Goal: Complete Application Form: Complete application form

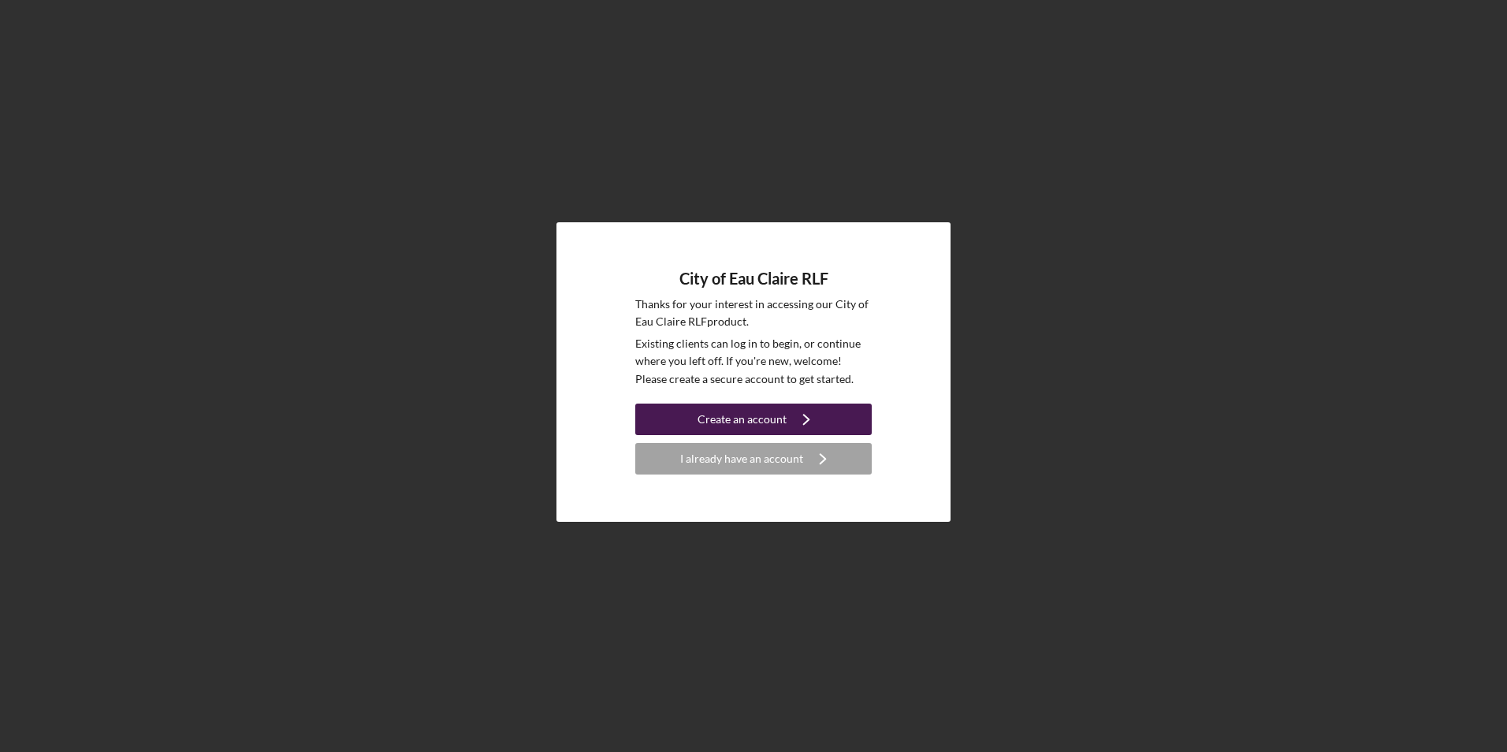
click at [778, 411] on div "Create an account" at bounding box center [741, 419] width 89 height 32
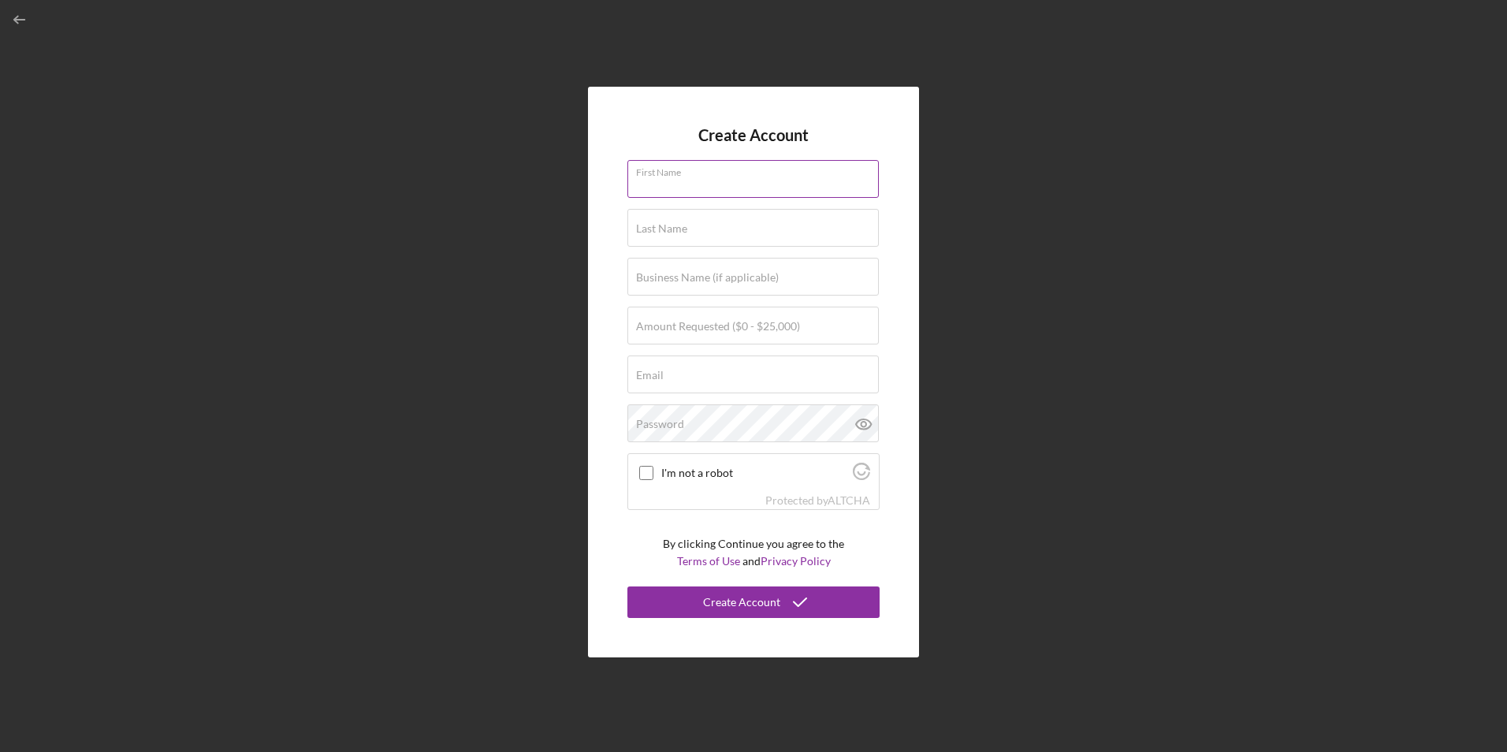
click at [751, 186] on input "First Name" at bounding box center [752, 179] width 251 height 38
type input "Tou"
type input "[PERSON_NAME]"
type input "[EMAIL_ADDRESS][DOMAIN_NAME]"
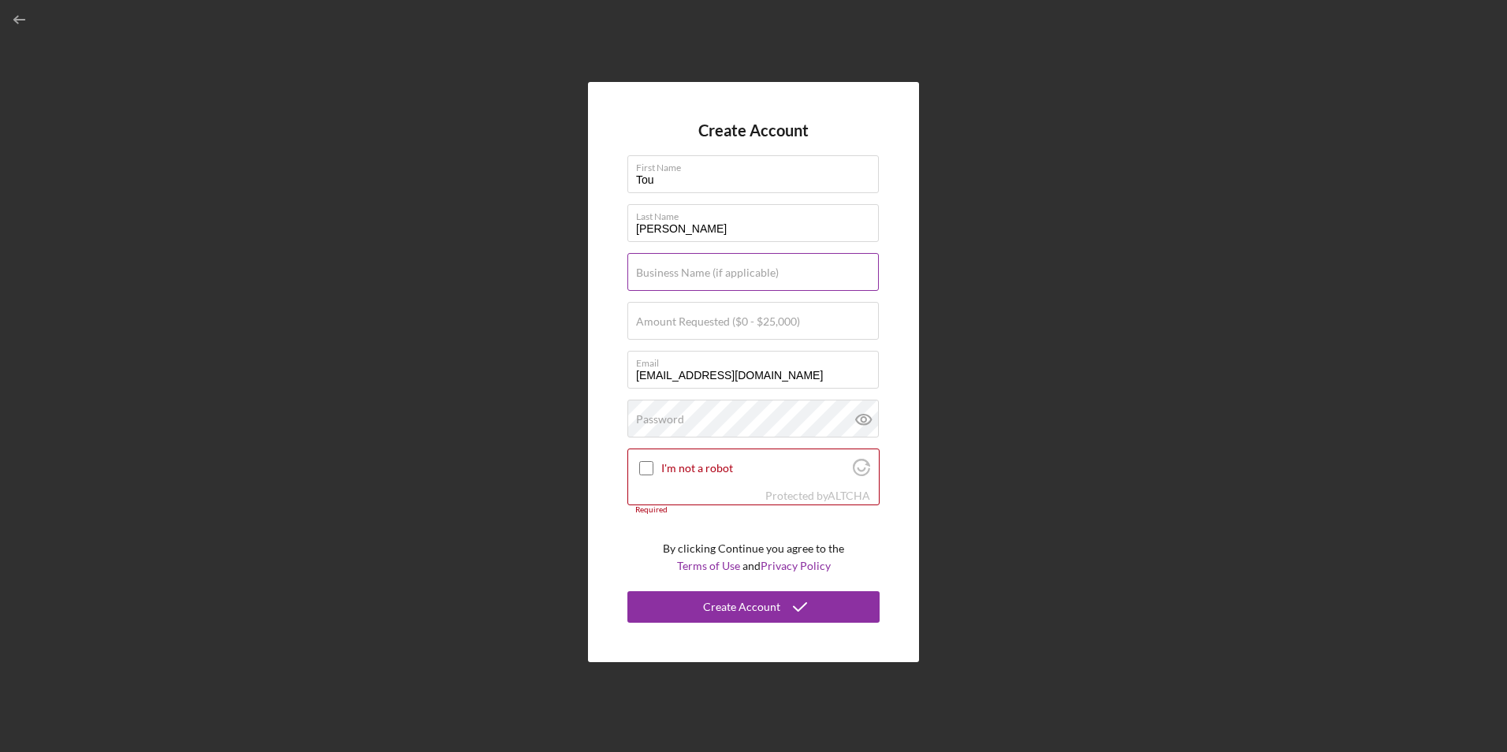
click at [714, 274] on label "Business Name (if applicable)" at bounding box center [707, 272] width 143 height 13
click at [714, 274] on input "Business Name (if applicable)" at bounding box center [752, 272] width 251 height 38
type input "Minitoto"
click at [705, 334] on input "Amount Requested ($0 - $25,000)" at bounding box center [752, 321] width 251 height 38
type input "$15,000"
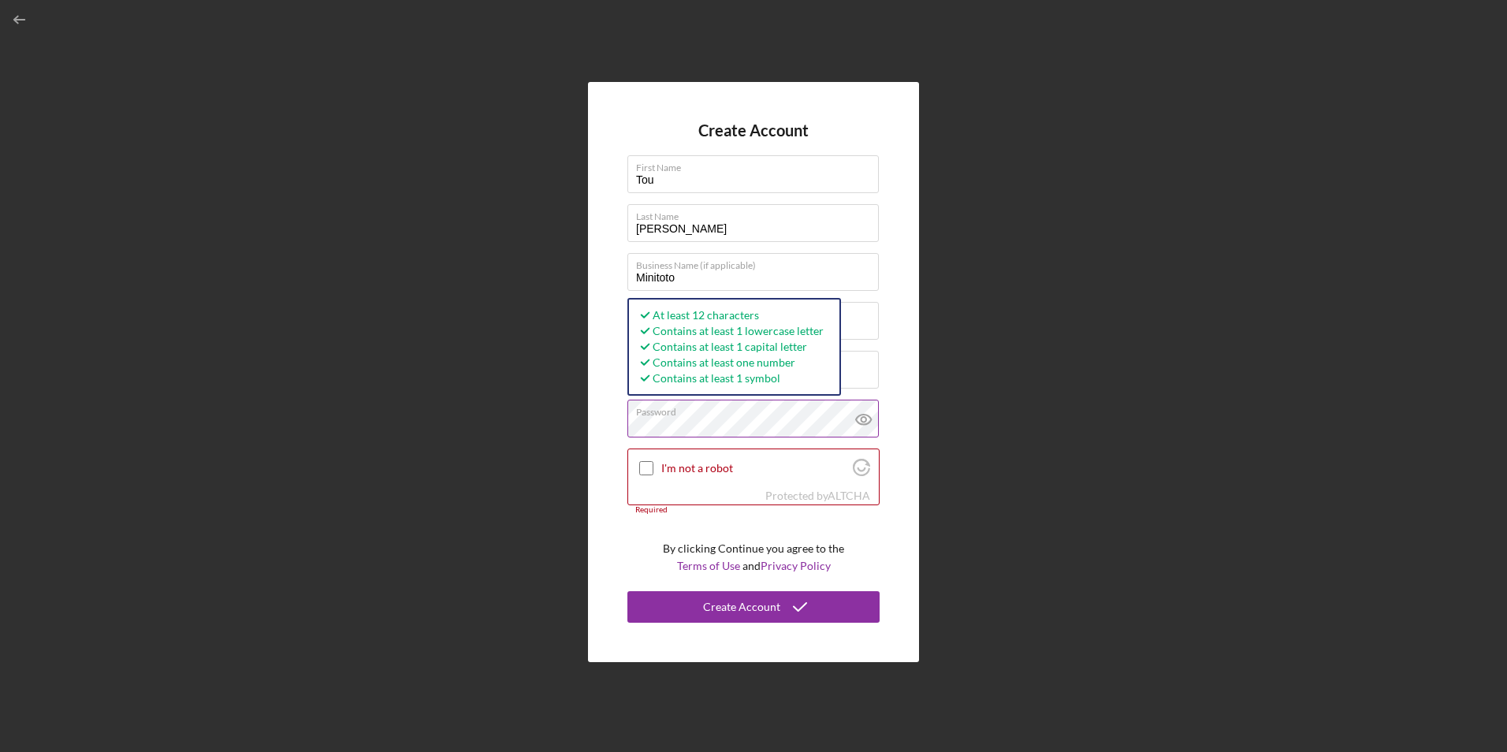
click at [866, 414] on icon at bounding box center [863, 419] width 15 height 10
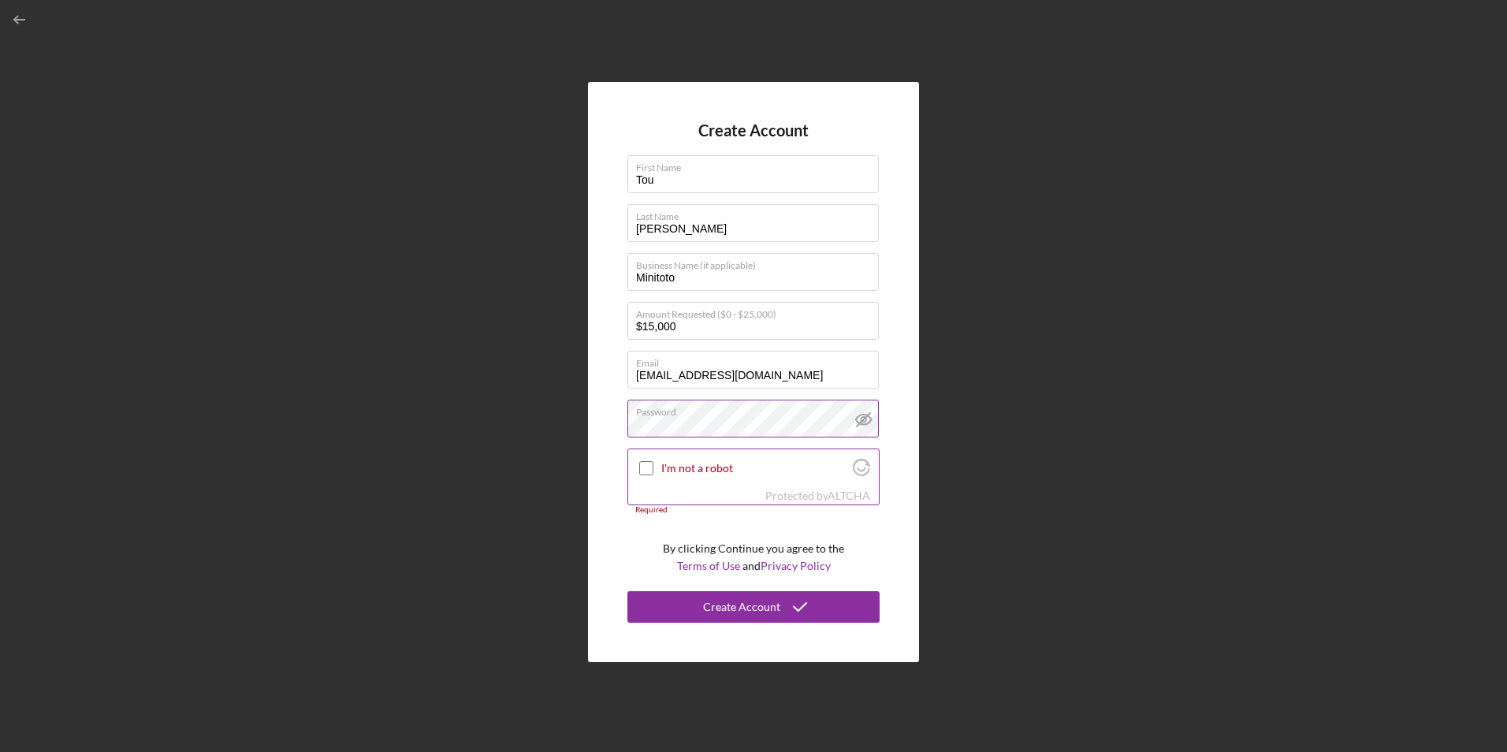
click at [648, 471] on input "I'm not a robot" at bounding box center [646, 468] width 14 height 14
checkbox input "true"
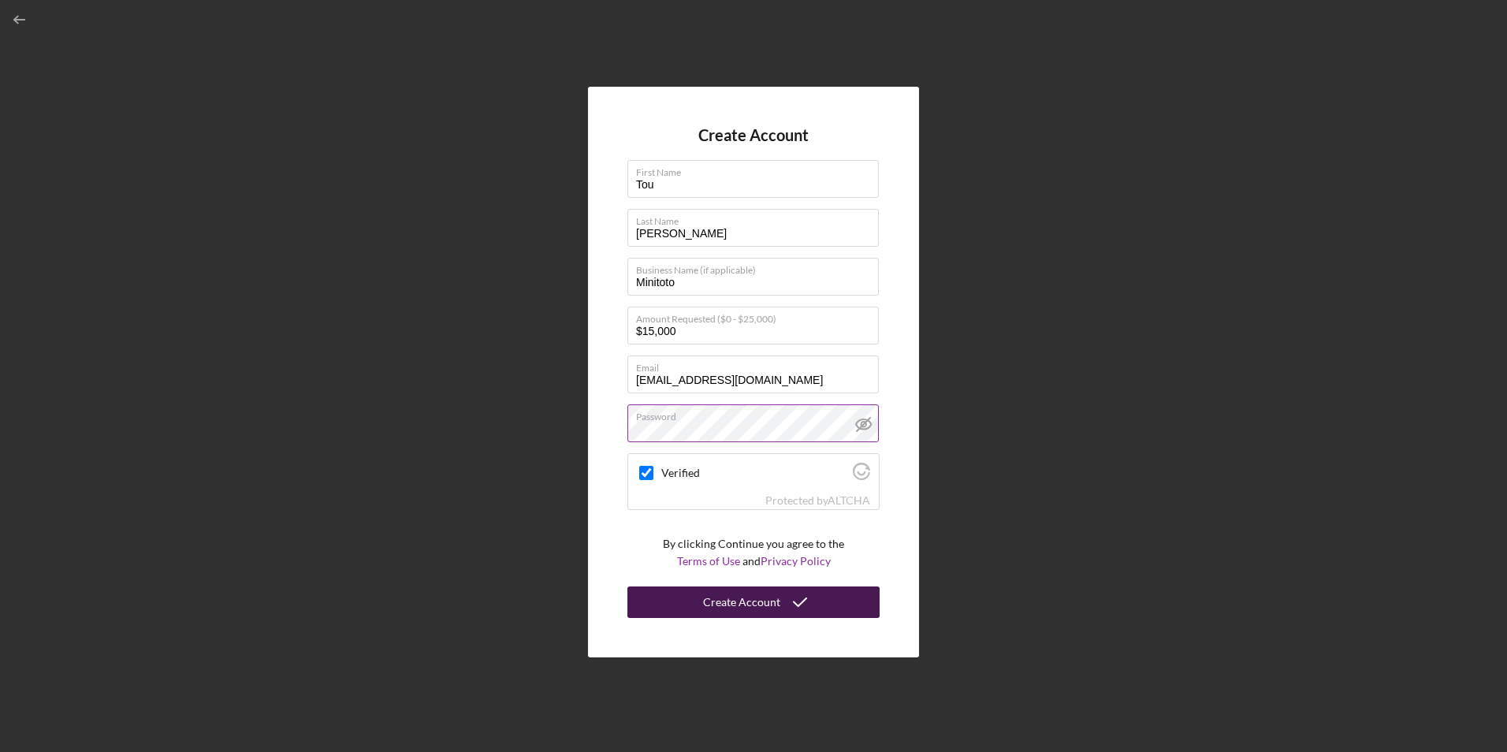
click at [748, 596] on div "Create Account" at bounding box center [741, 602] width 77 height 32
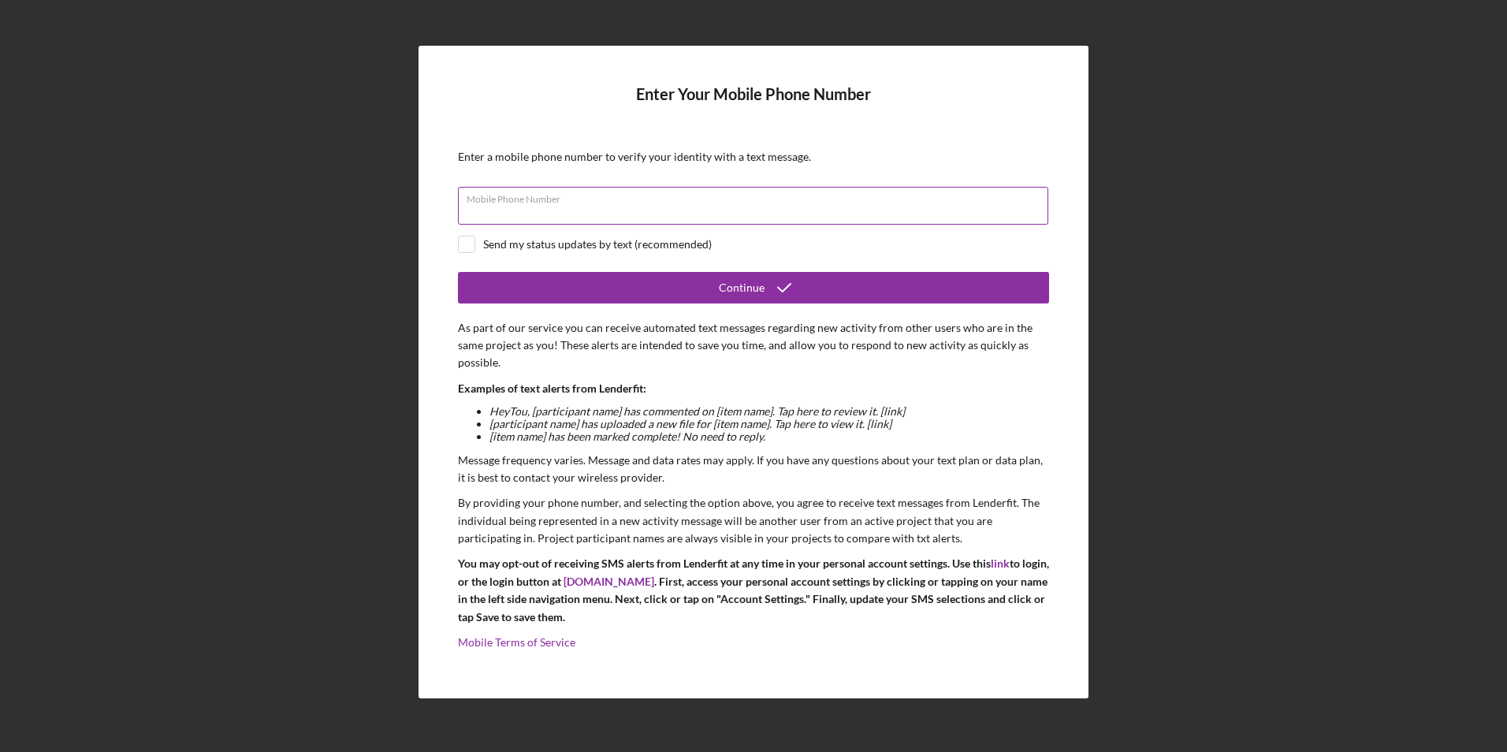
click at [630, 204] on div "Mobile Phone Number" at bounding box center [753, 206] width 591 height 39
type input "[PHONE_NUMBER]"
click at [469, 246] on input "checkbox" at bounding box center [467, 244] width 16 height 16
checkbox input "true"
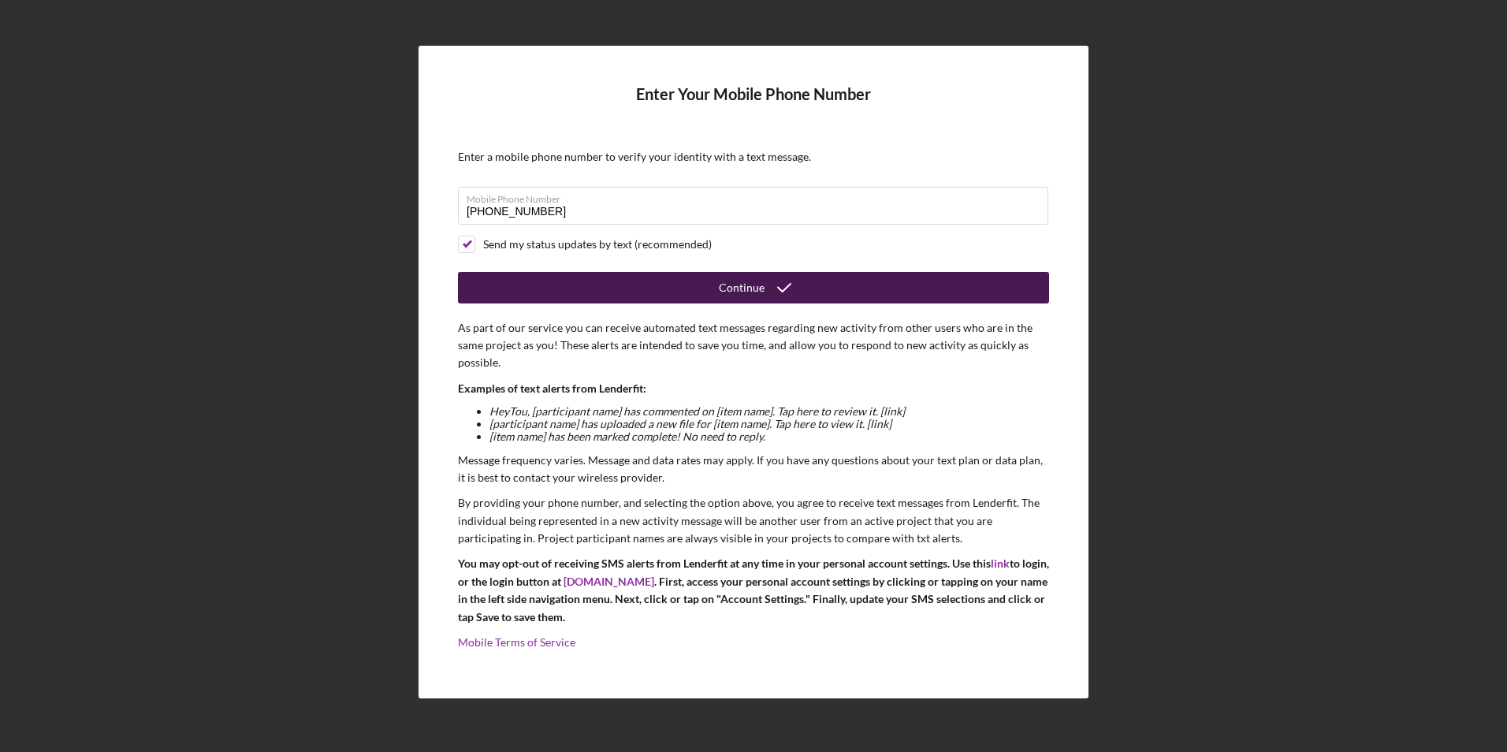
click at [773, 278] on icon "submit" at bounding box center [783, 287] width 39 height 39
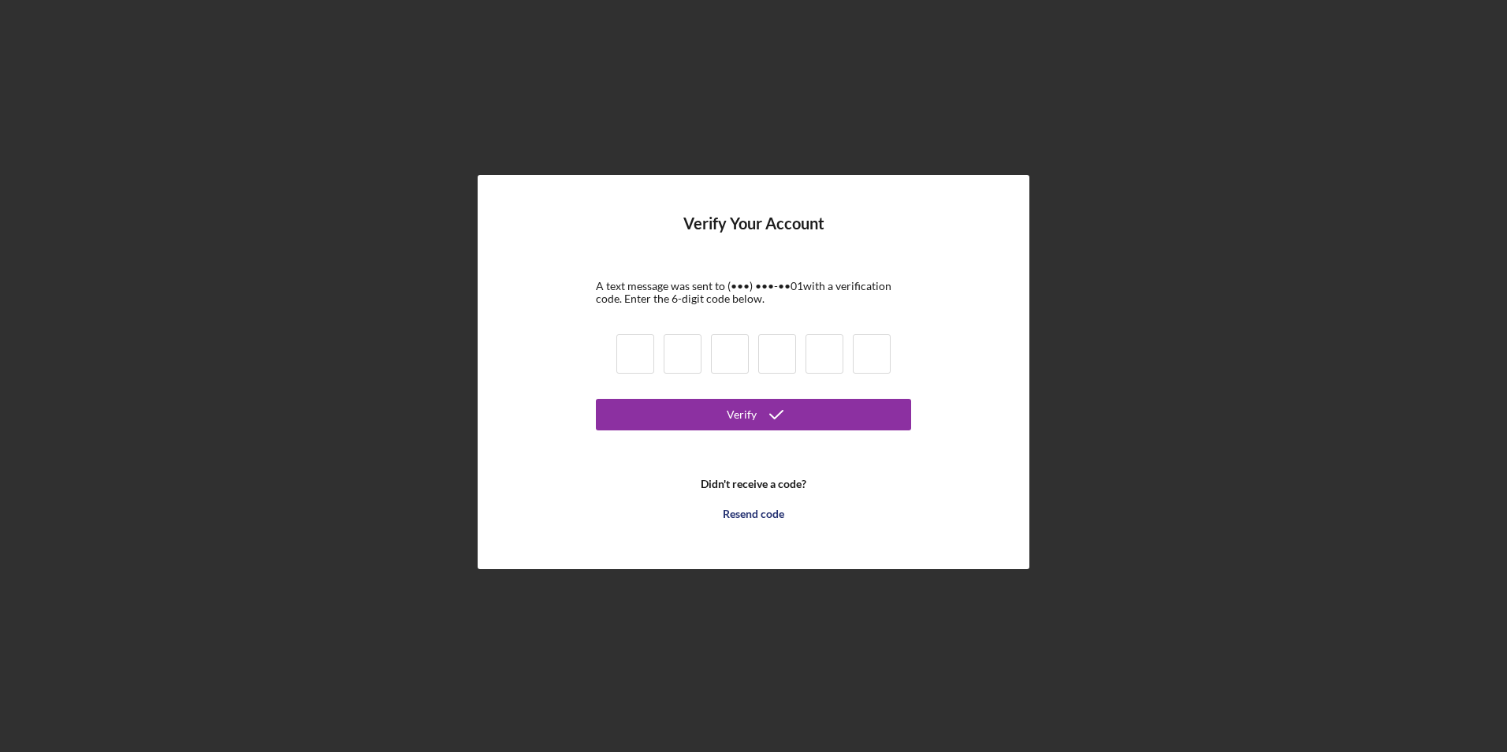
click at [617, 360] on input at bounding box center [635, 353] width 38 height 39
type input "6"
type input "2"
type input "1"
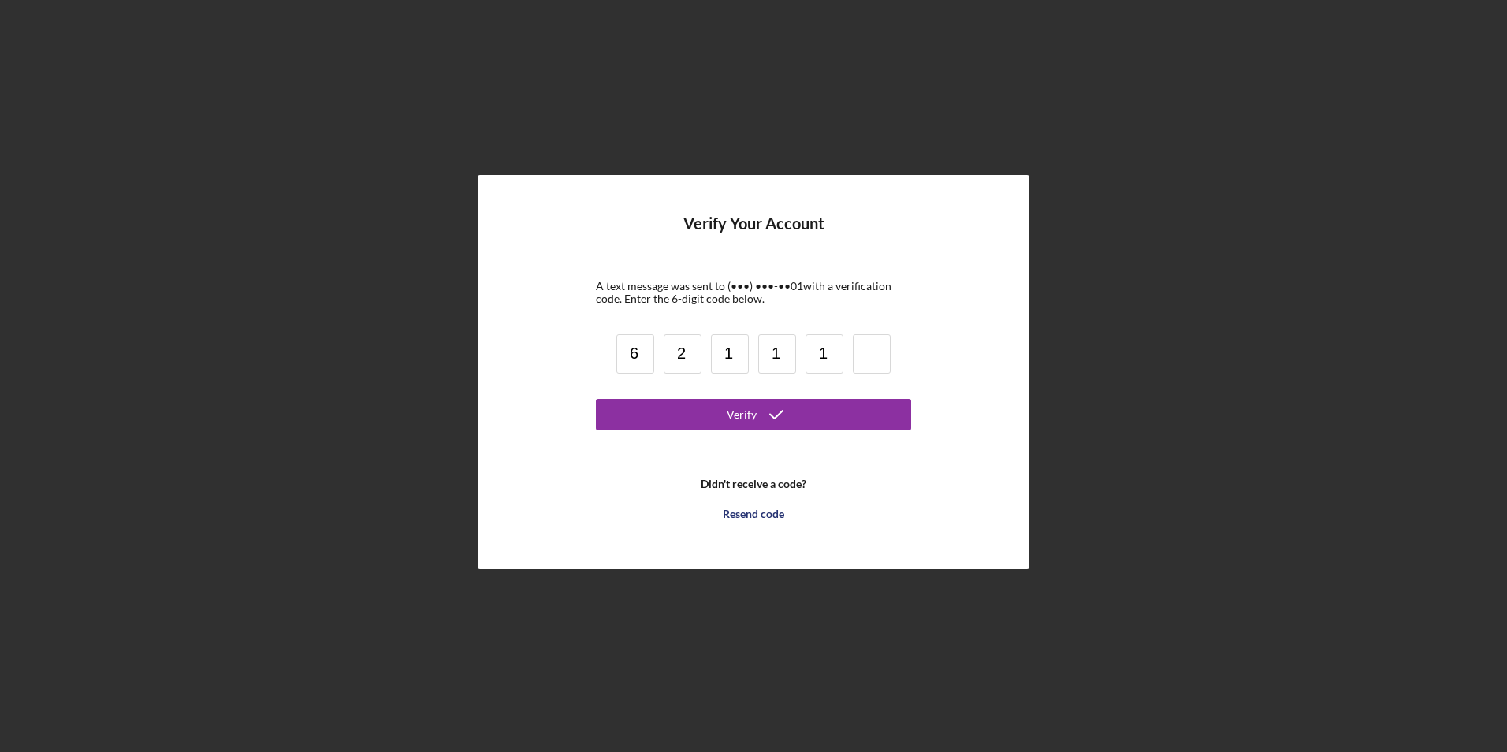
type input "1"
type input "0"
click at [747, 406] on div "Verify" at bounding box center [741, 415] width 30 height 32
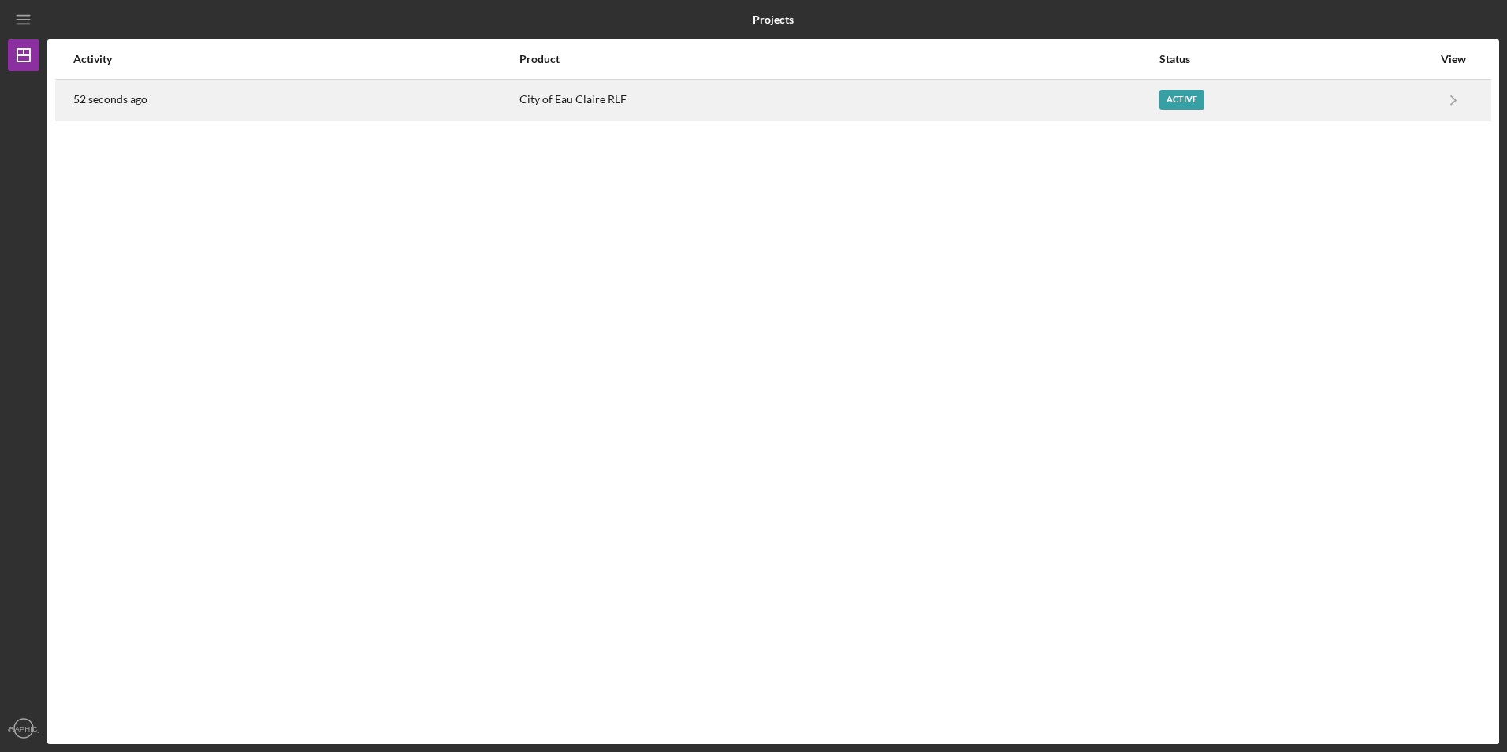
click at [1384, 106] on div "Active" at bounding box center [1295, 99] width 273 height 39
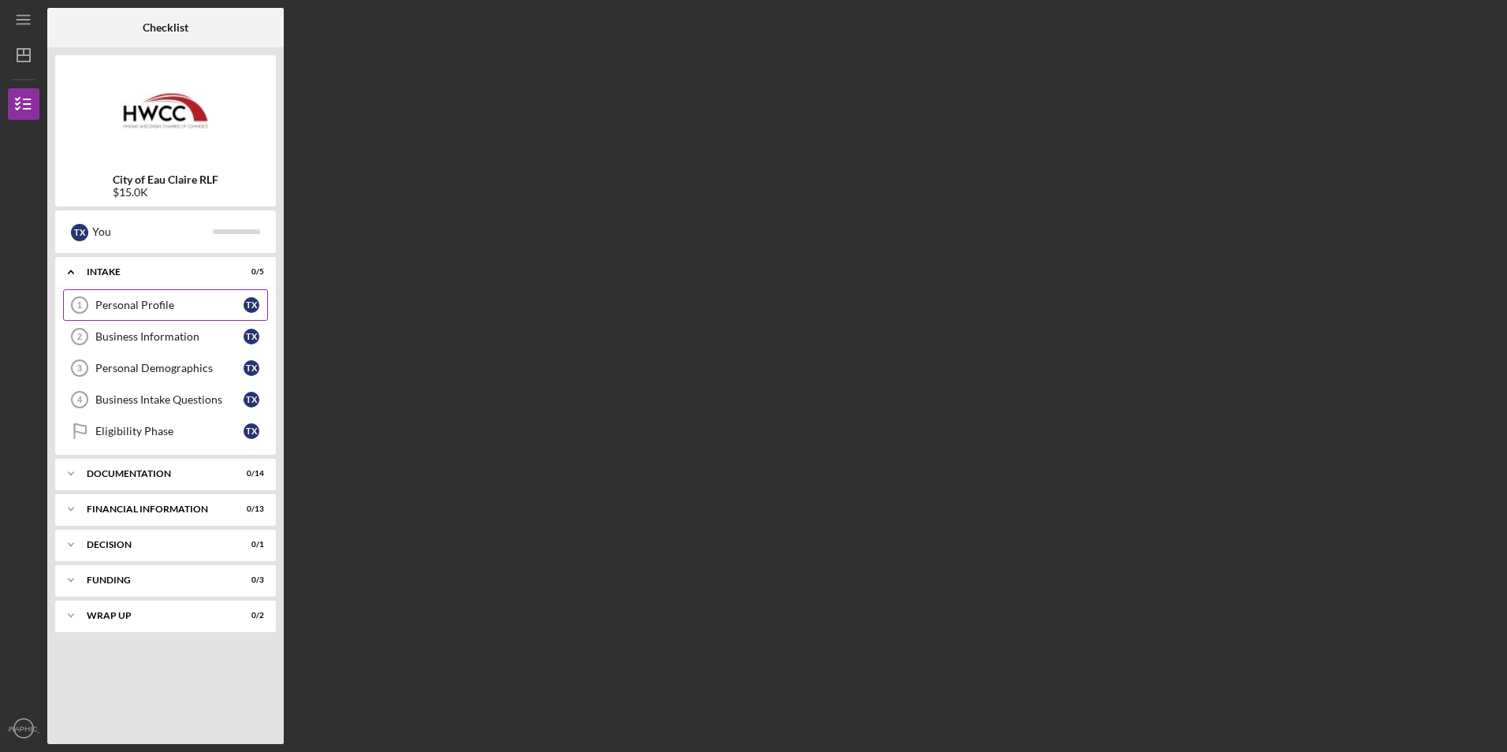
click at [102, 310] on div "Personal Profile" at bounding box center [169, 305] width 148 height 13
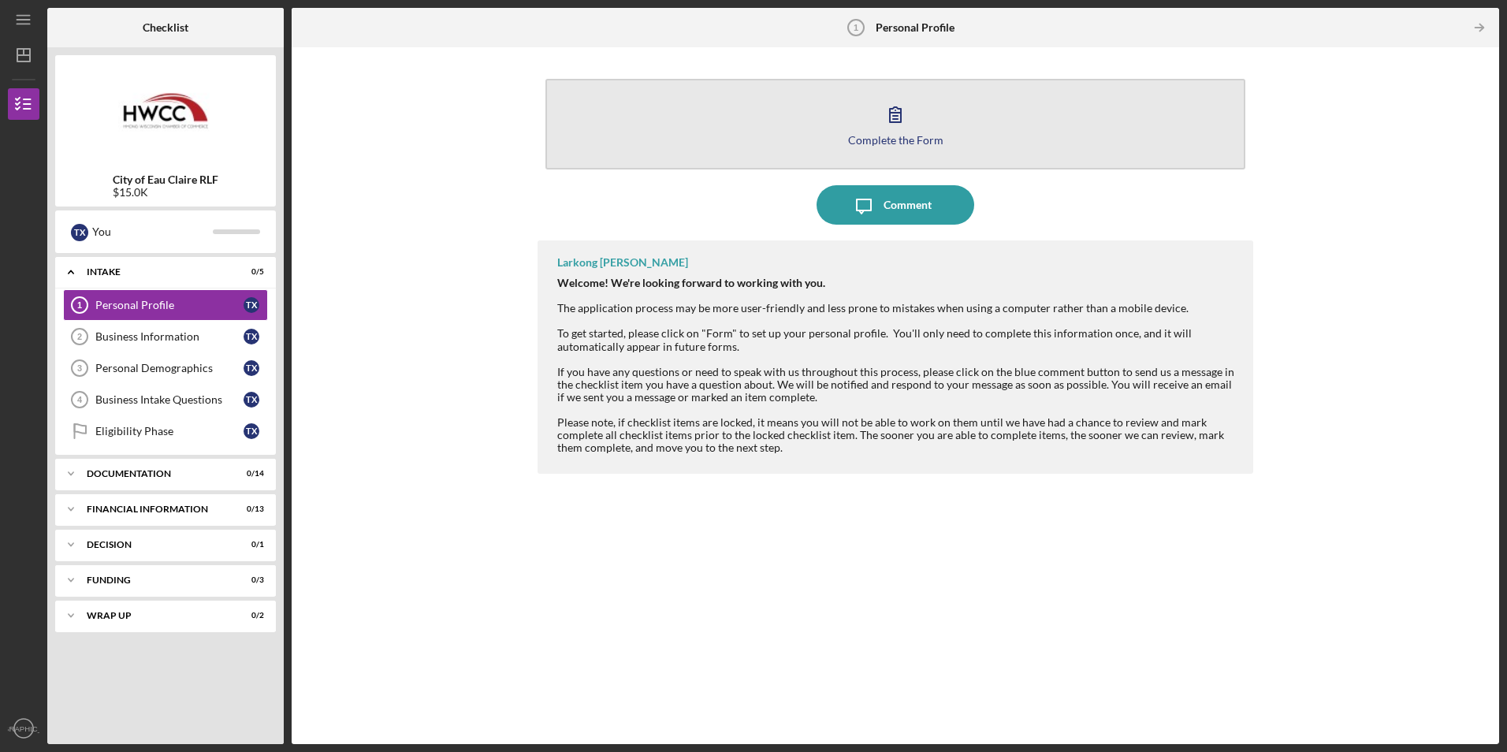
click at [857, 121] on button "Complete the Form Form" at bounding box center [894, 124] width 699 height 91
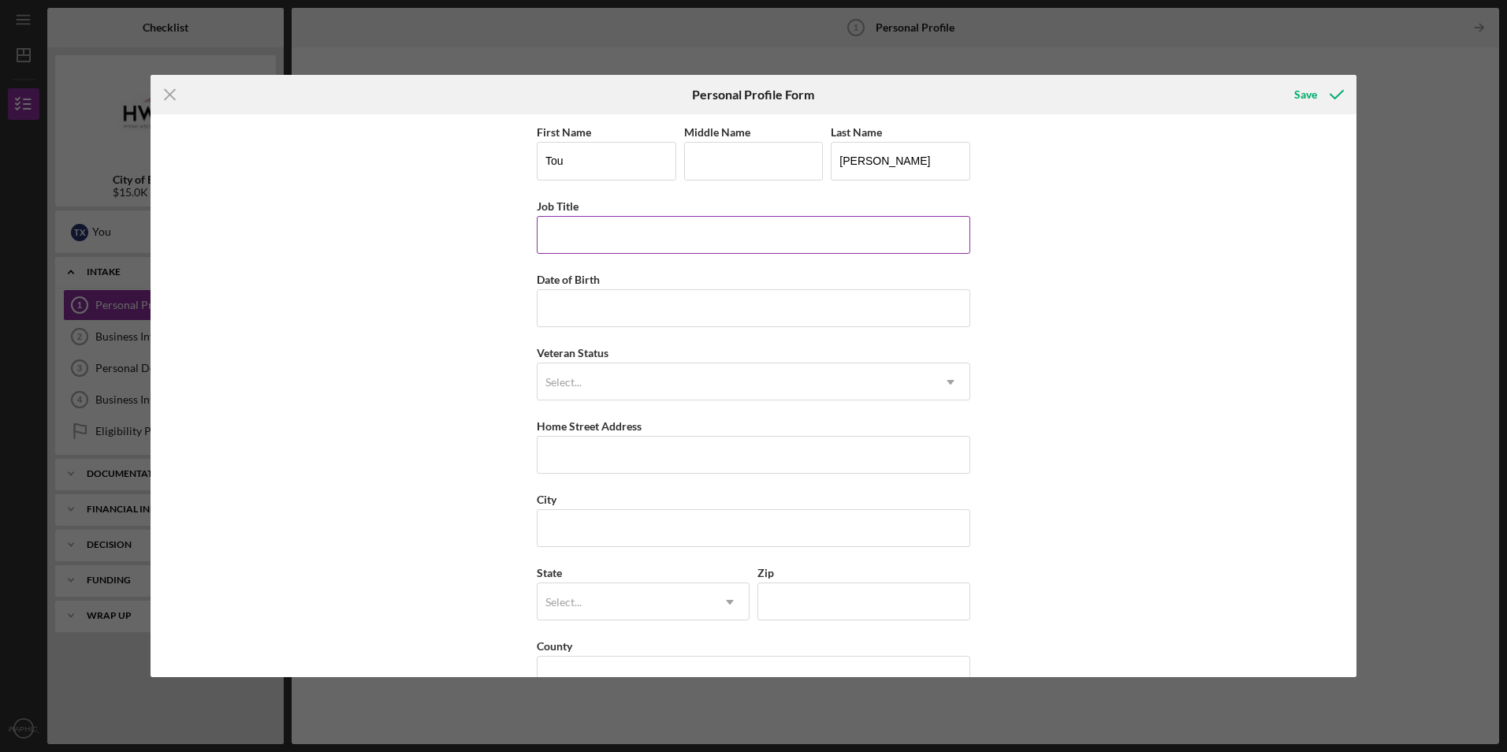
click at [661, 241] on input "Job Title" at bounding box center [753, 235] width 433 height 38
type input "Owner"
click at [637, 314] on input "Date of Birth" at bounding box center [753, 308] width 433 height 38
type input "[DATE]"
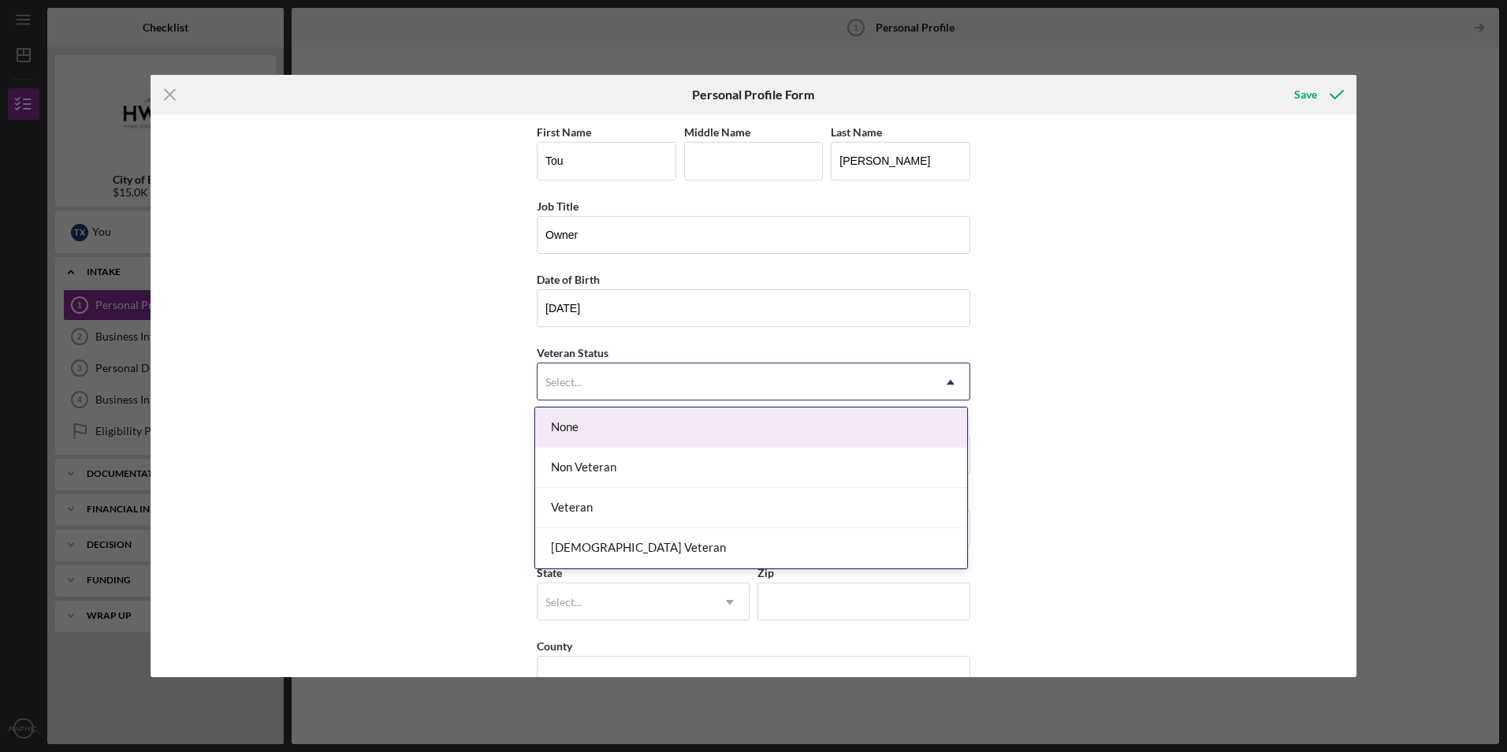
click at [611, 385] on div "Select..." at bounding box center [734, 382] width 394 height 36
click at [597, 433] on div "None" at bounding box center [751, 427] width 432 height 40
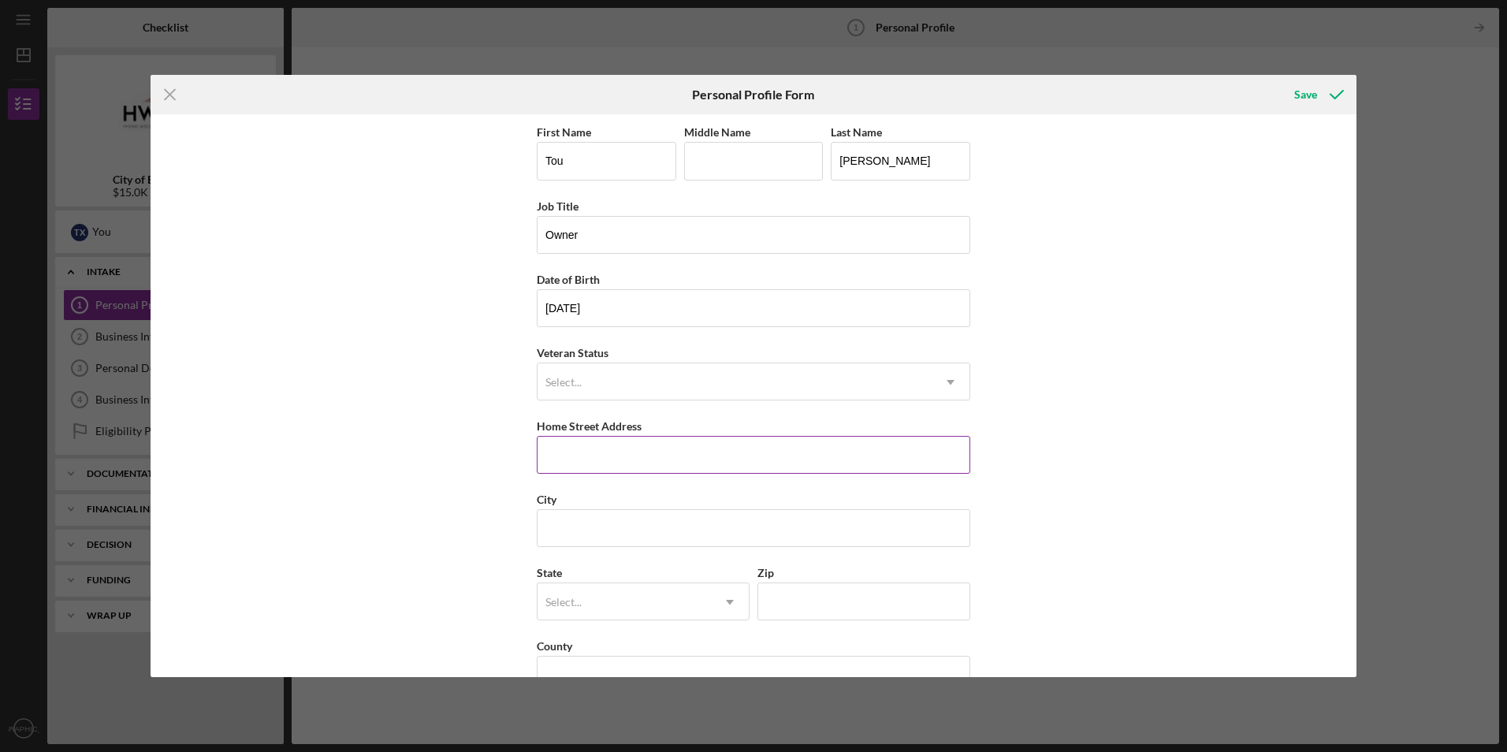
click at [593, 455] on input "Home Street Address" at bounding box center [753, 455] width 433 height 38
type input "2"
type input "2004 Sunset Dr"
click at [613, 536] on input "City" at bounding box center [753, 528] width 433 height 38
type input "Eau Claire"
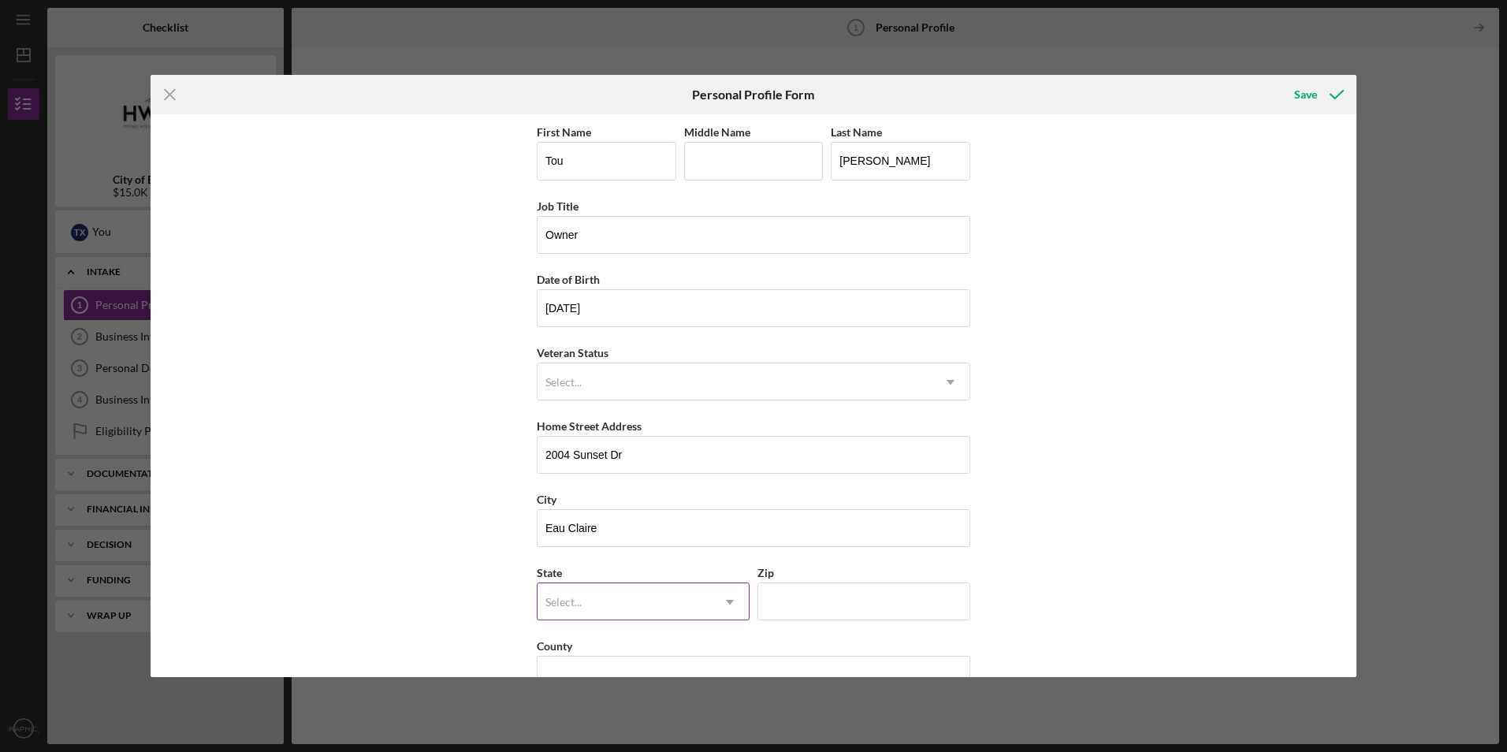
click at [584, 601] on div "Select..." at bounding box center [623, 602] width 173 height 36
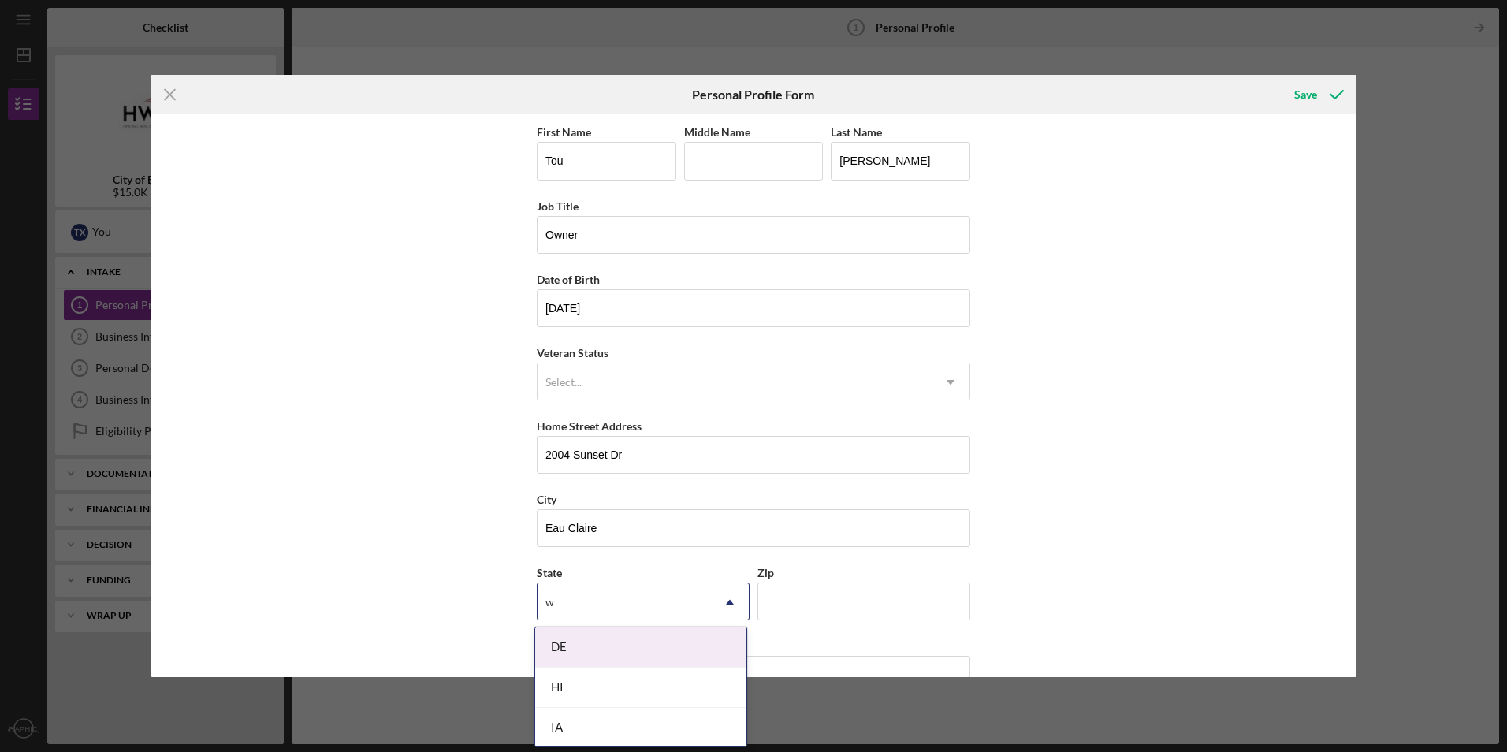
type input "ww"
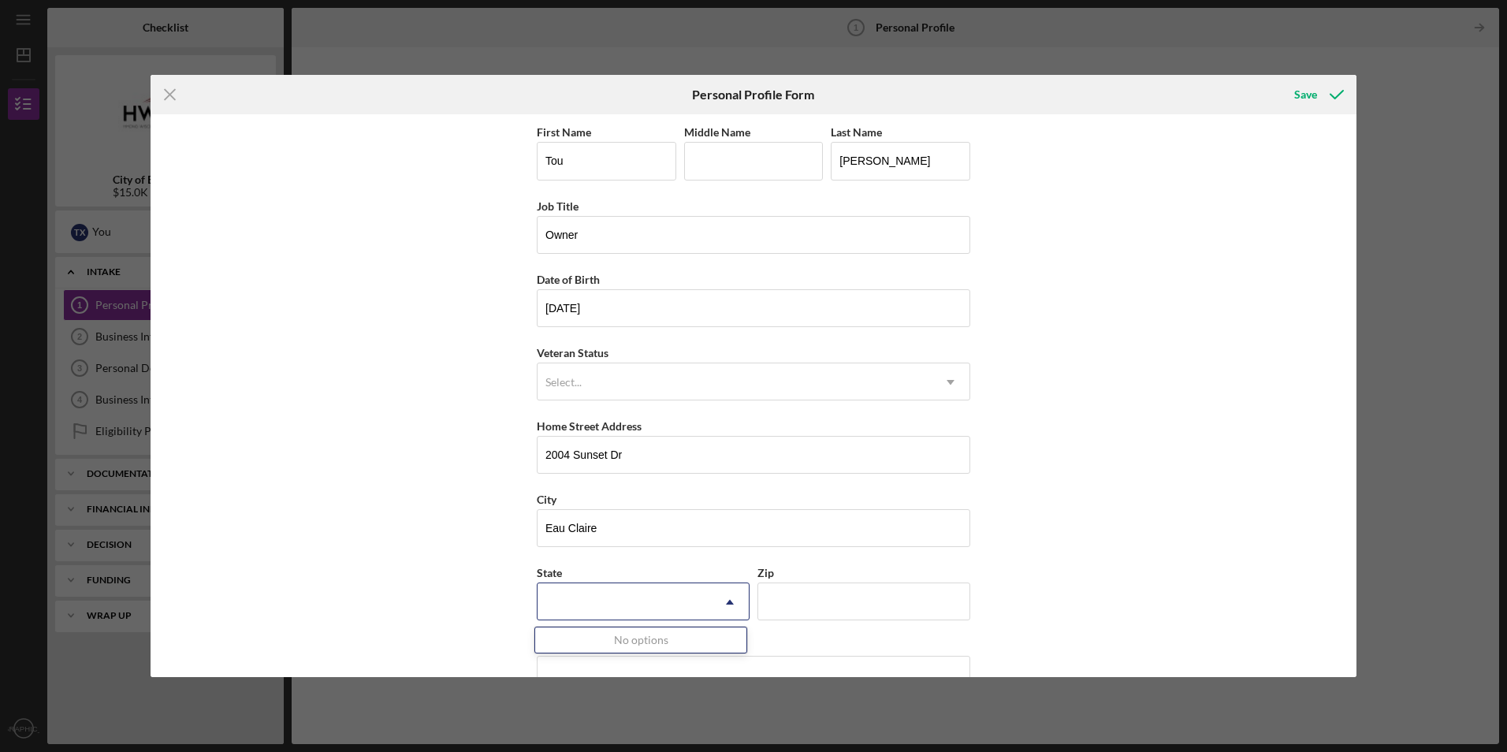
click at [723, 608] on icon "Icon/Dropdown Arrow" at bounding box center [730, 602] width 38 height 38
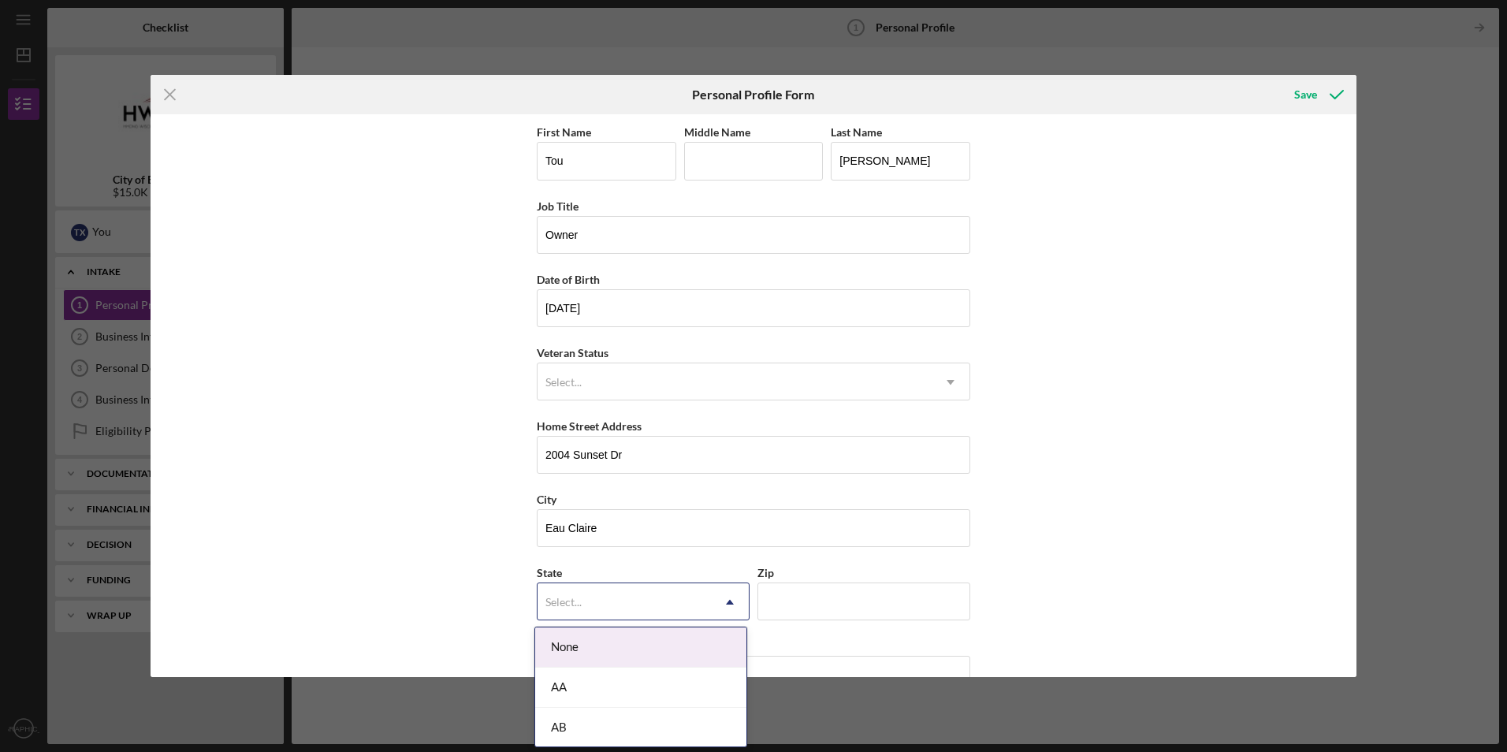
click at [628, 607] on div "Select..." at bounding box center [623, 602] width 173 height 36
click at [643, 649] on div "WI" at bounding box center [640, 639] width 211 height 40
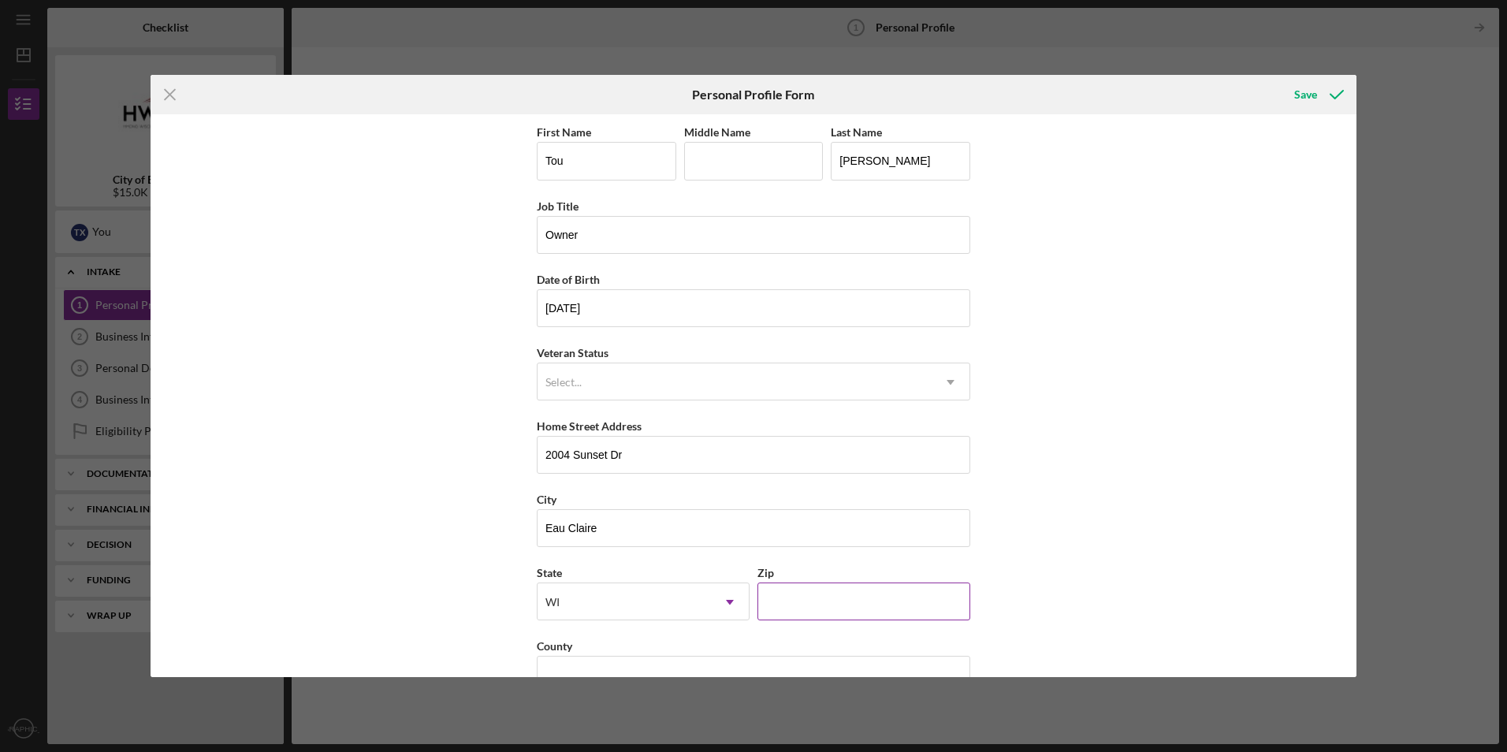
click at [823, 605] on input "Zip" at bounding box center [863, 601] width 213 height 38
type input "54703"
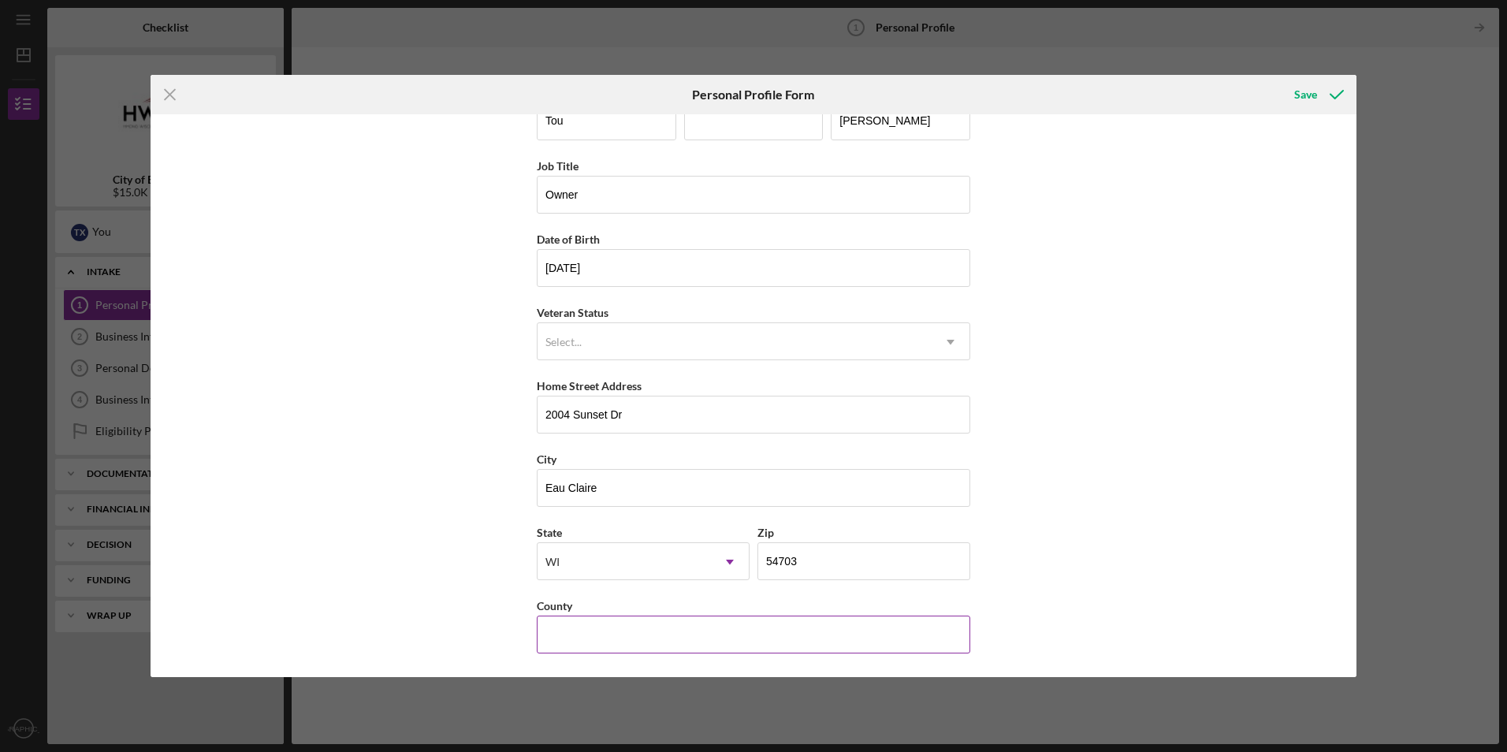
click at [843, 643] on input "County" at bounding box center [753, 634] width 433 height 38
type input "[GEOGRAPHIC_DATA]"
click at [1317, 91] on icon "submit" at bounding box center [1336, 94] width 39 height 39
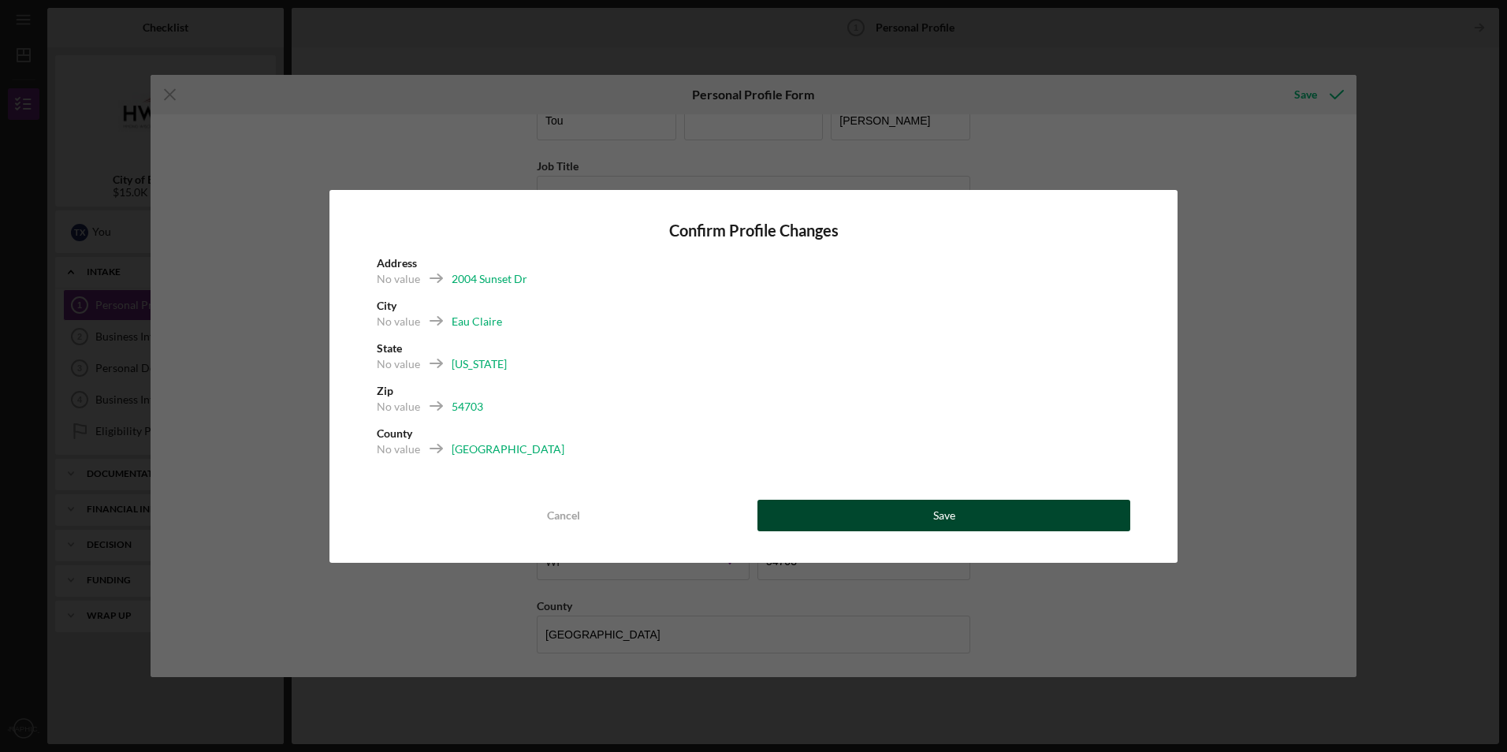
click at [929, 515] on button "Save" at bounding box center [943, 516] width 373 height 32
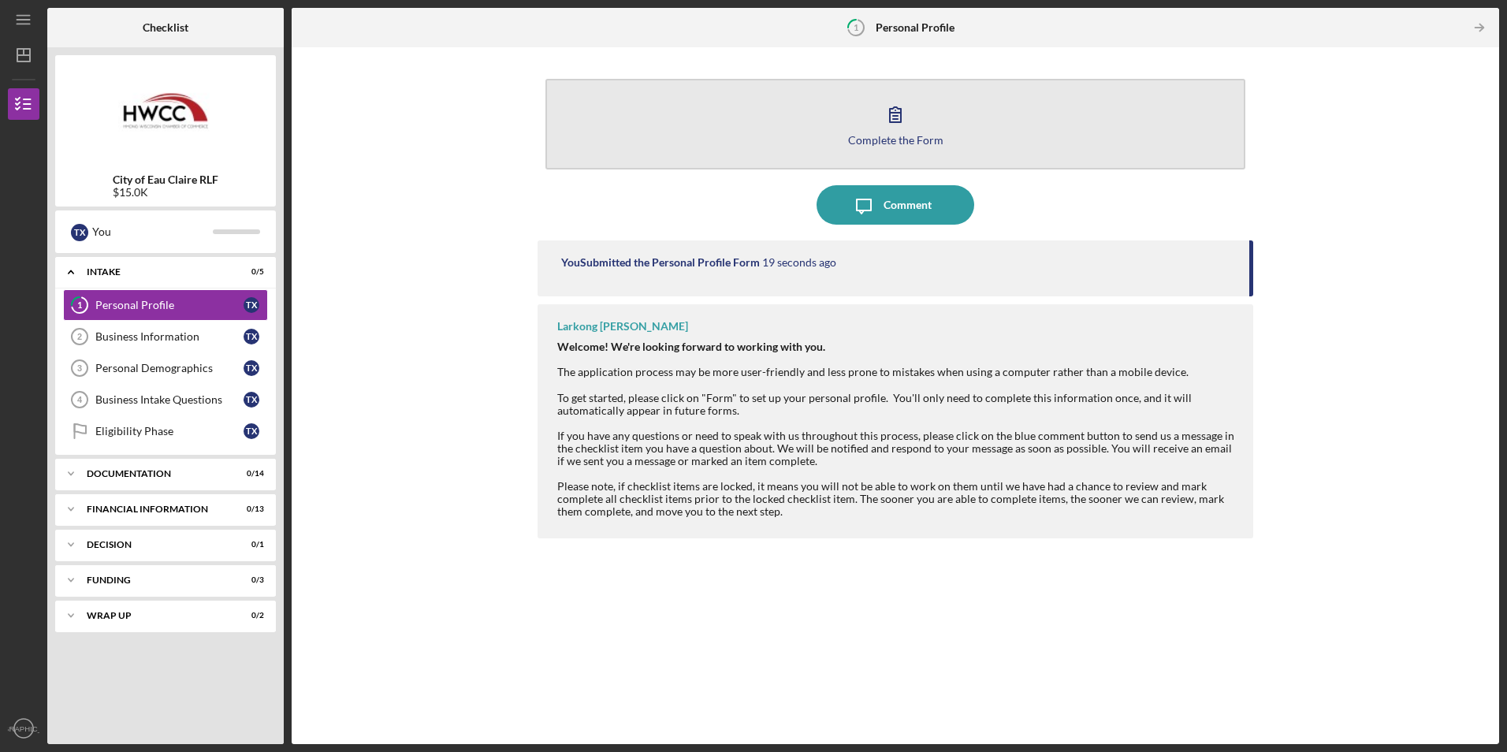
click at [942, 124] on button "Complete the Form Form" at bounding box center [894, 124] width 699 height 91
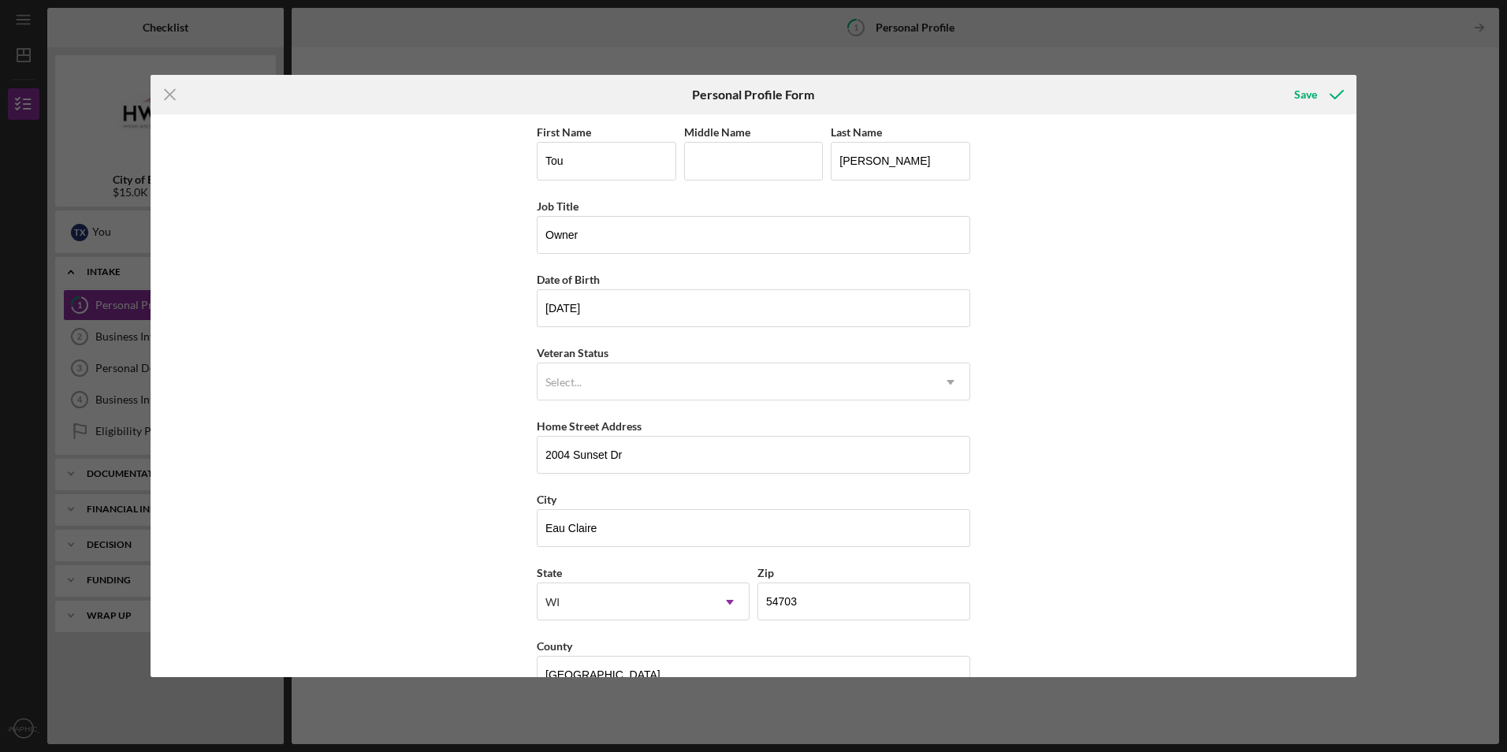
scroll to position [40, 0]
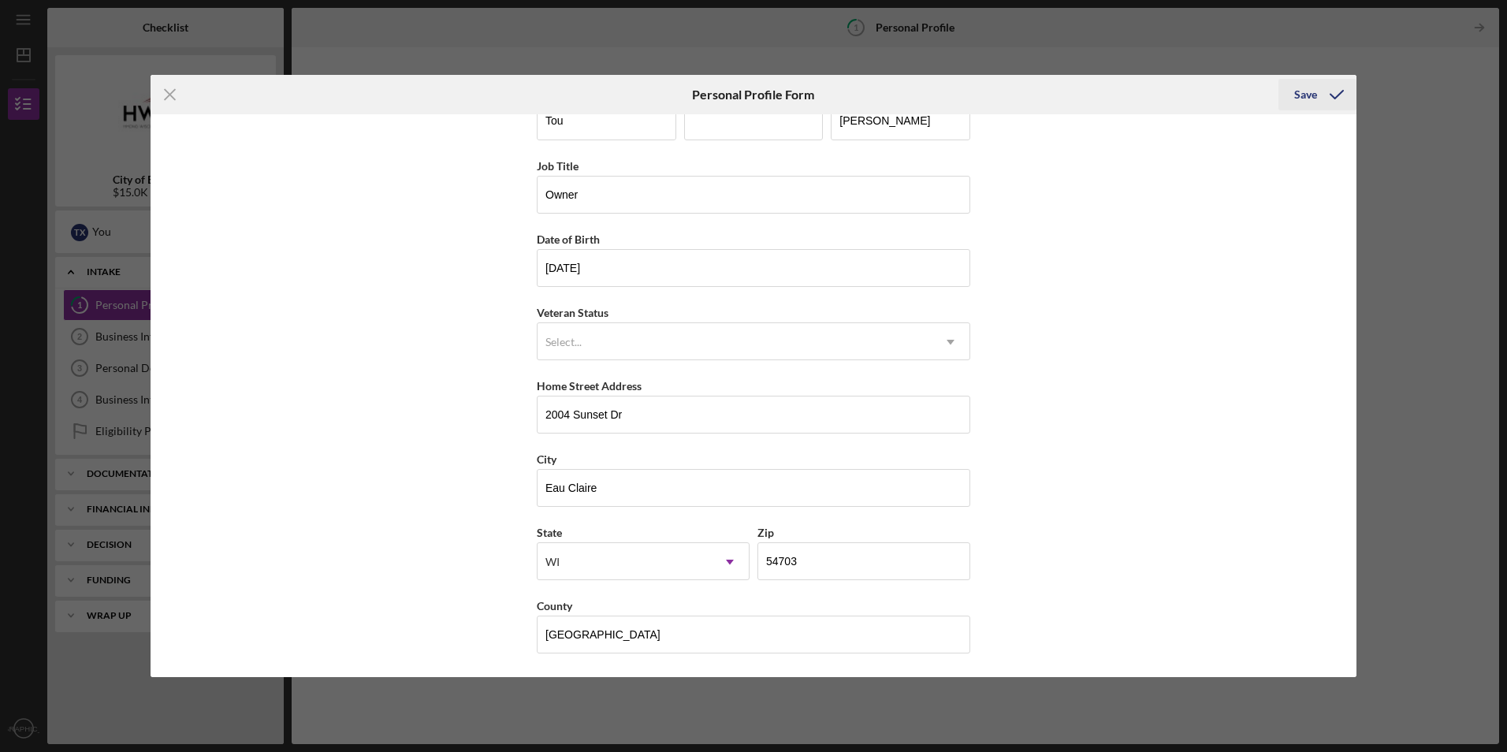
click at [1321, 100] on icon "submit" at bounding box center [1336, 94] width 39 height 39
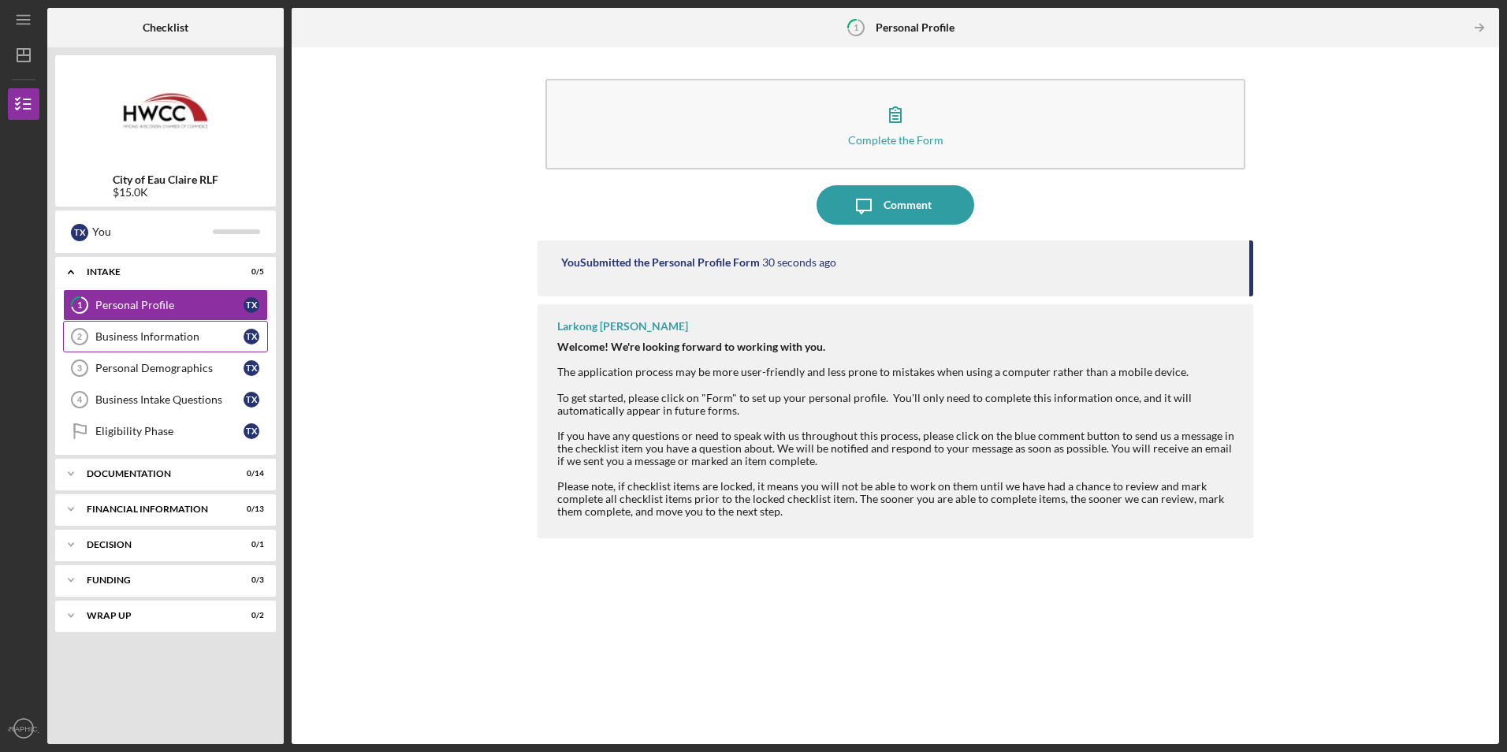
click at [181, 337] on div "Business Information" at bounding box center [169, 336] width 148 height 13
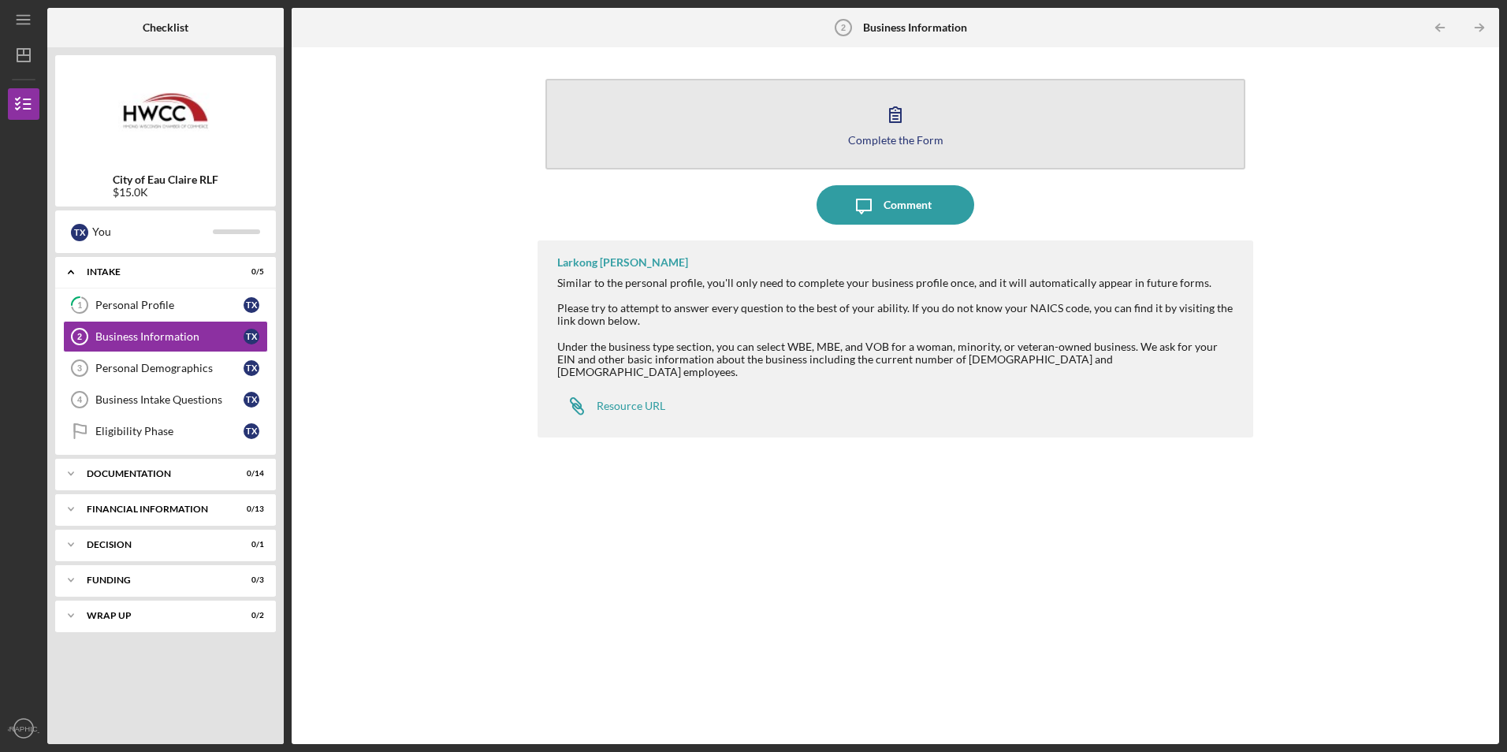
click at [930, 120] on button "Complete the Form Form" at bounding box center [894, 124] width 699 height 91
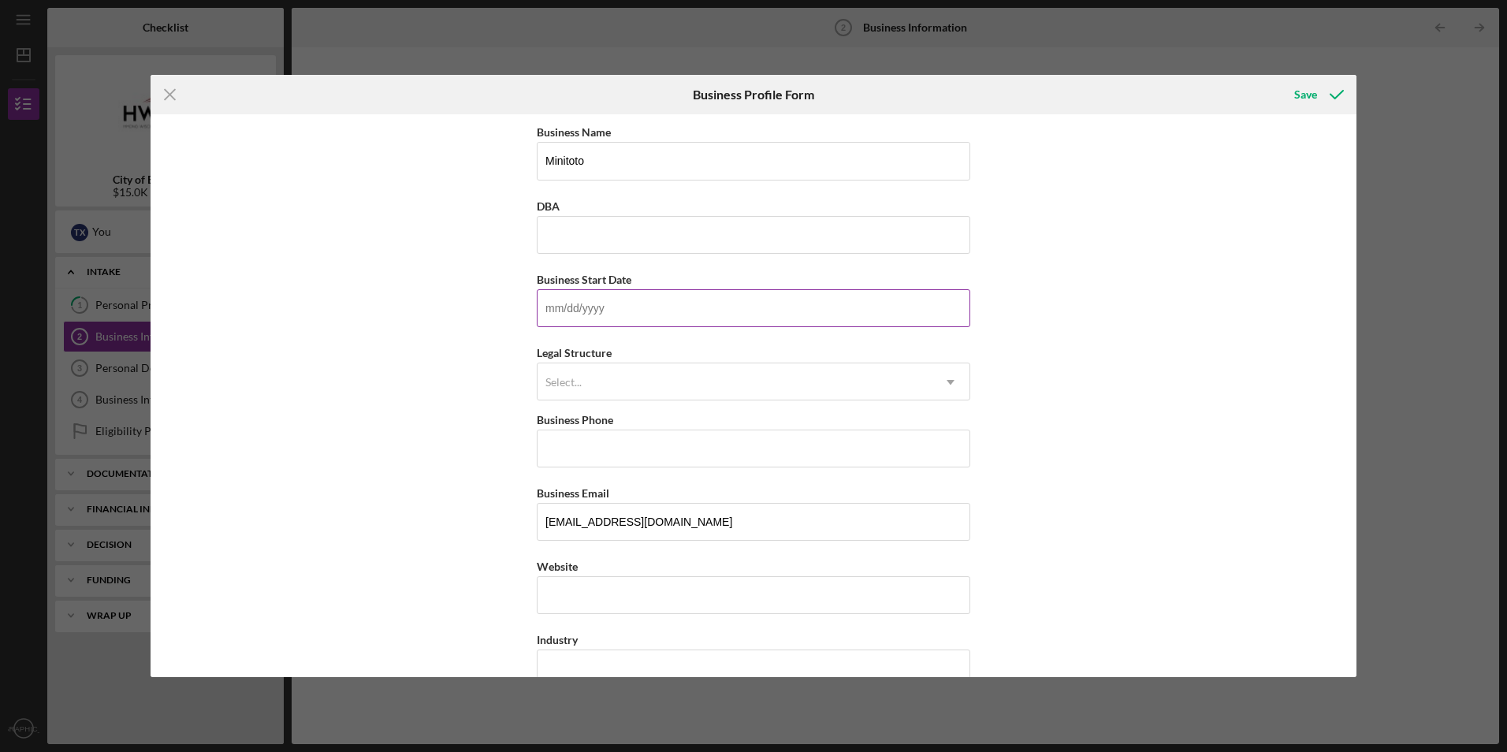
click at [596, 326] on input "Business Start Date" at bounding box center [753, 308] width 433 height 38
type input "[DATE]"
click at [895, 383] on div "Select..." at bounding box center [734, 382] width 394 height 36
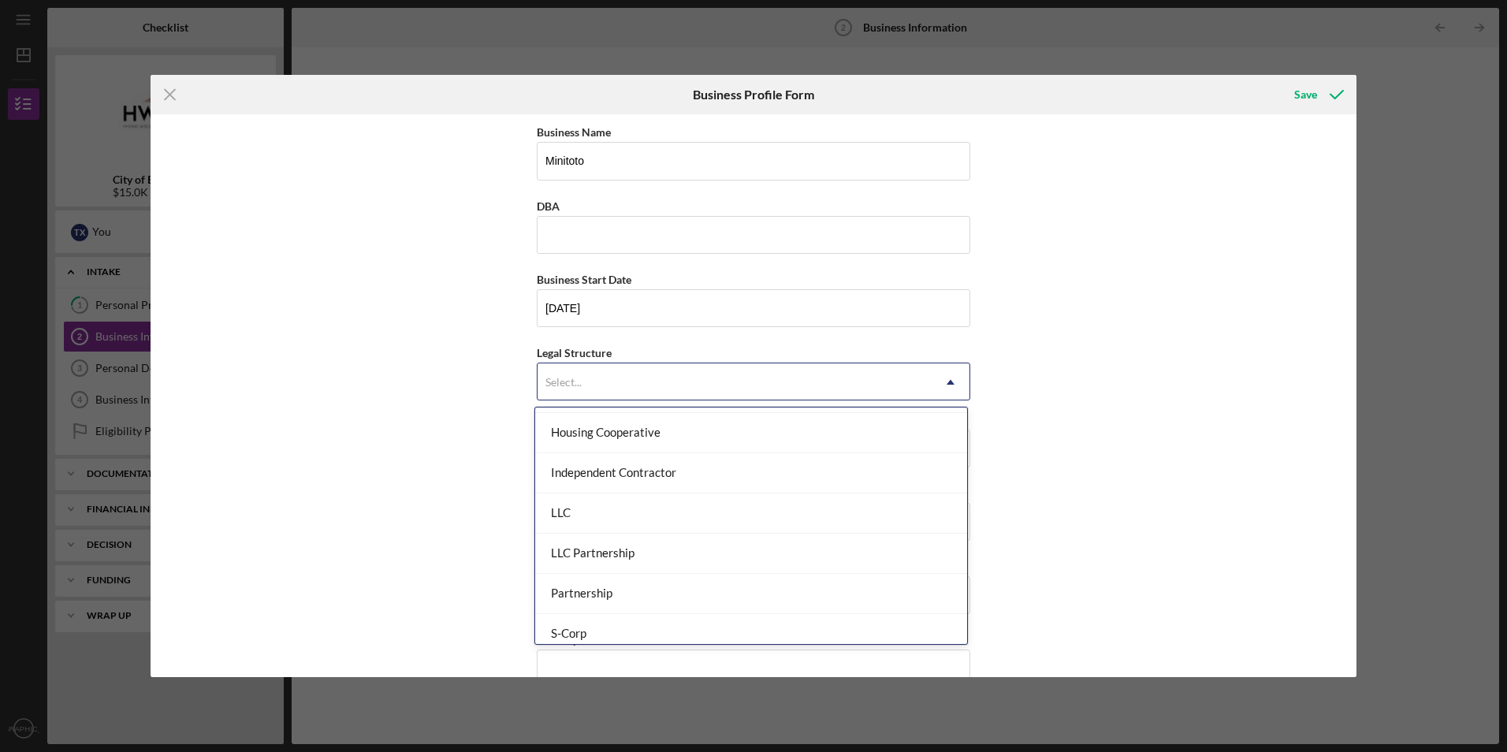
scroll to position [200, 0]
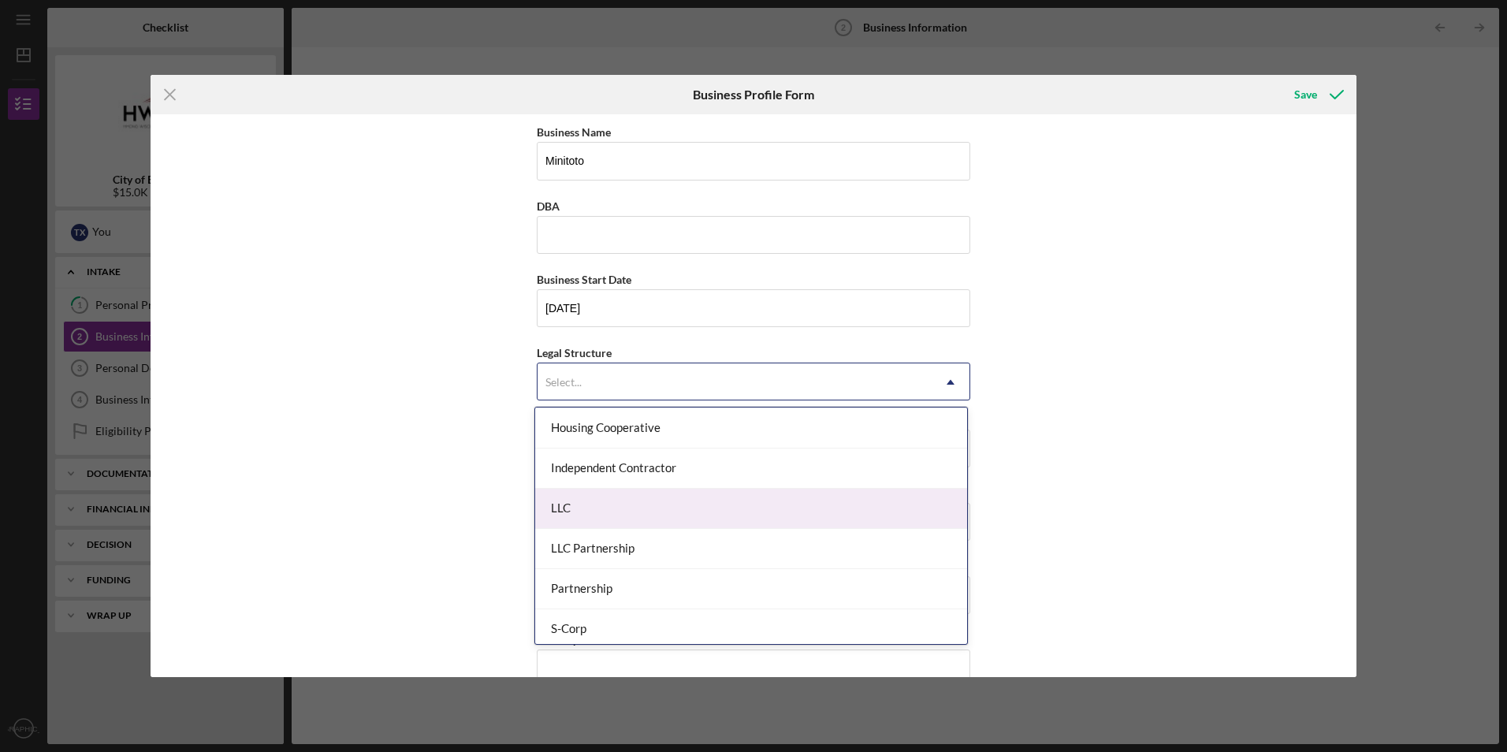
click at [884, 504] on div "LLC" at bounding box center [751, 509] width 432 height 40
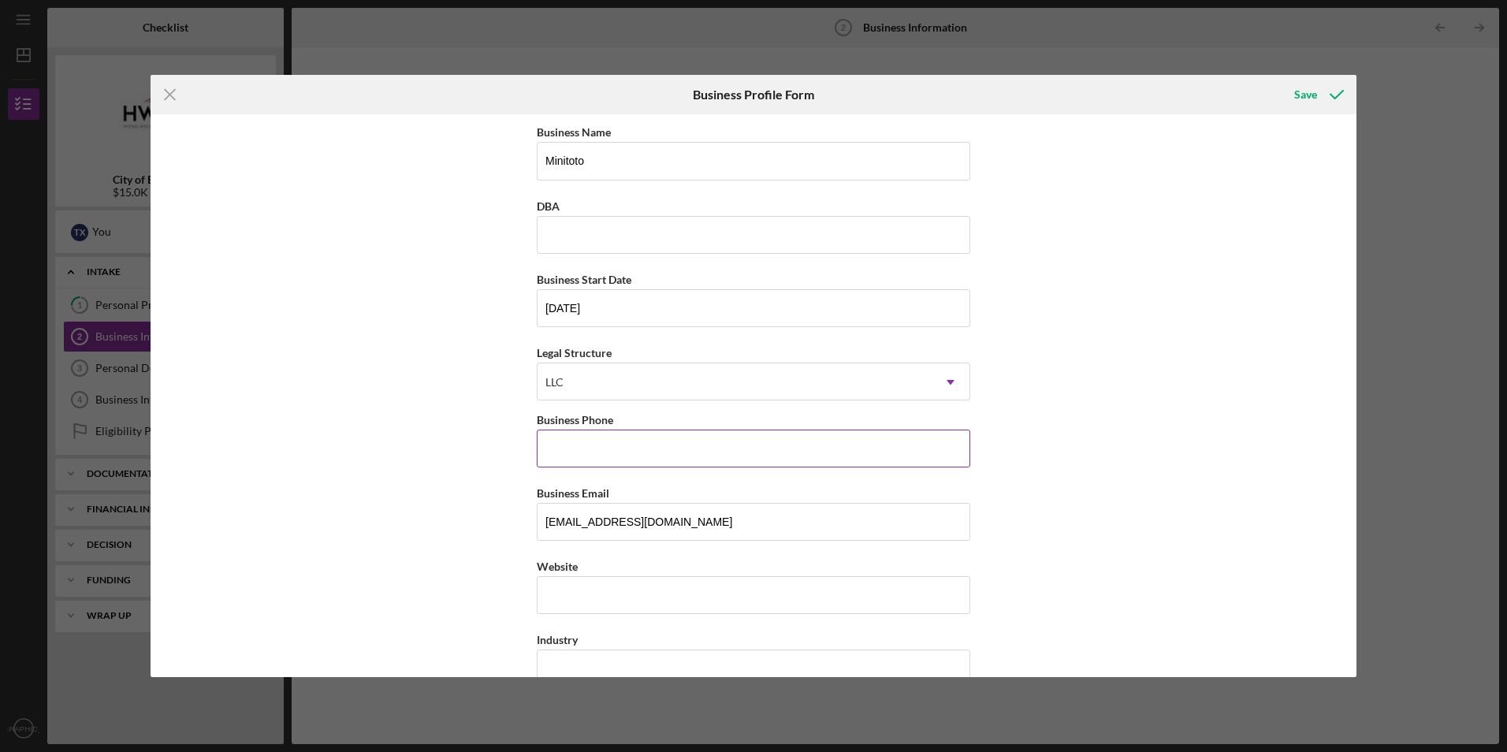
click at [879, 461] on input "Business Phone" at bounding box center [753, 448] width 433 height 38
type input "[PHONE_NUMBER]"
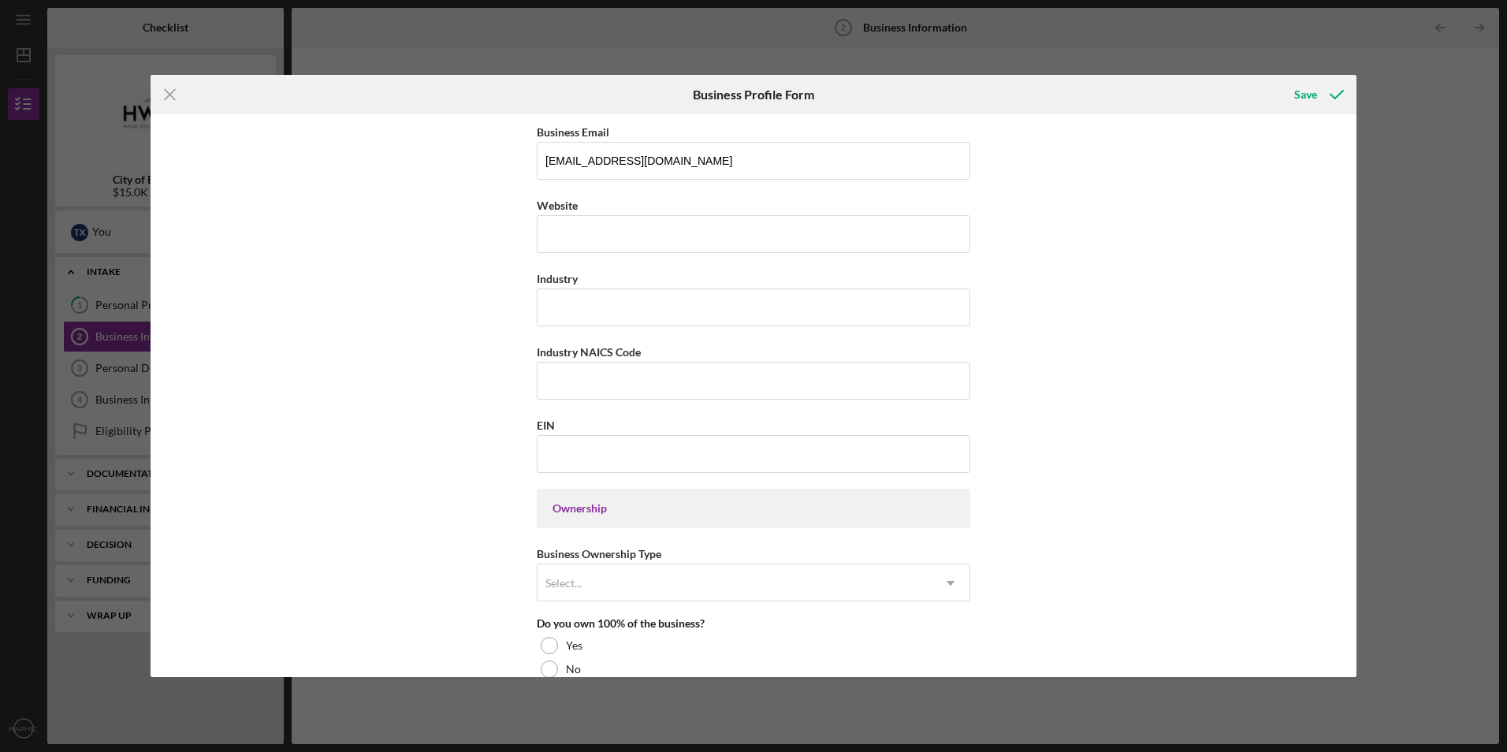
scroll to position [368, 0]
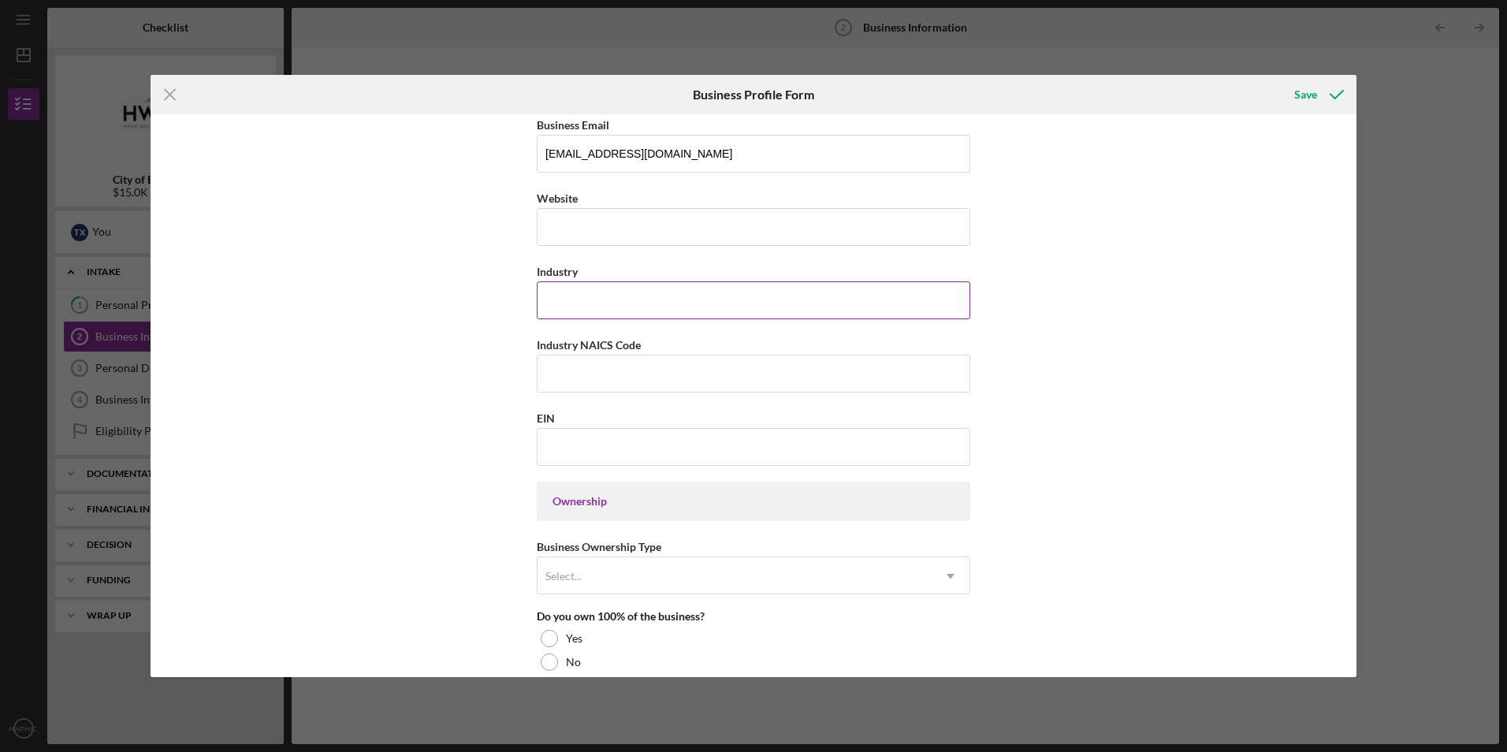
click at [877, 302] on input "Industry" at bounding box center [753, 300] width 433 height 38
type input "Collectible Toy"
click at [777, 377] on input "Industry NAICS Code" at bounding box center [753, 374] width 433 height 38
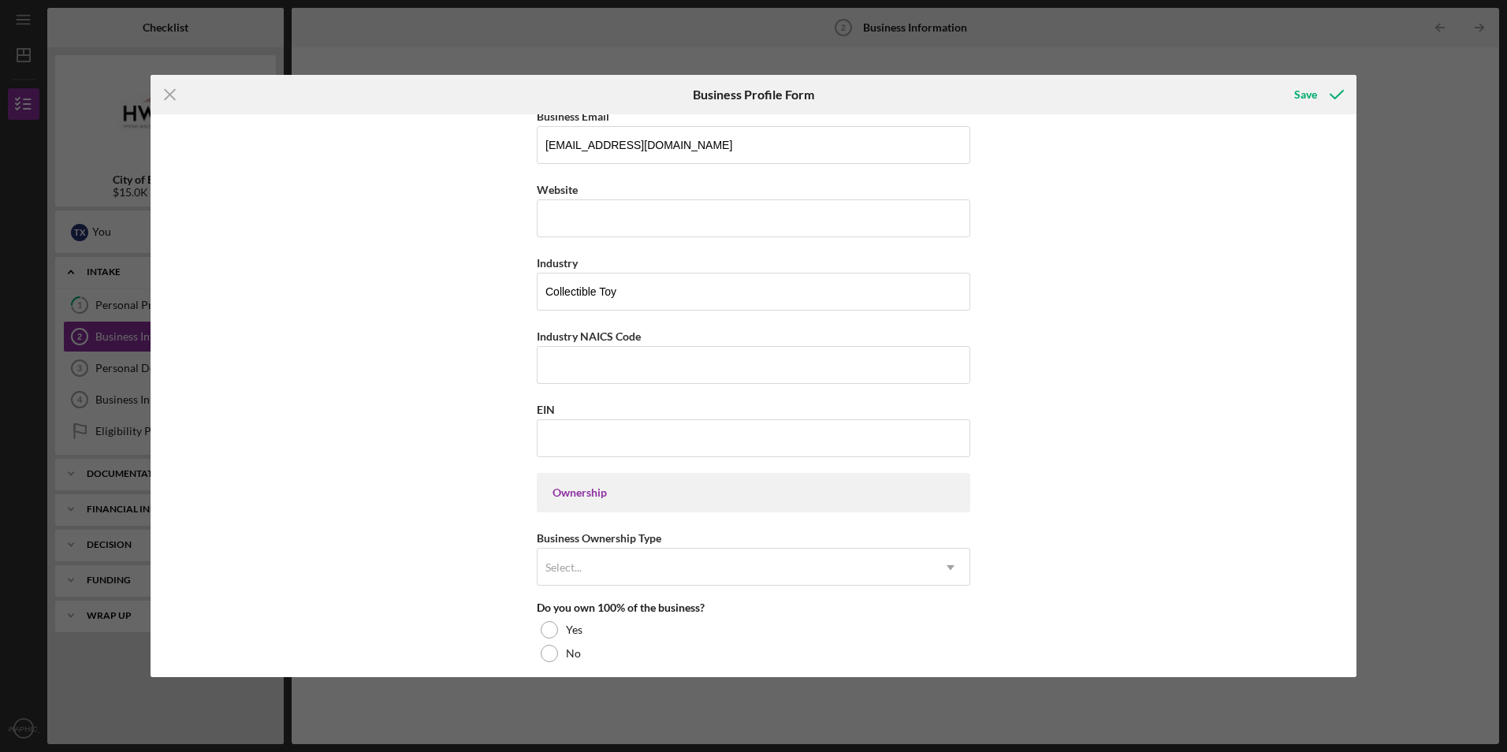
scroll to position [381, 0]
drag, startPoint x: 580, startPoint y: 329, endPoint x: 641, endPoint y: 330, distance: 60.7
click at [641, 330] on div "Industry NAICS Code" at bounding box center [753, 331] width 433 height 20
copy label "NAICS Code"
click at [623, 355] on input "Industry NAICS Code" at bounding box center [753, 360] width 433 height 38
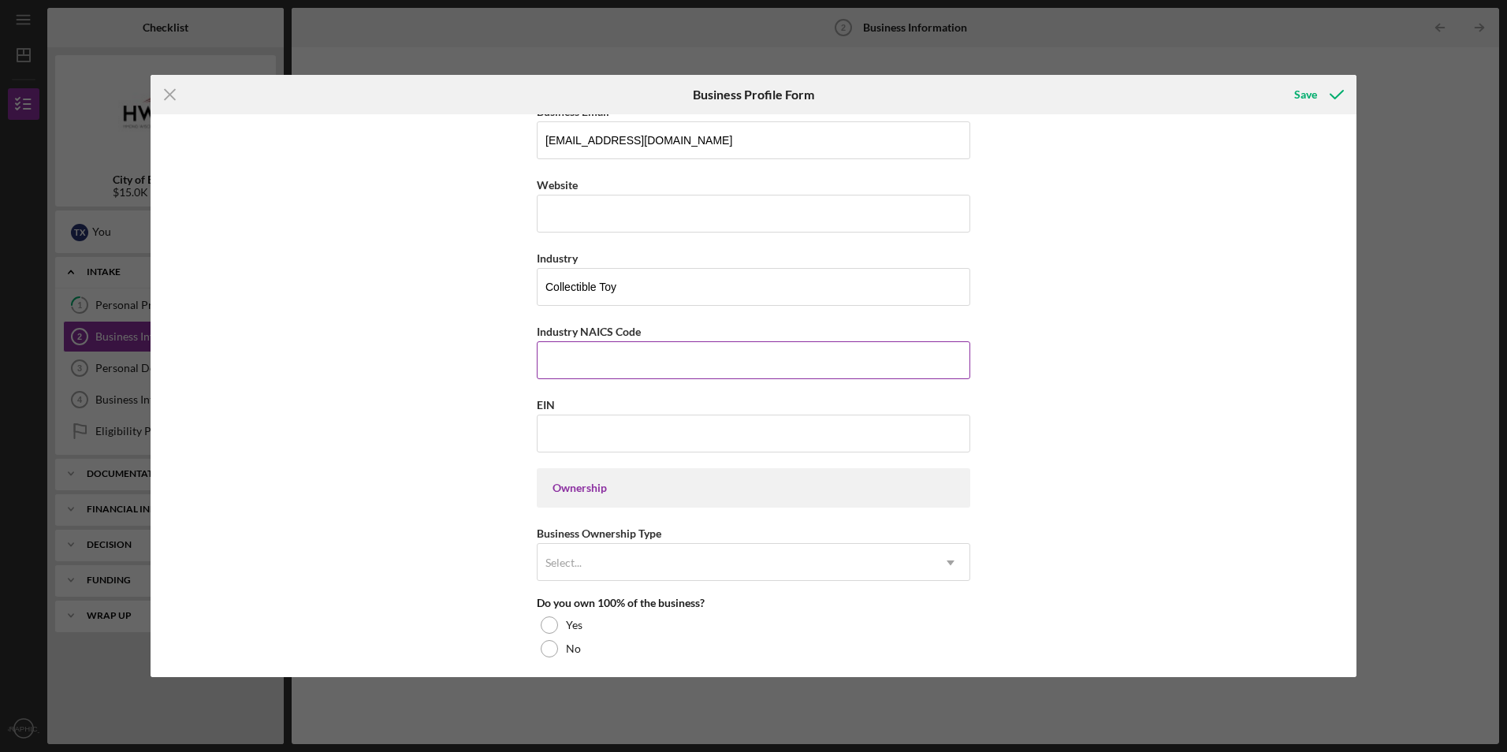
paste input "451120"
type input "451120"
click at [636, 285] on input "Collectible Toy" at bounding box center [753, 287] width 433 height 38
type input "C"
type input "Toy"
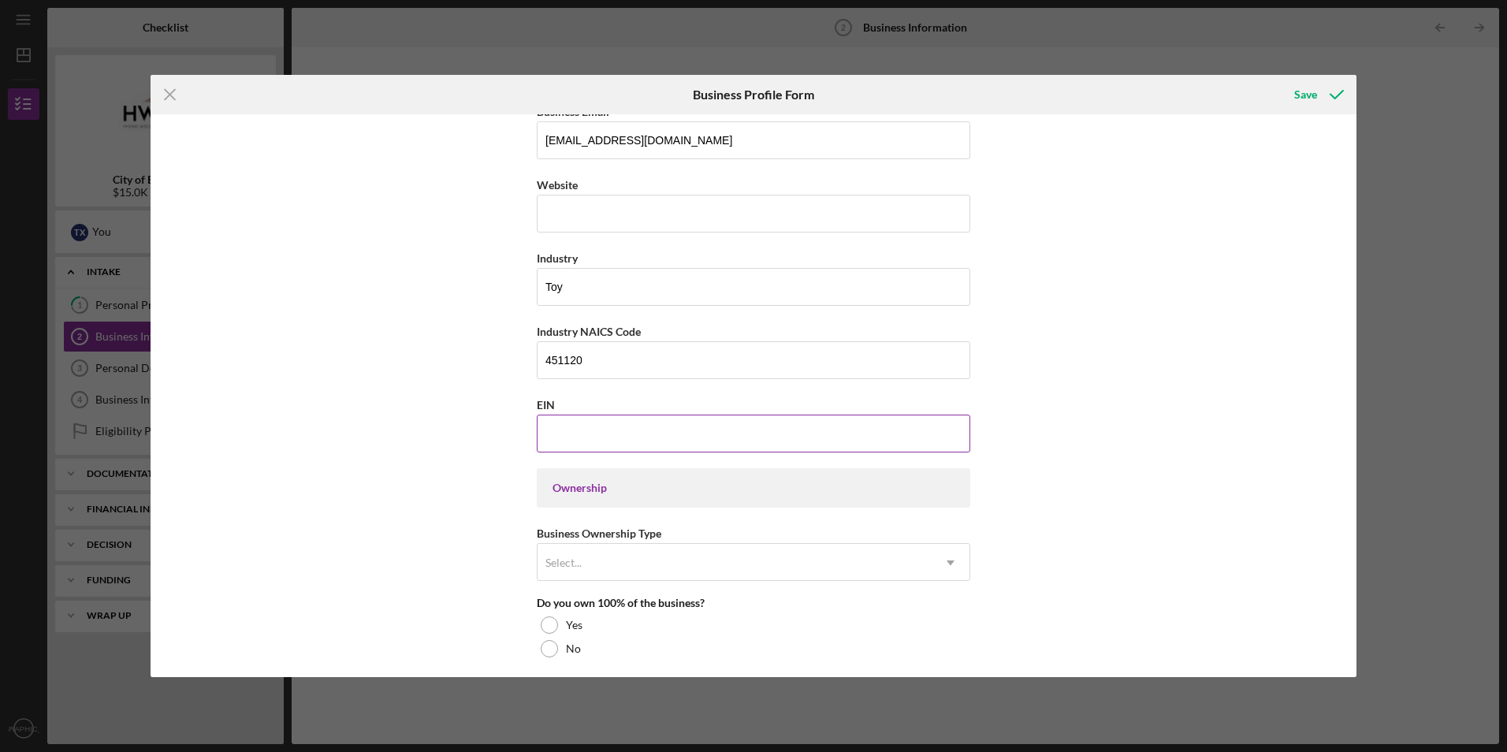
click at [622, 438] on input "EIN" at bounding box center [753, 433] width 433 height 38
paste input "[US_EMPLOYER_IDENTIFICATION_NUMBER]"
type input "[US_EMPLOYER_IDENTIFICATION_NUMBER]"
click at [846, 564] on div "Select..." at bounding box center [734, 562] width 394 height 36
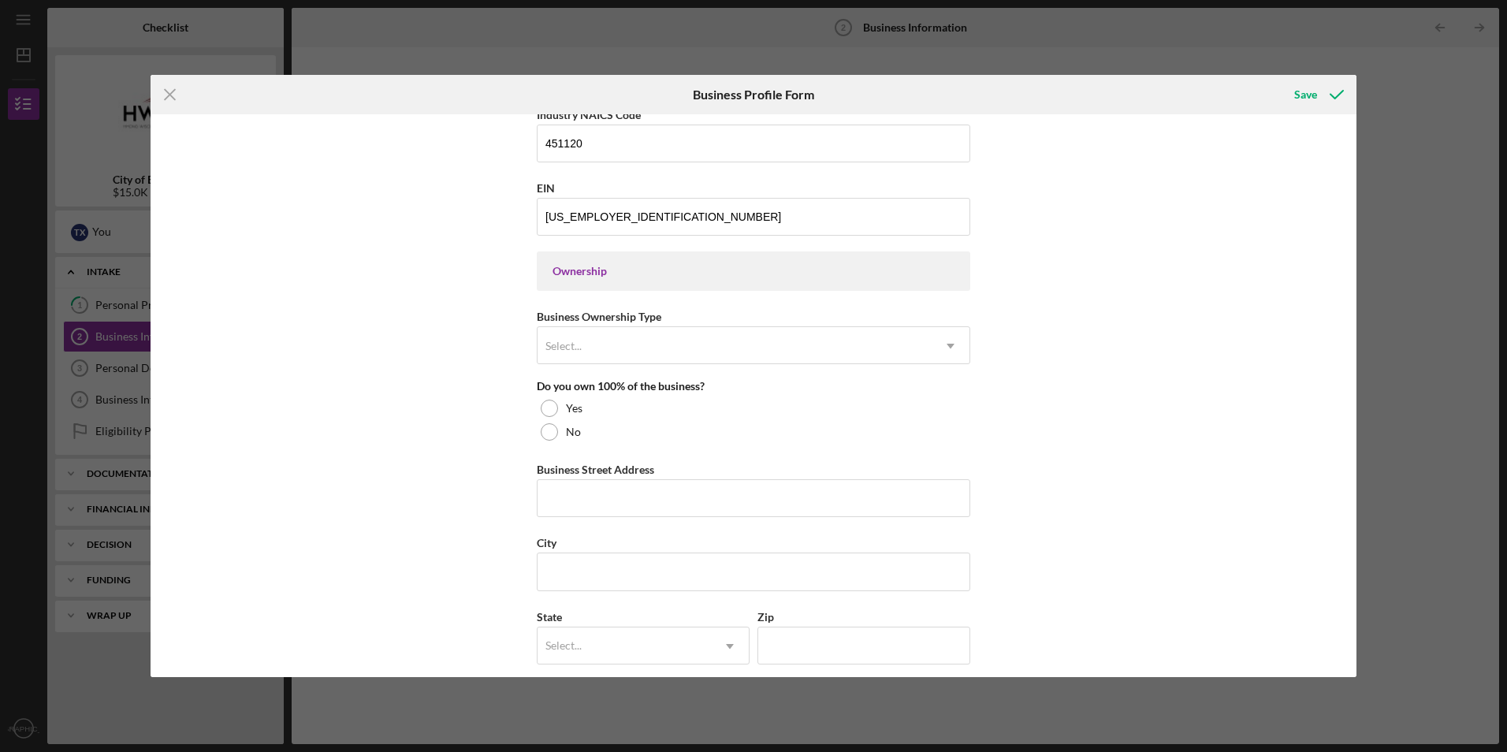
scroll to position [707, 0]
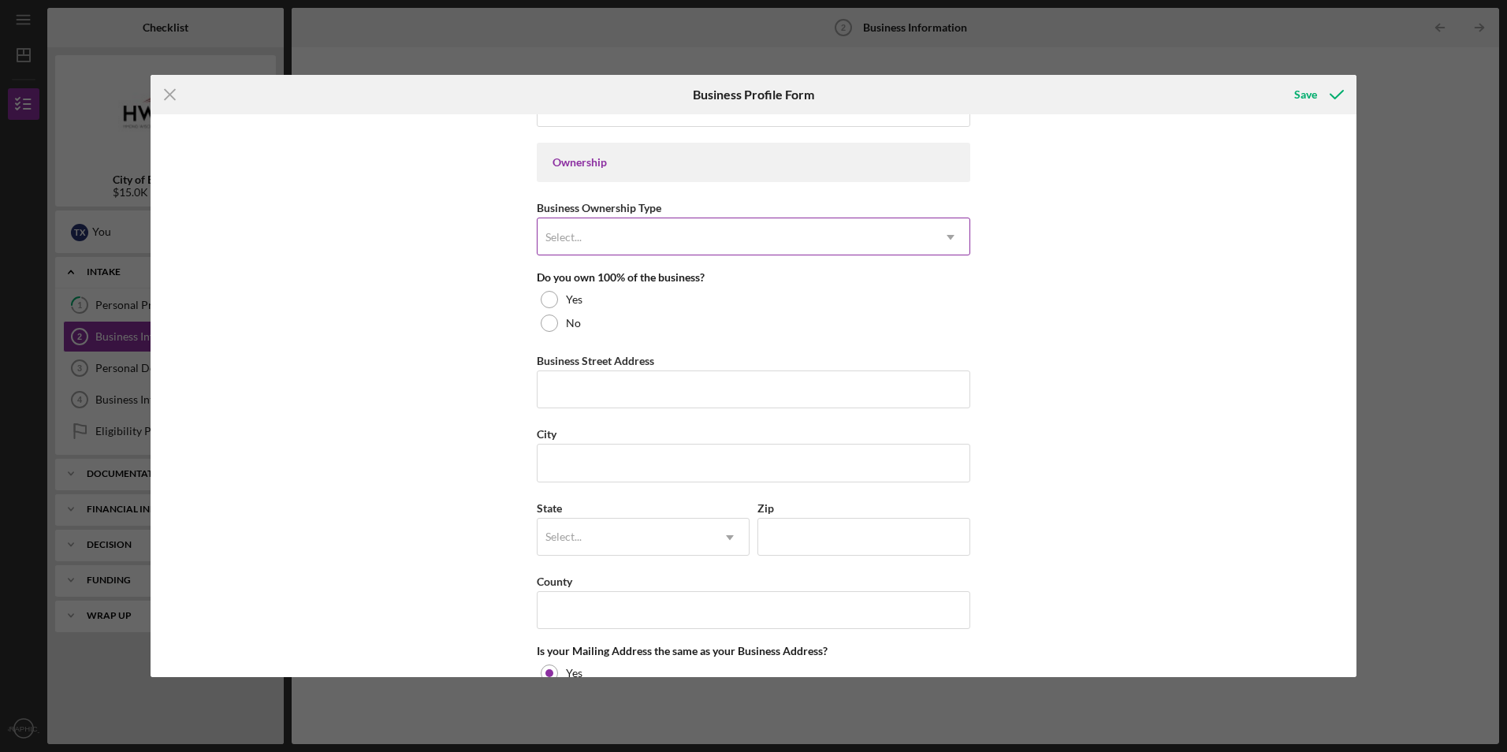
click at [949, 229] on icon "Icon/Dropdown Arrow" at bounding box center [950, 237] width 38 height 38
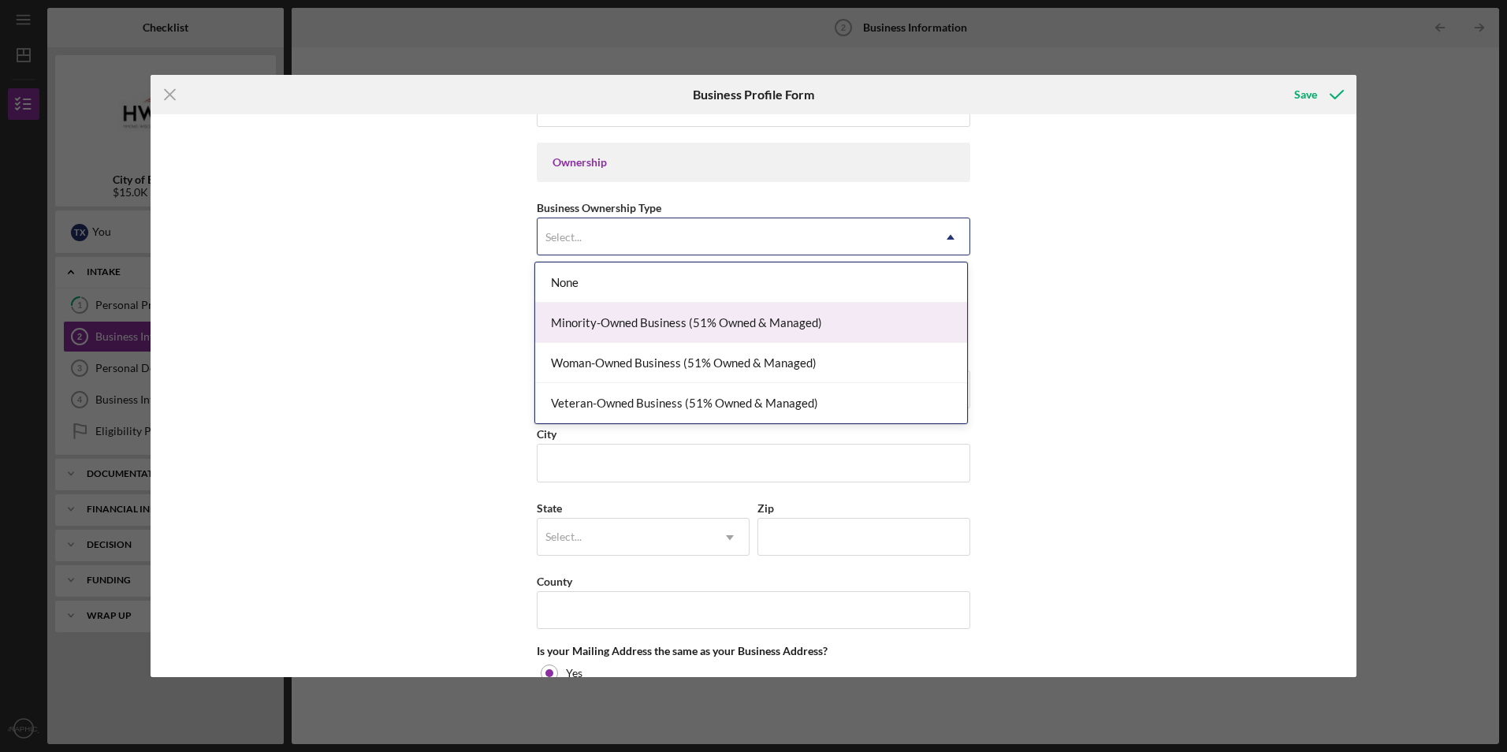
click at [836, 325] on div "Minority-Owned Business (51% Owned & Managed)" at bounding box center [751, 323] width 432 height 40
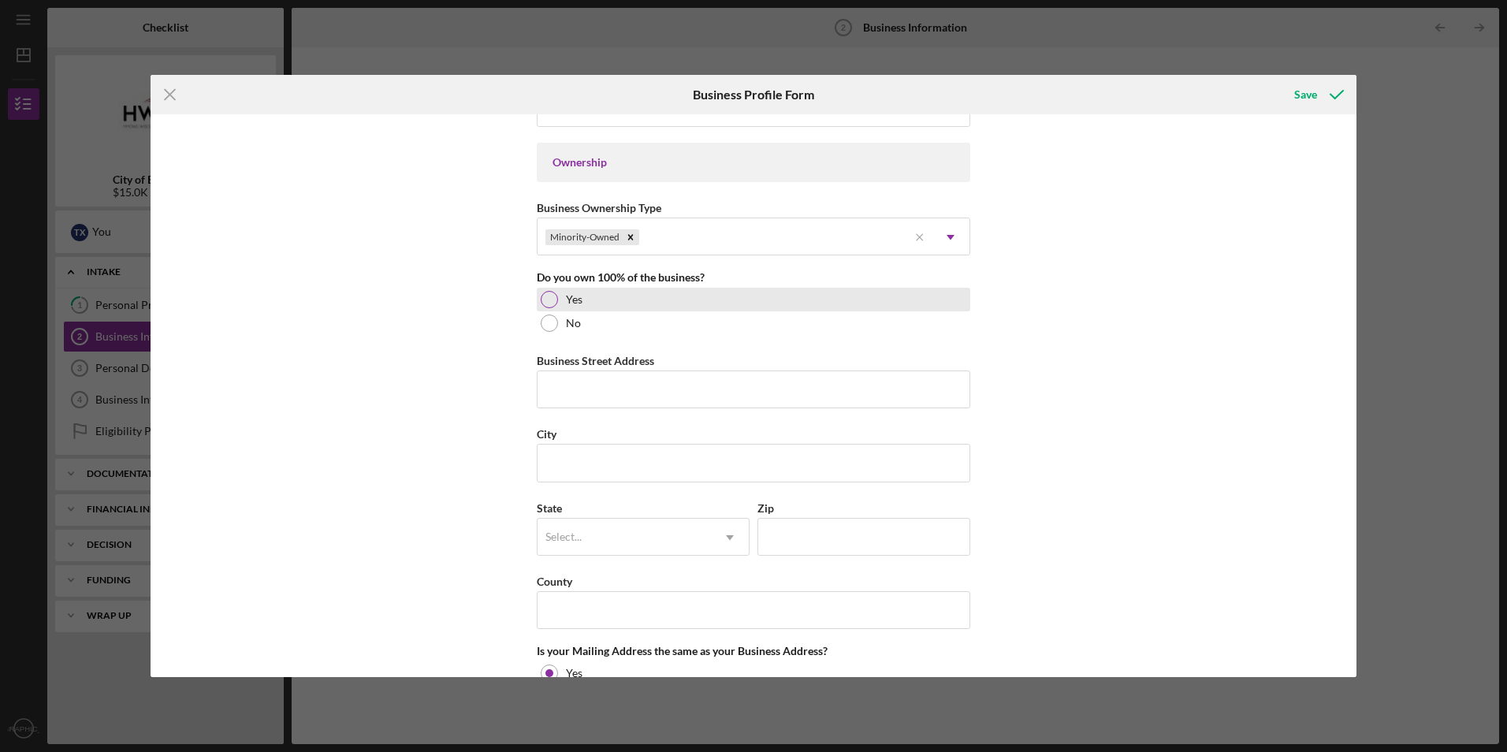
click at [548, 304] on div at bounding box center [549, 299] width 17 height 17
click at [568, 390] on input "Business Street Address" at bounding box center [753, 389] width 433 height 38
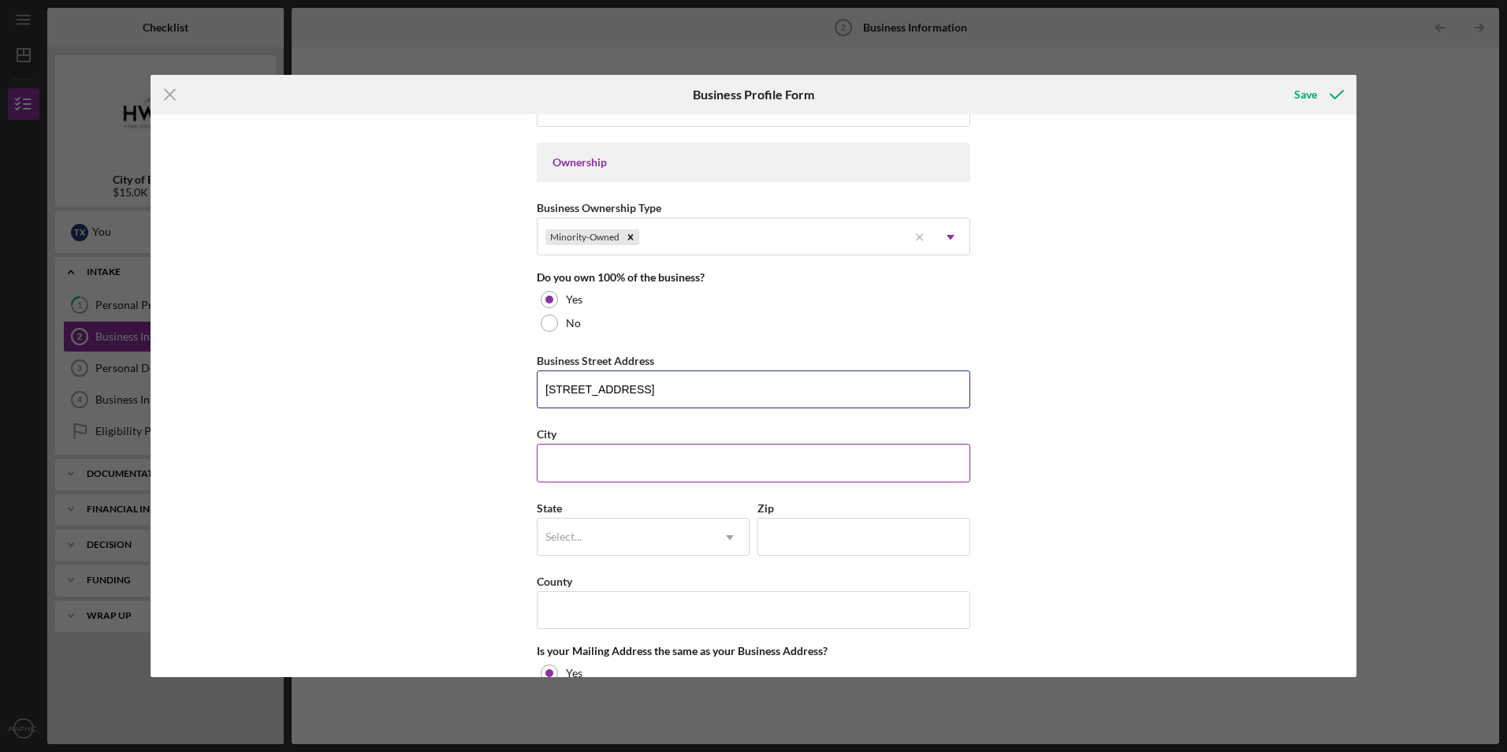
type input "[STREET_ADDRESS]"
click at [581, 464] on input "City" at bounding box center [753, 463] width 433 height 38
type input "Eau Claire"
type input "54703"
type input "[GEOGRAPHIC_DATA]"
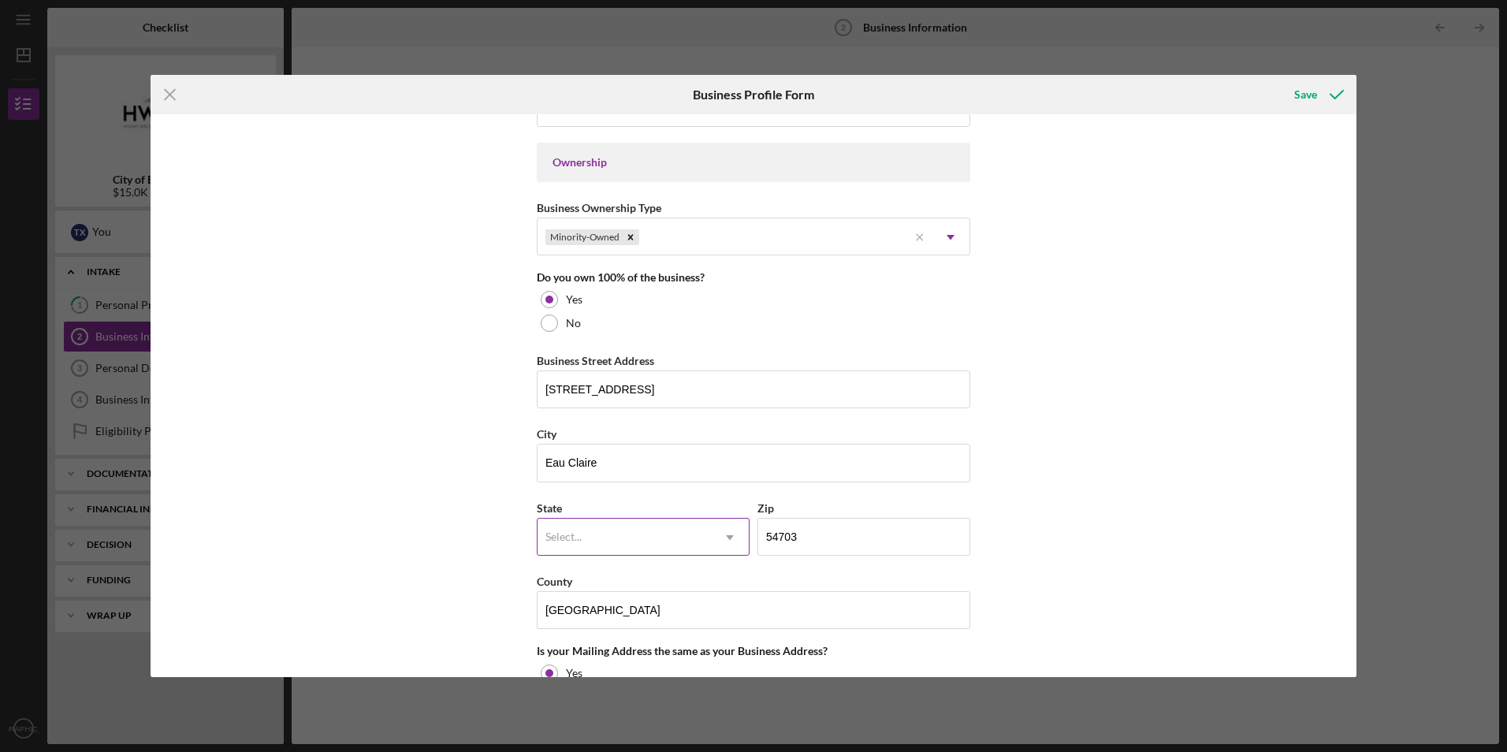
click at [608, 522] on div "Select..." at bounding box center [623, 537] width 173 height 36
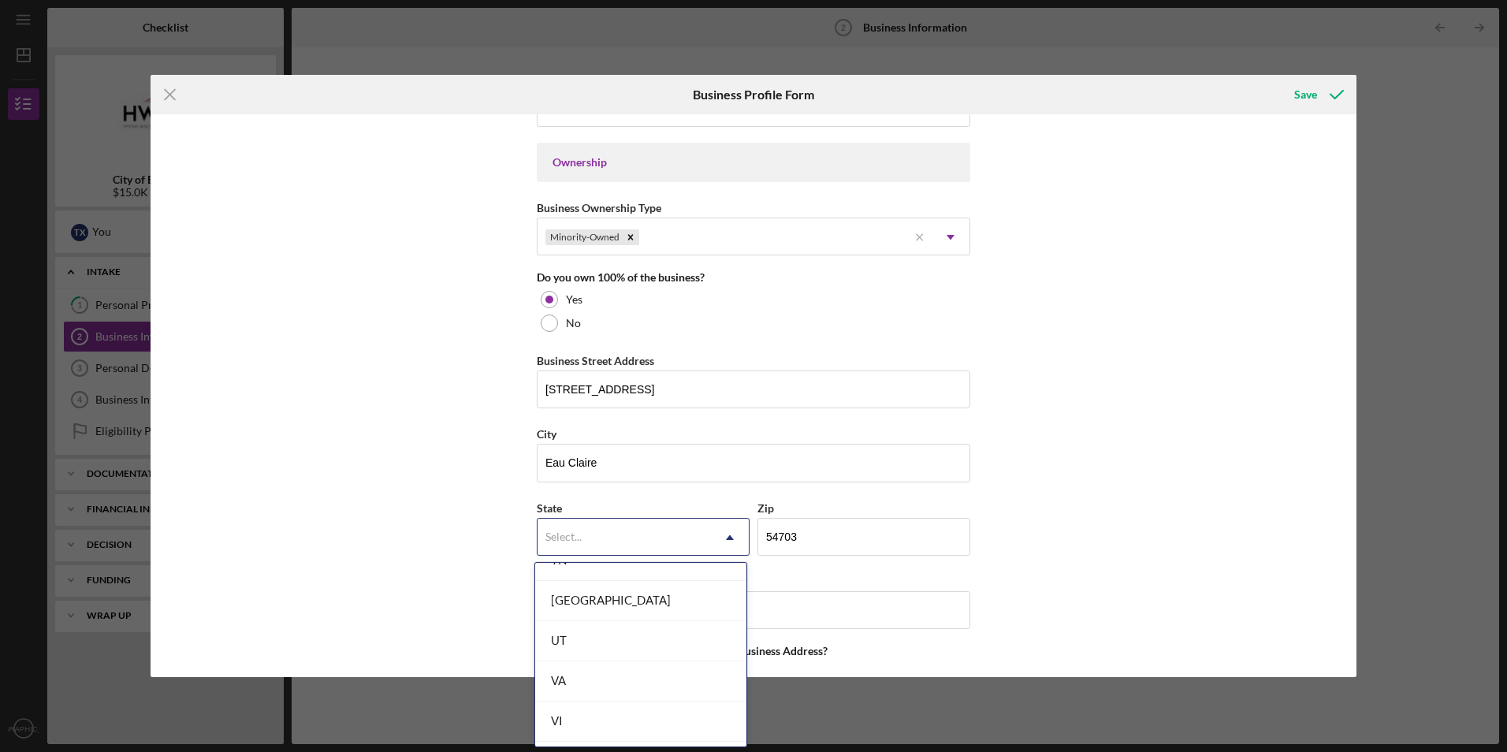
scroll to position [2870, 0]
click at [712, 612] on div "WI" at bounding box center [640, 605] width 211 height 40
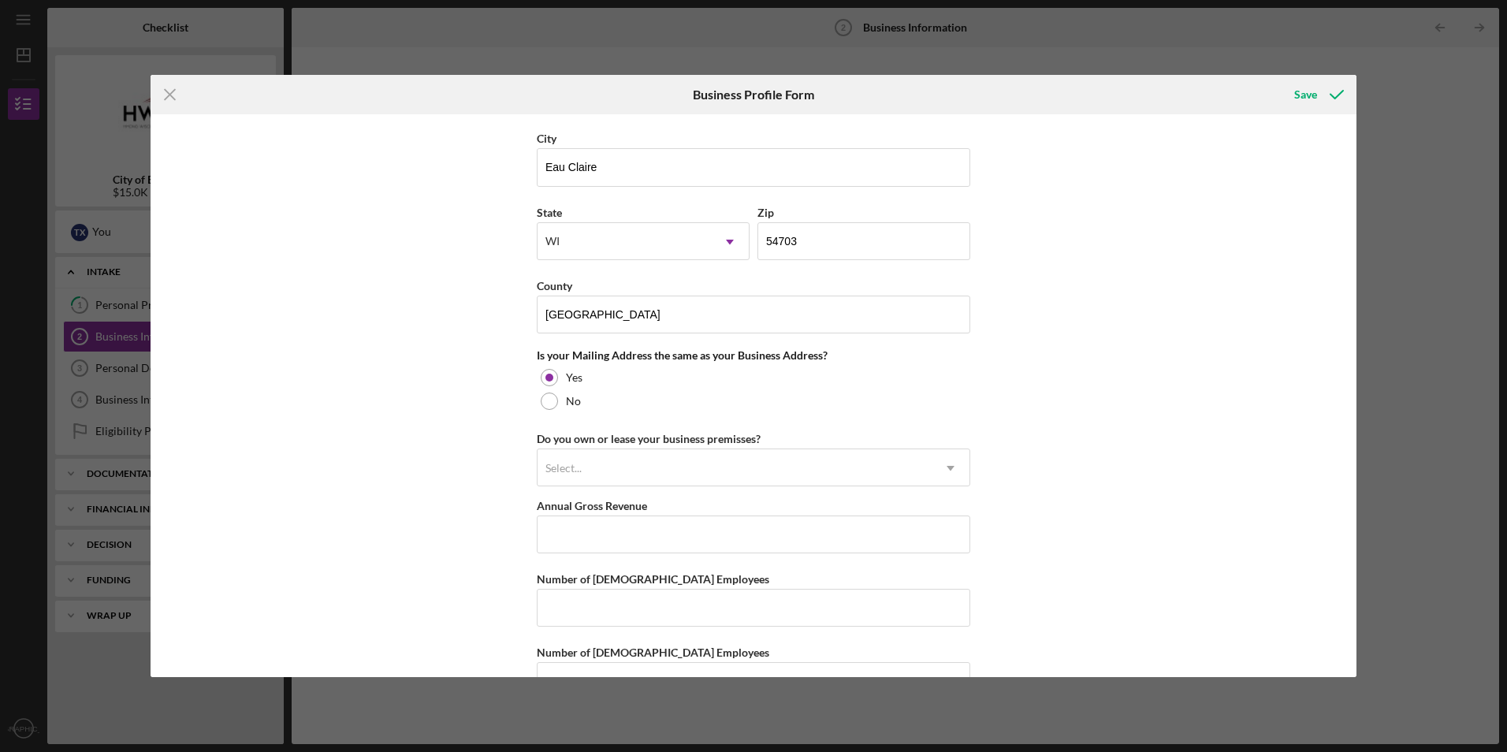
scroll to position [1049, 0]
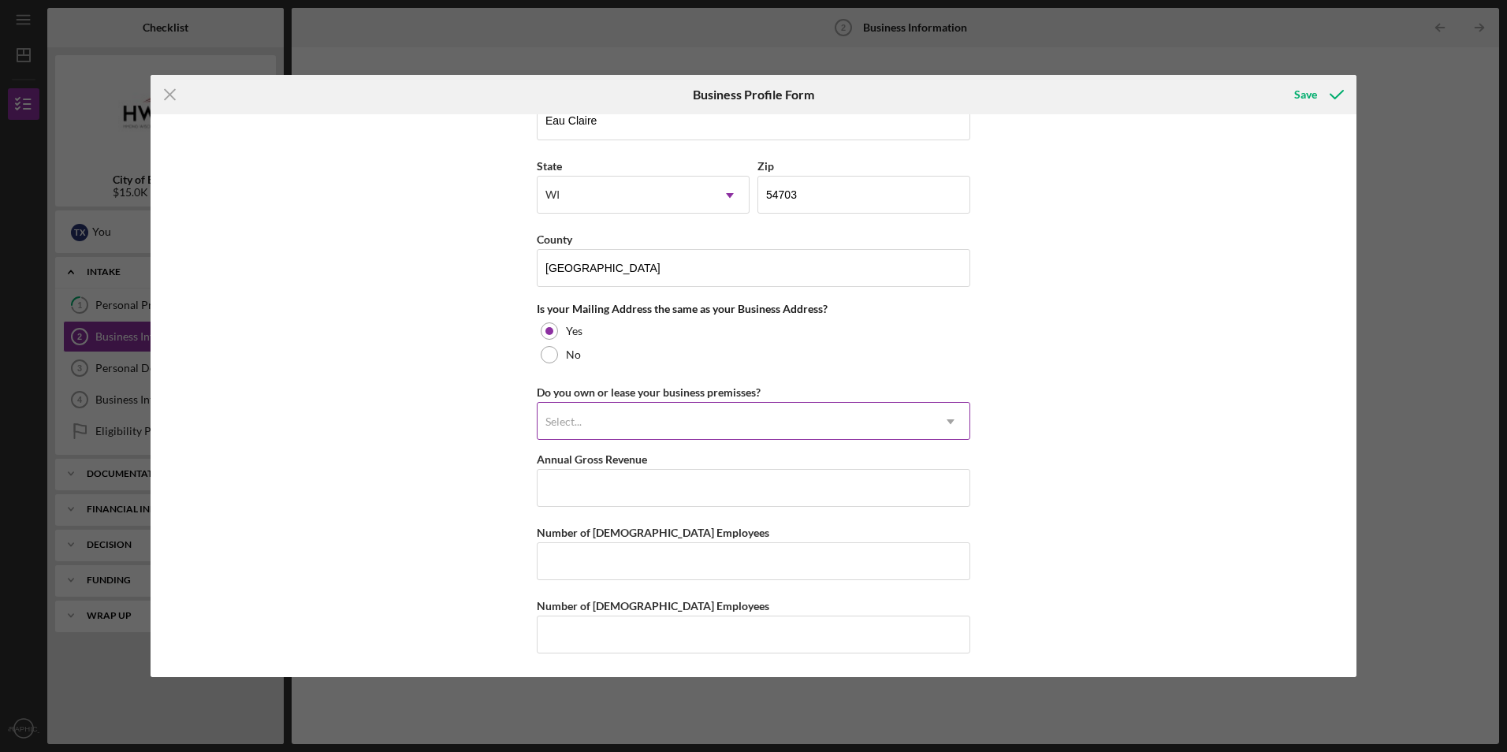
click at [952, 428] on icon "Icon/Dropdown Arrow" at bounding box center [950, 422] width 38 height 38
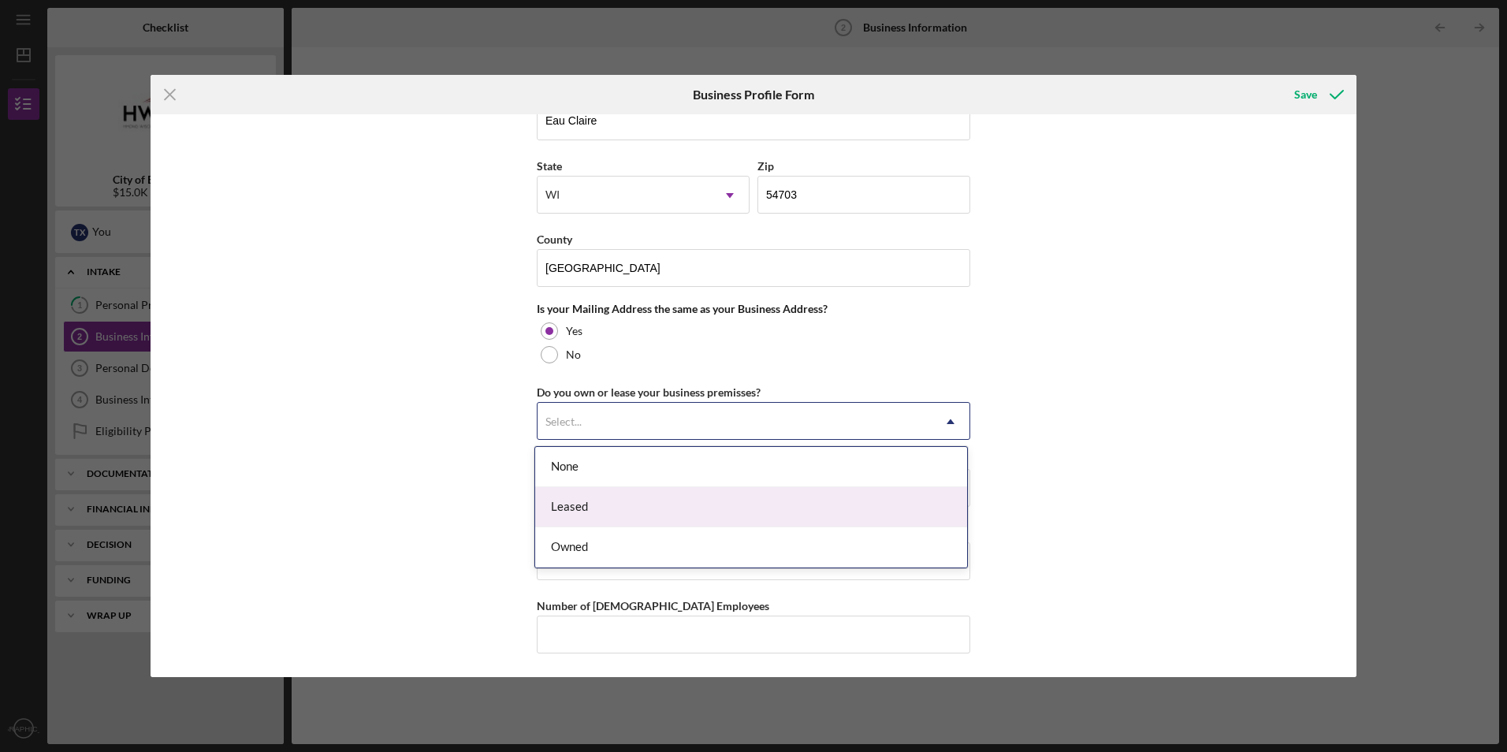
click at [726, 517] on div "Leased" at bounding box center [751, 507] width 432 height 40
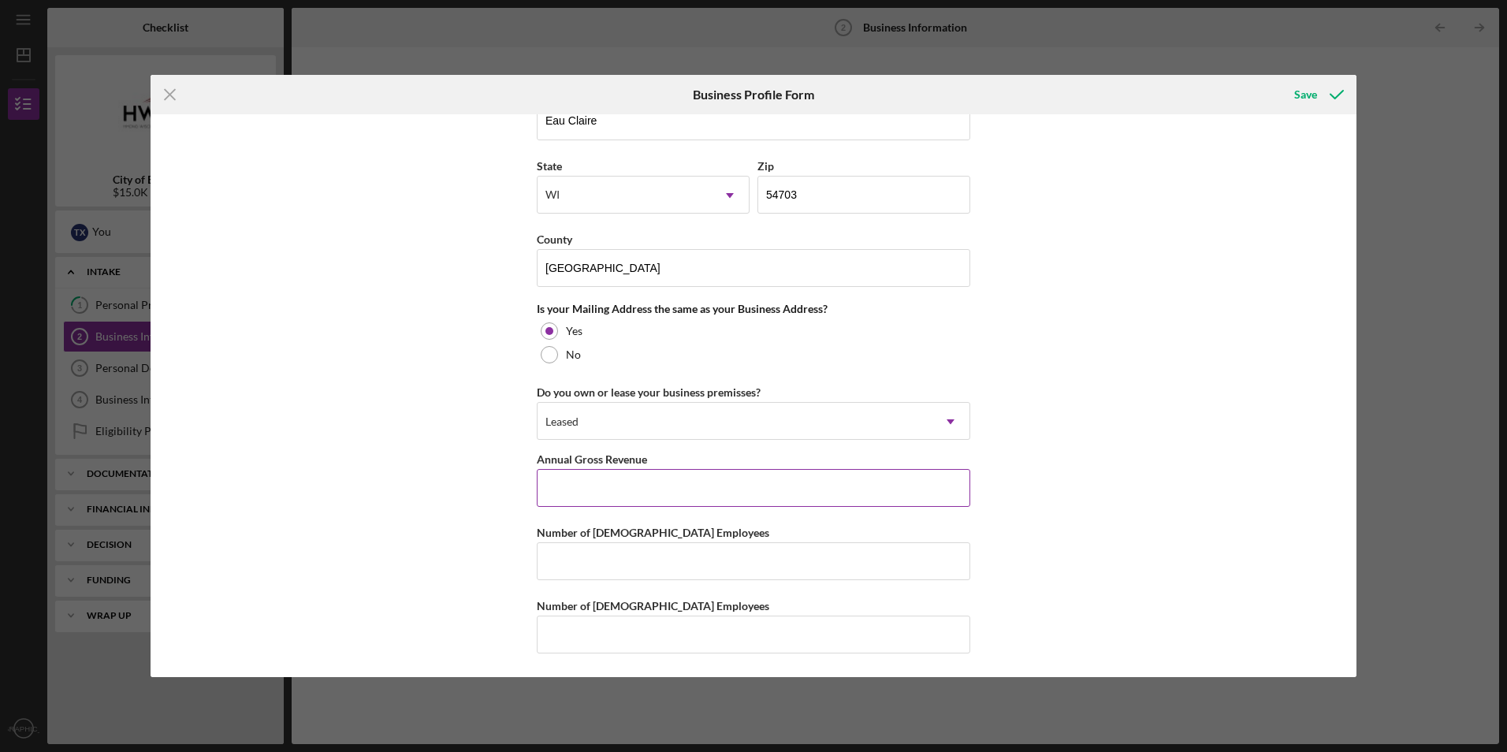
click at [721, 494] on input "Annual Gross Revenue" at bounding box center [753, 488] width 433 height 38
type input "$100,000"
click at [1307, 87] on div "Save" at bounding box center [1305, 95] width 23 height 32
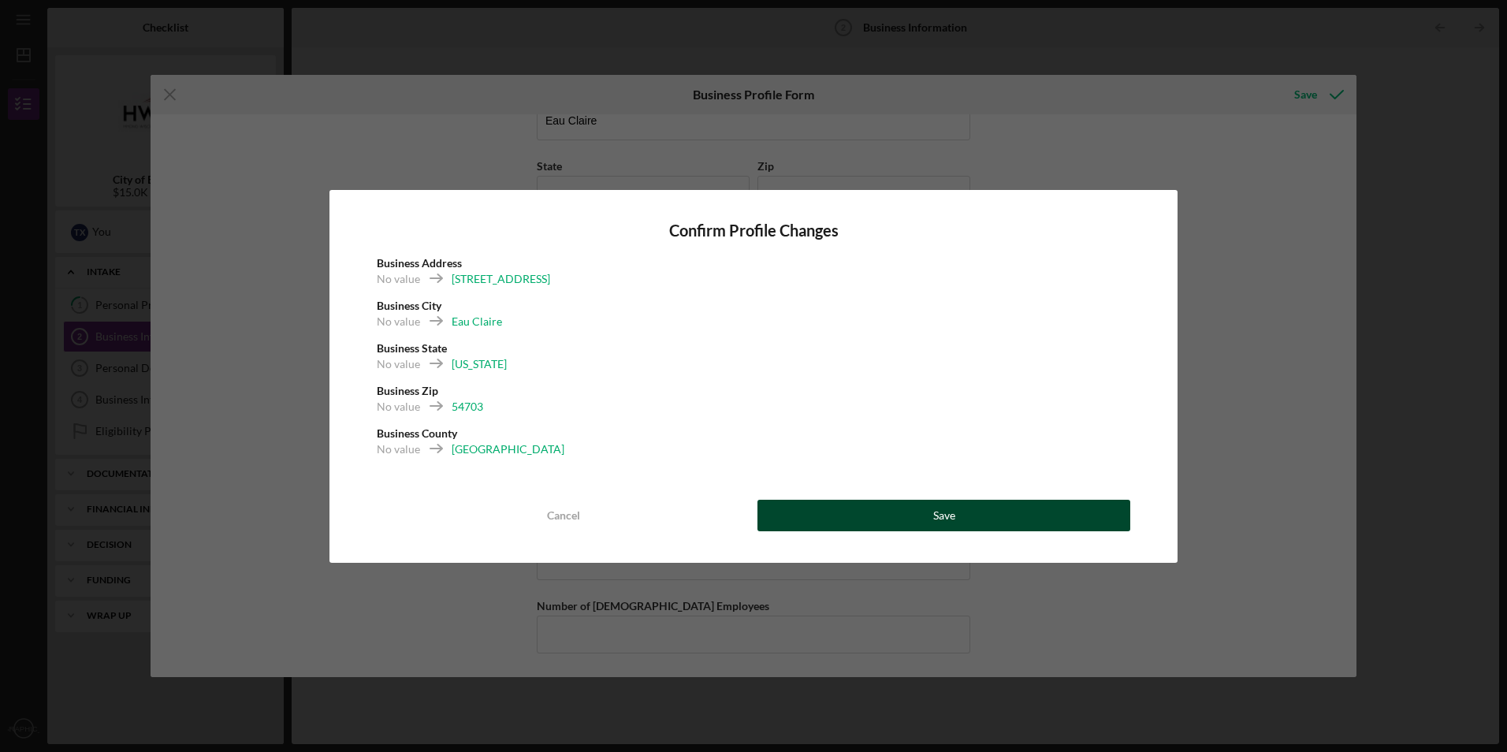
click at [936, 506] on div "Save" at bounding box center [944, 516] width 22 height 32
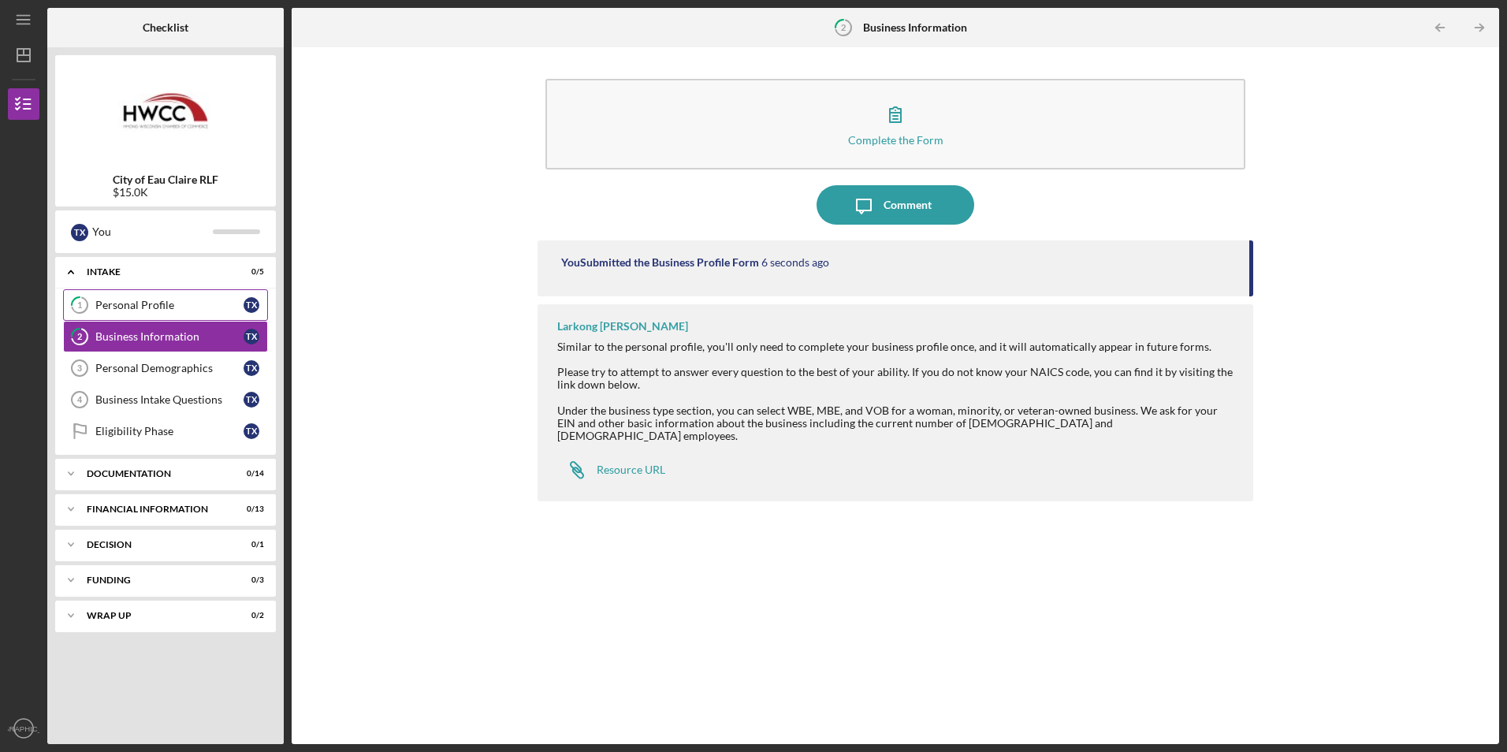
click at [163, 308] on div "Personal Profile" at bounding box center [169, 305] width 148 height 13
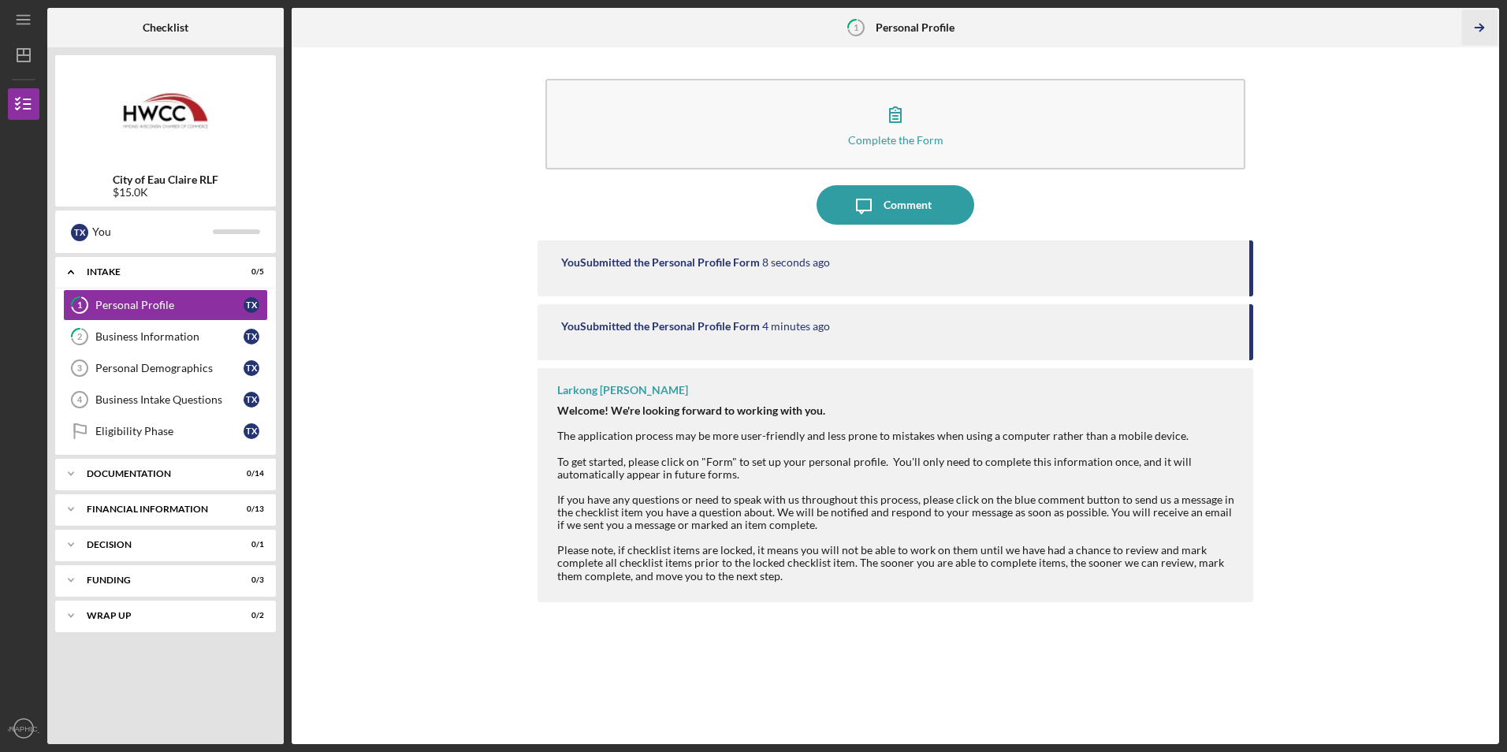
click at [1481, 25] on polyline "button" at bounding box center [1481, 27] width 4 height 7
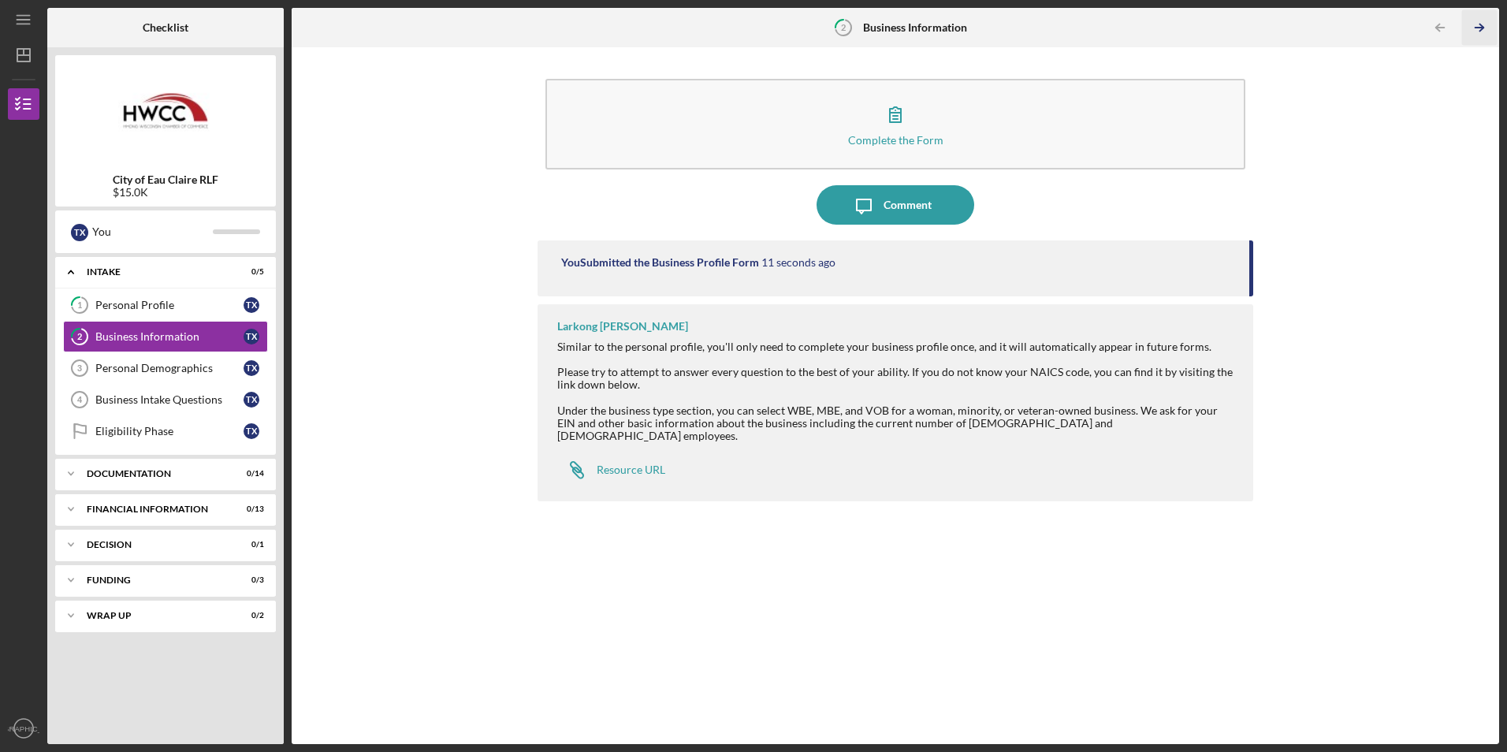
click at [1481, 25] on polyline "button" at bounding box center [1481, 27] width 4 height 7
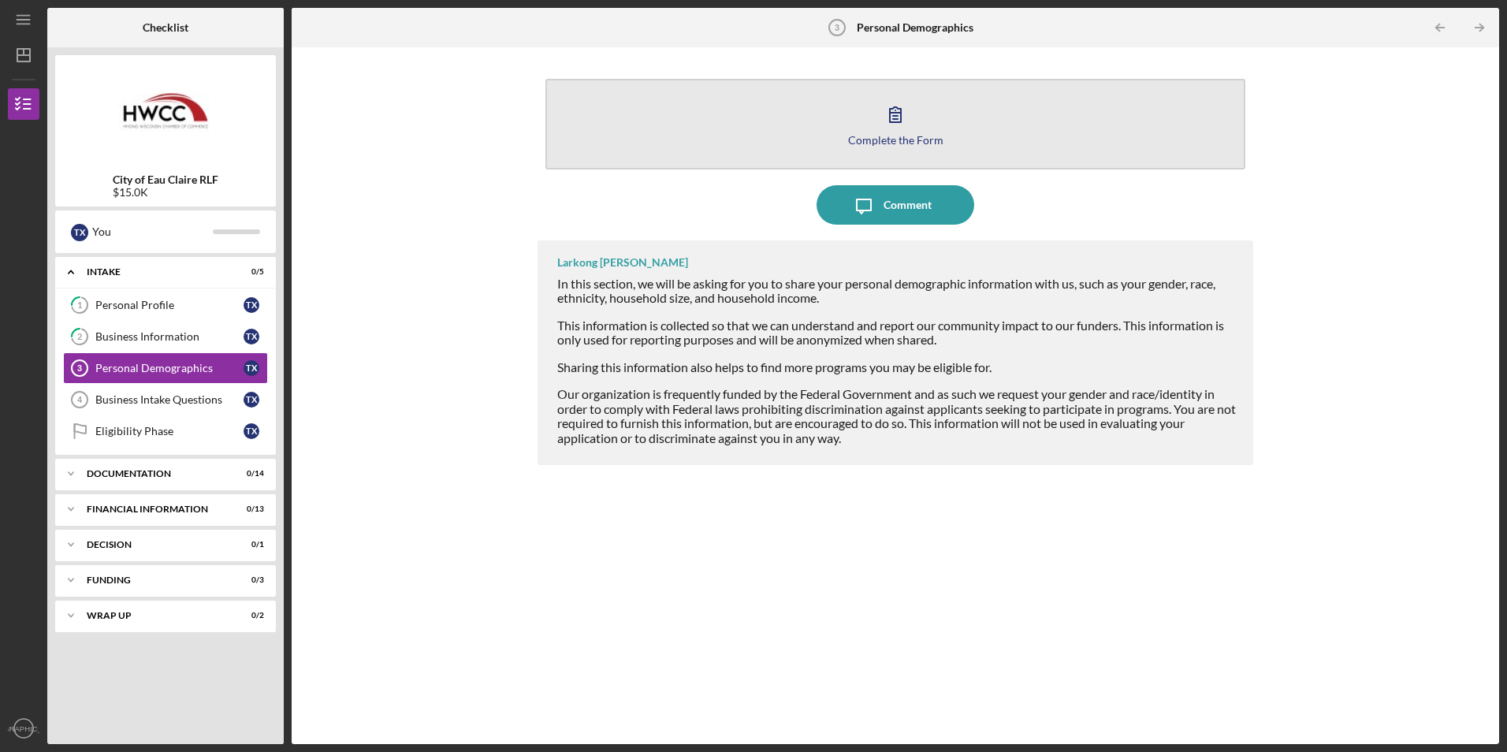
click at [900, 120] on icon "button" at bounding box center [895, 114] width 11 height 15
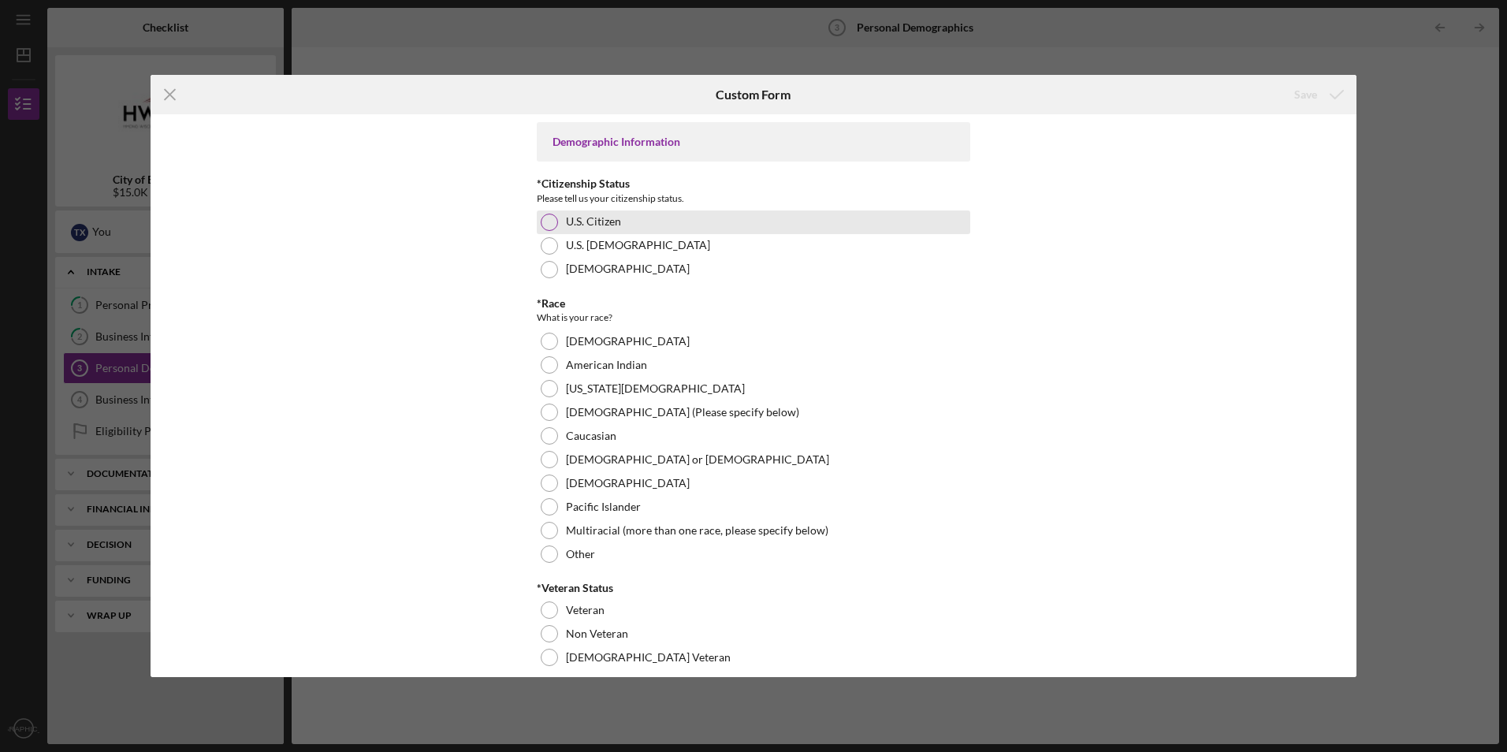
click at [546, 225] on div at bounding box center [549, 222] width 17 height 17
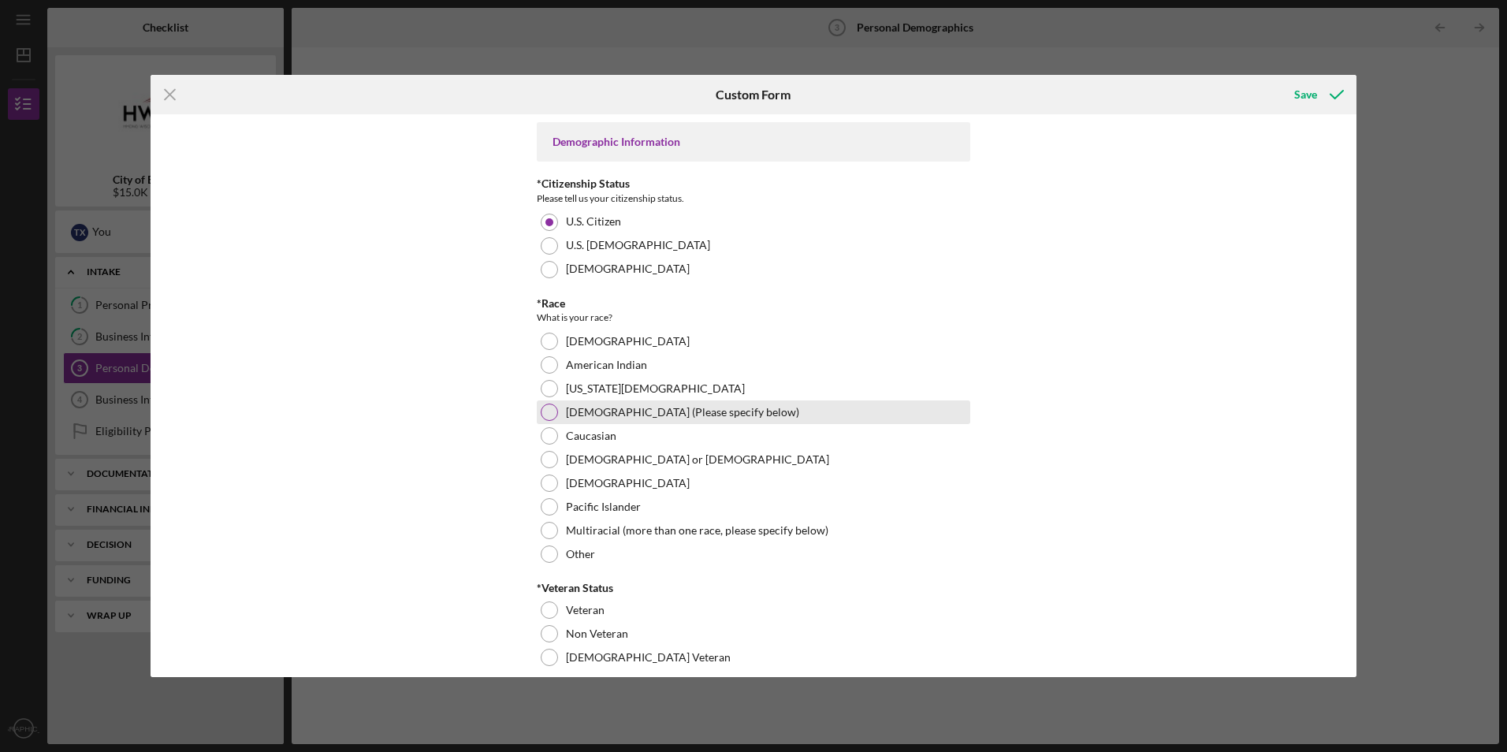
click at [548, 415] on div at bounding box center [549, 411] width 17 height 17
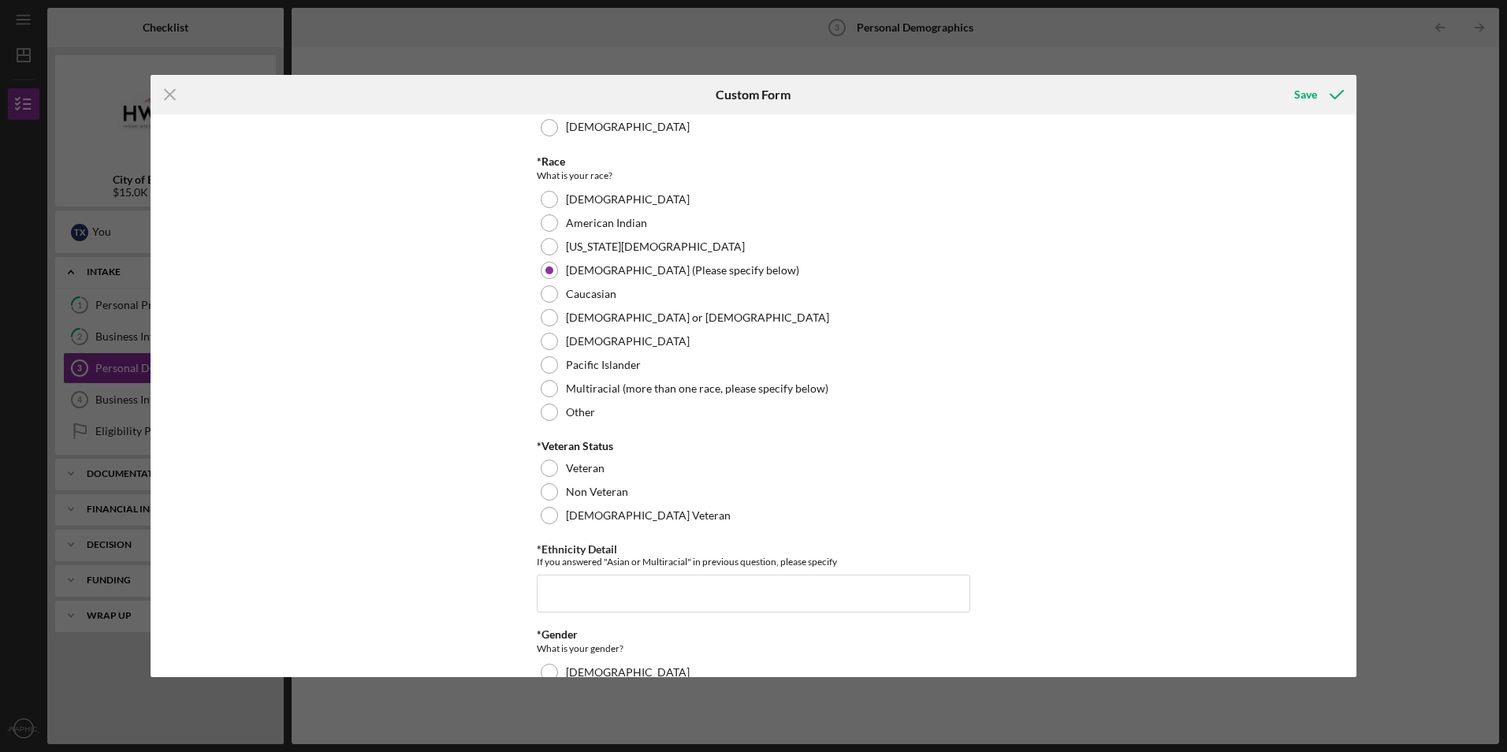
scroll to position [156, 0]
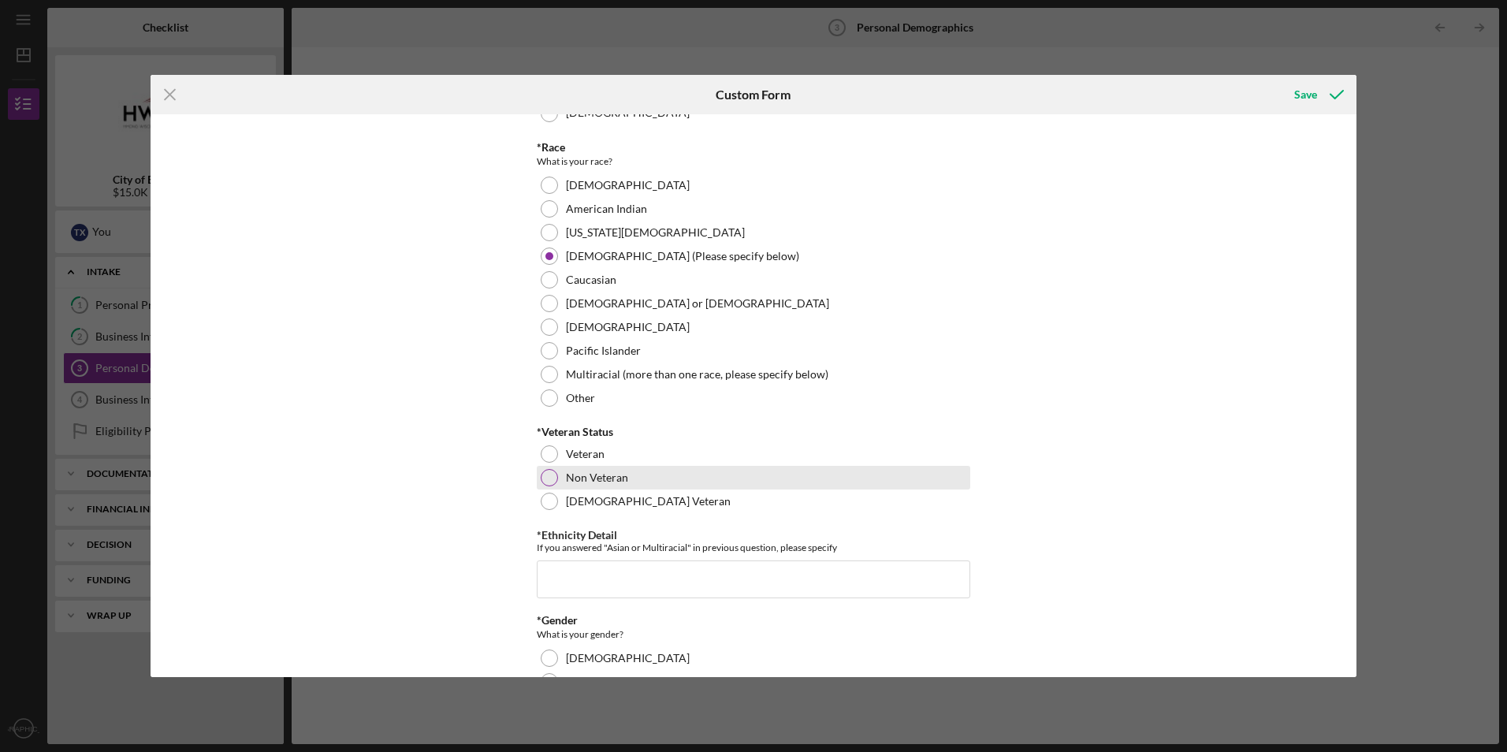
click at [553, 474] on div at bounding box center [549, 477] width 17 height 17
click at [596, 573] on input "*Ethnicity Detail" at bounding box center [753, 579] width 433 height 38
type input "h"
type input "Hmong"
drag, startPoint x: 1356, startPoint y: 424, endPoint x: 1365, endPoint y: 502, distance: 78.6
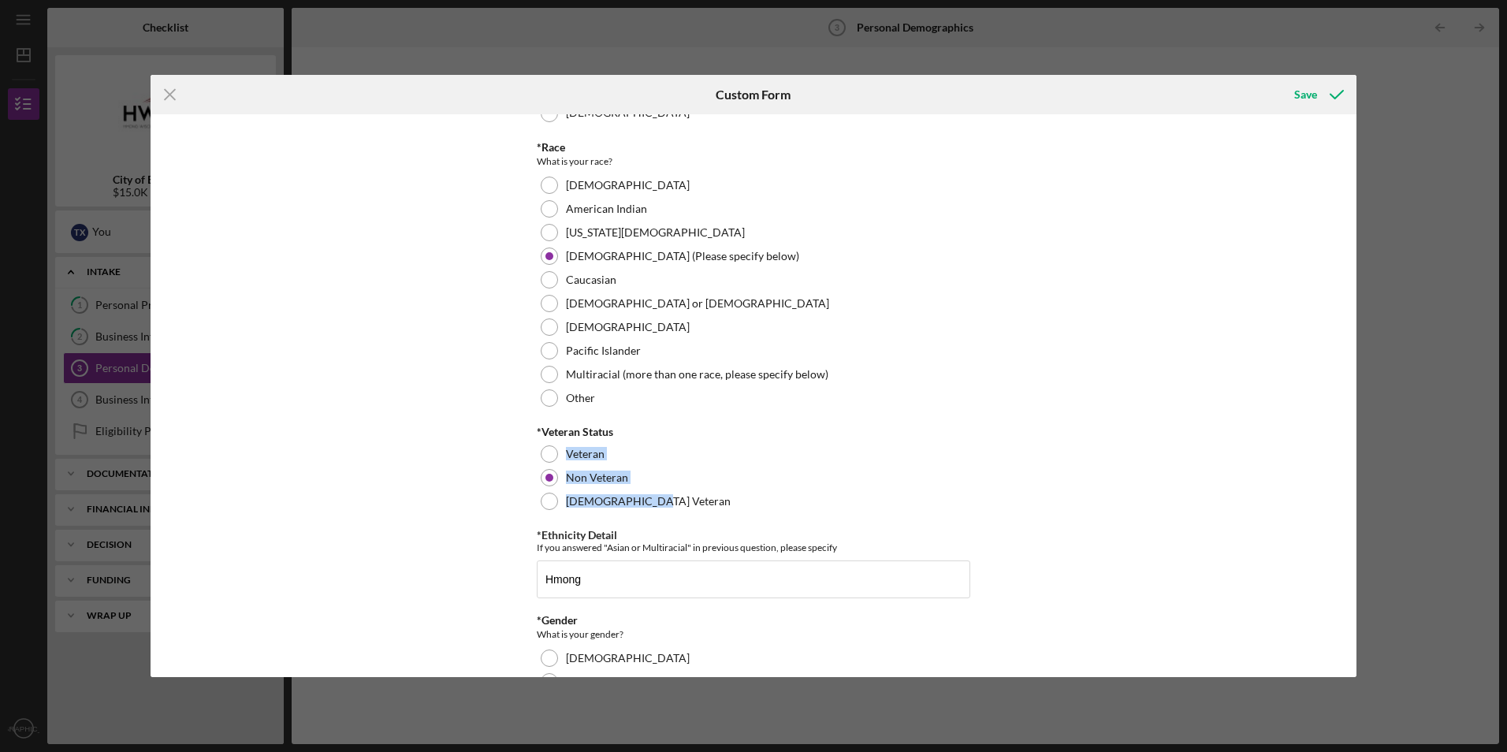
click at [1365, 502] on div "Icon/Menu Close Custom Form Save Demographic Information *Citizenship Status Pl…" at bounding box center [753, 376] width 1507 height 752
drag, startPoint x: 1365, startPoint y: 502, endPoint x: 1339, endPoint y: 480, distance: 34.1
click at [1339, 480] on div "Demographic Information *Citizenship Status Please tell us your citizenship sta…" at bounding box center [753, 395] width 1206 height 562
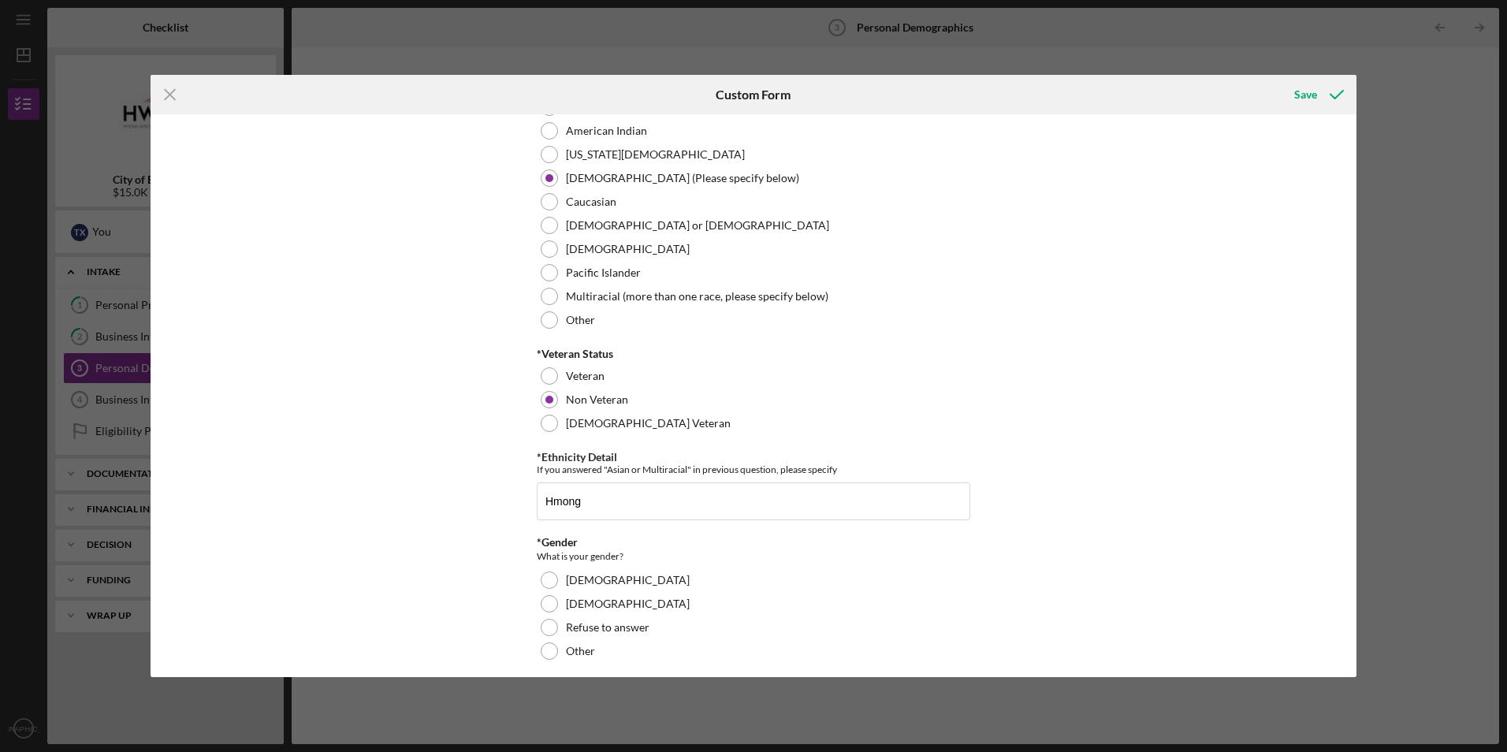
scroll to position [243, 0]
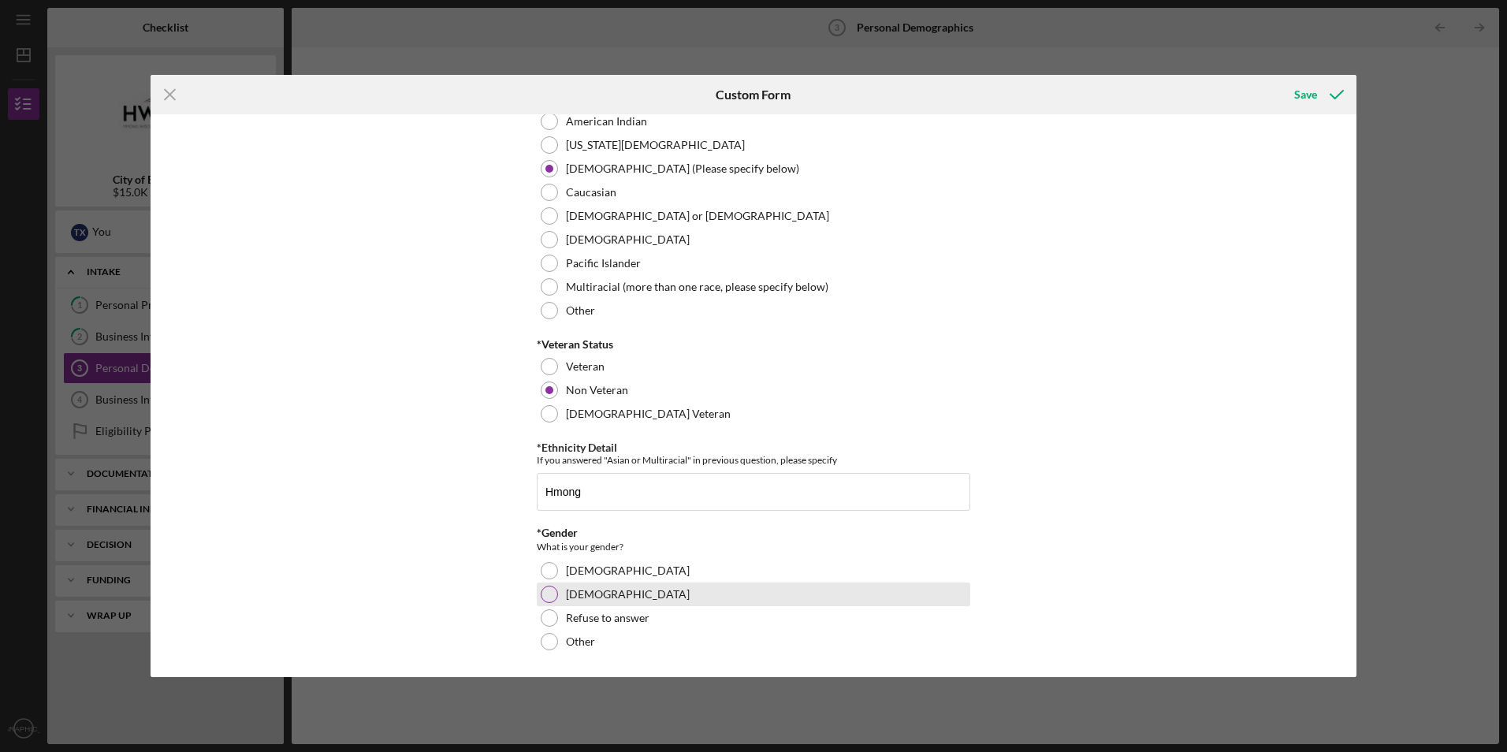
click at [548, 595] on div at bounding box center [549, 593] width 17 height 17
click at [1313, 91] on div "Save" at bounding box center [1305, 95] width 23 height 32
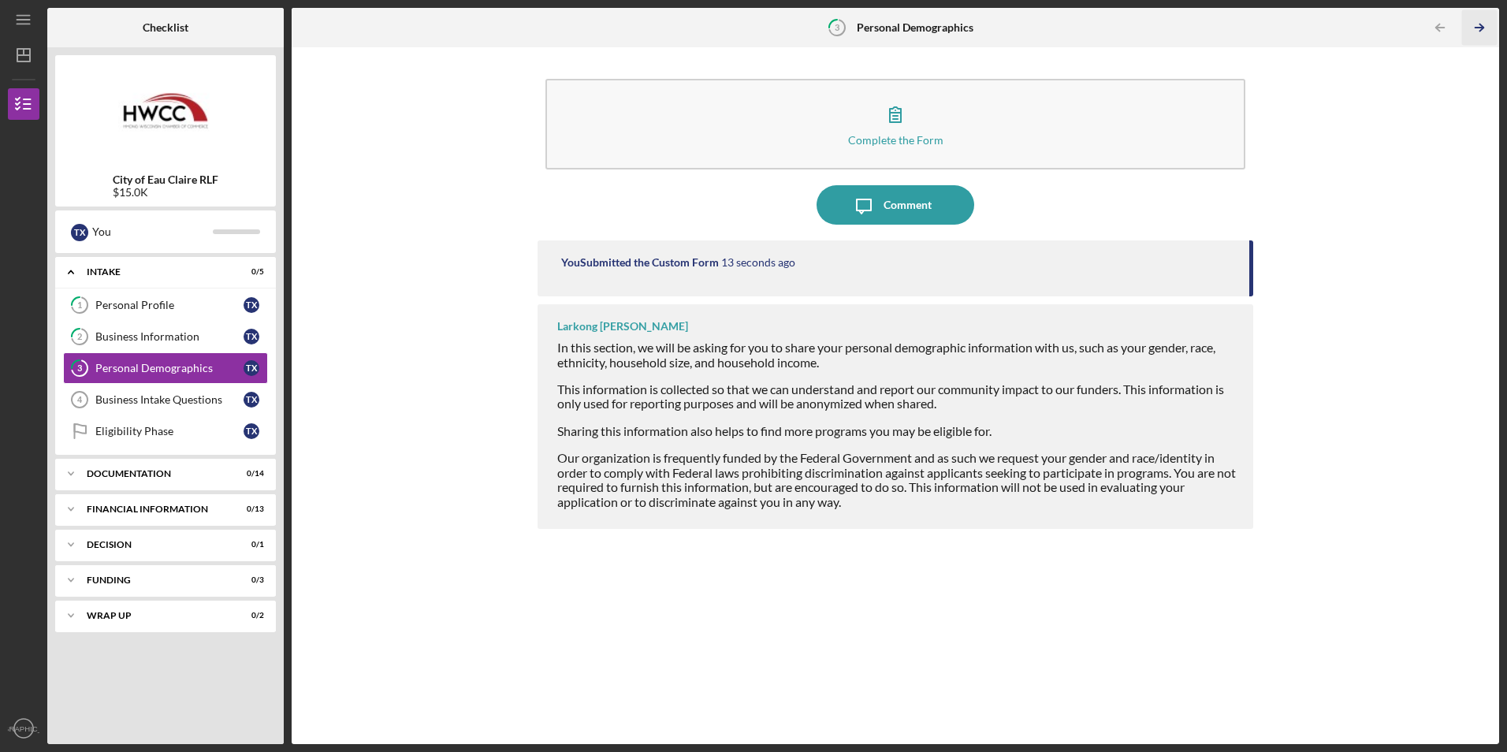
click at [1477, 35] on icon "Icon/Table Pagination Arrow" at bounding box center [1479, 27] width 35 height 35
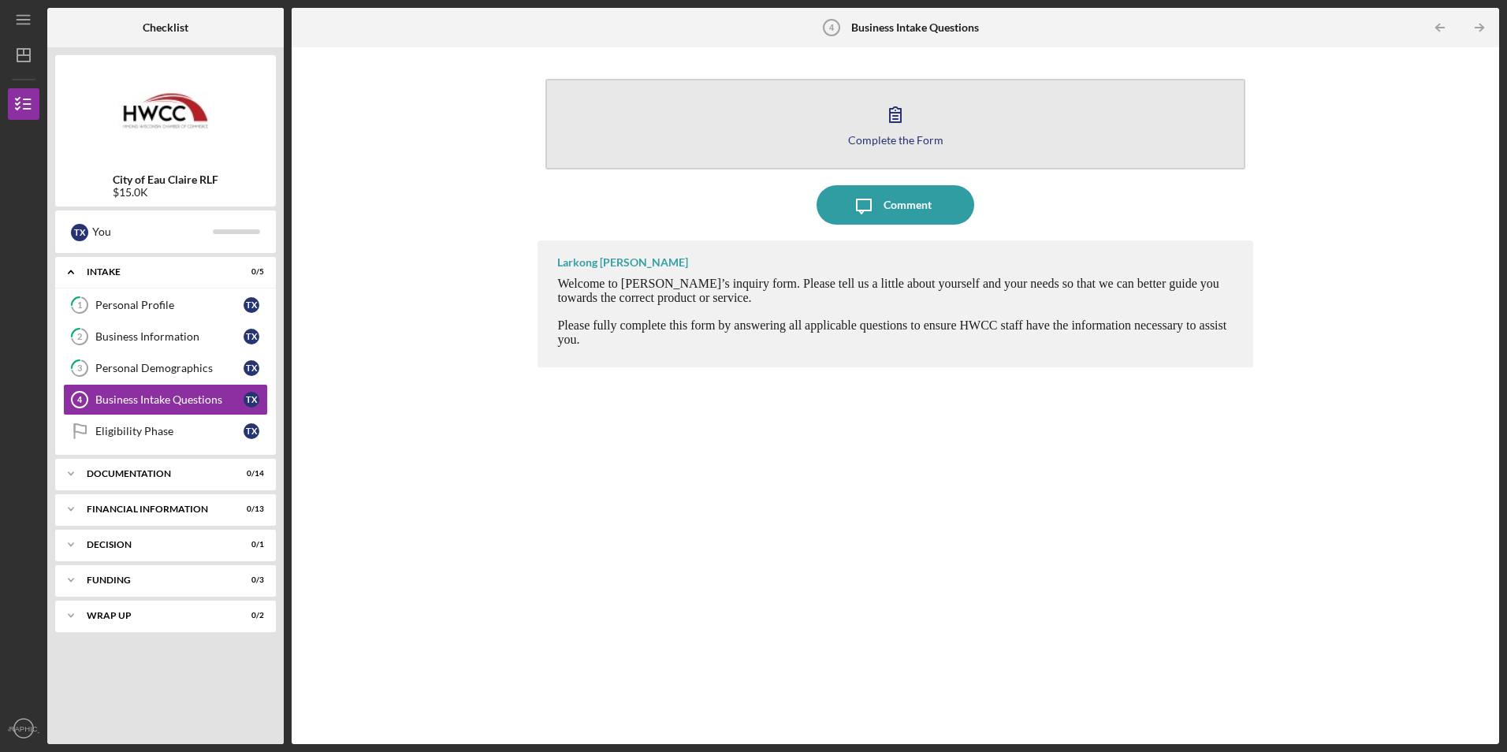
click at [905, 128] on icon "button" at bounding box center [894, 114] width 39 height 39
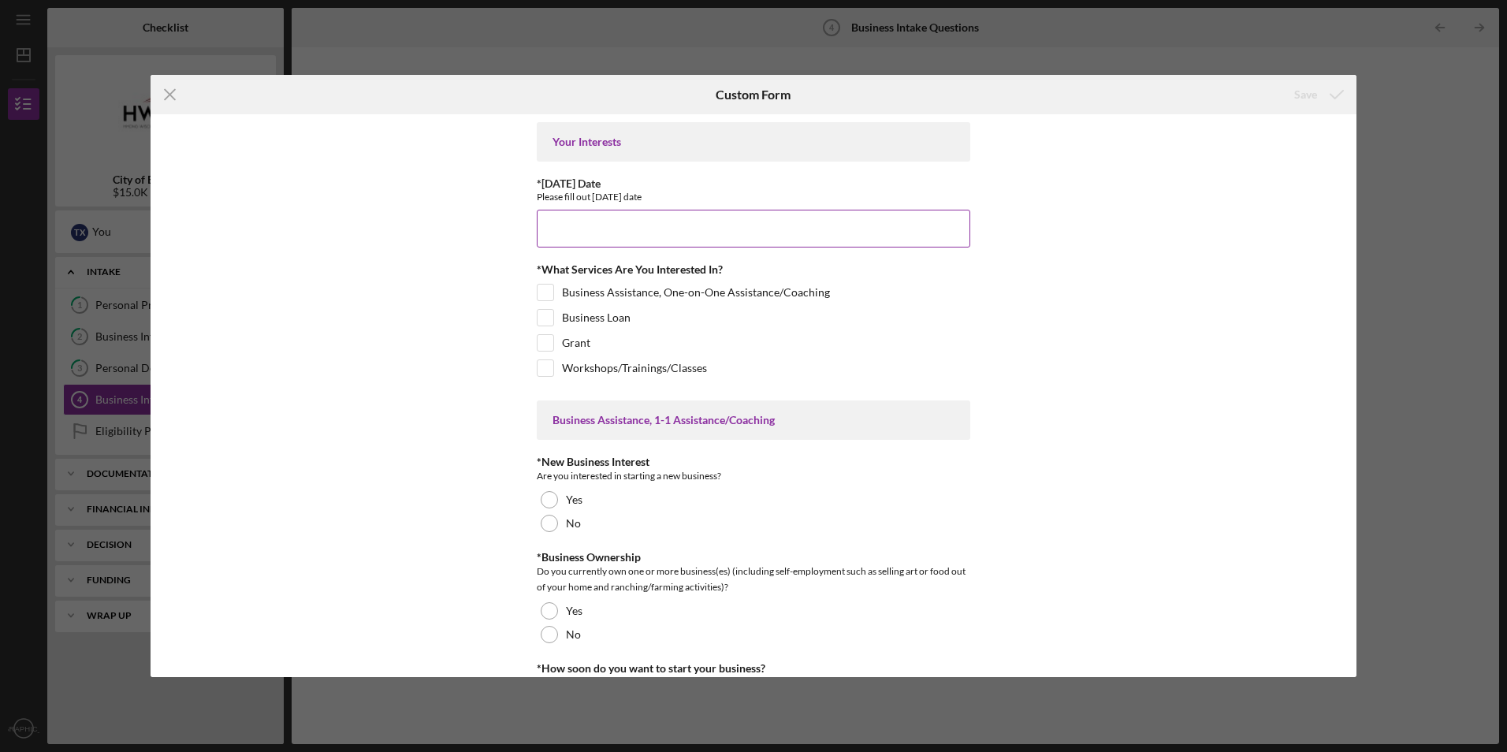
click at [764, 222] on input "*[DATE] Date" at bounding box center [753, 229] width 433 height 38
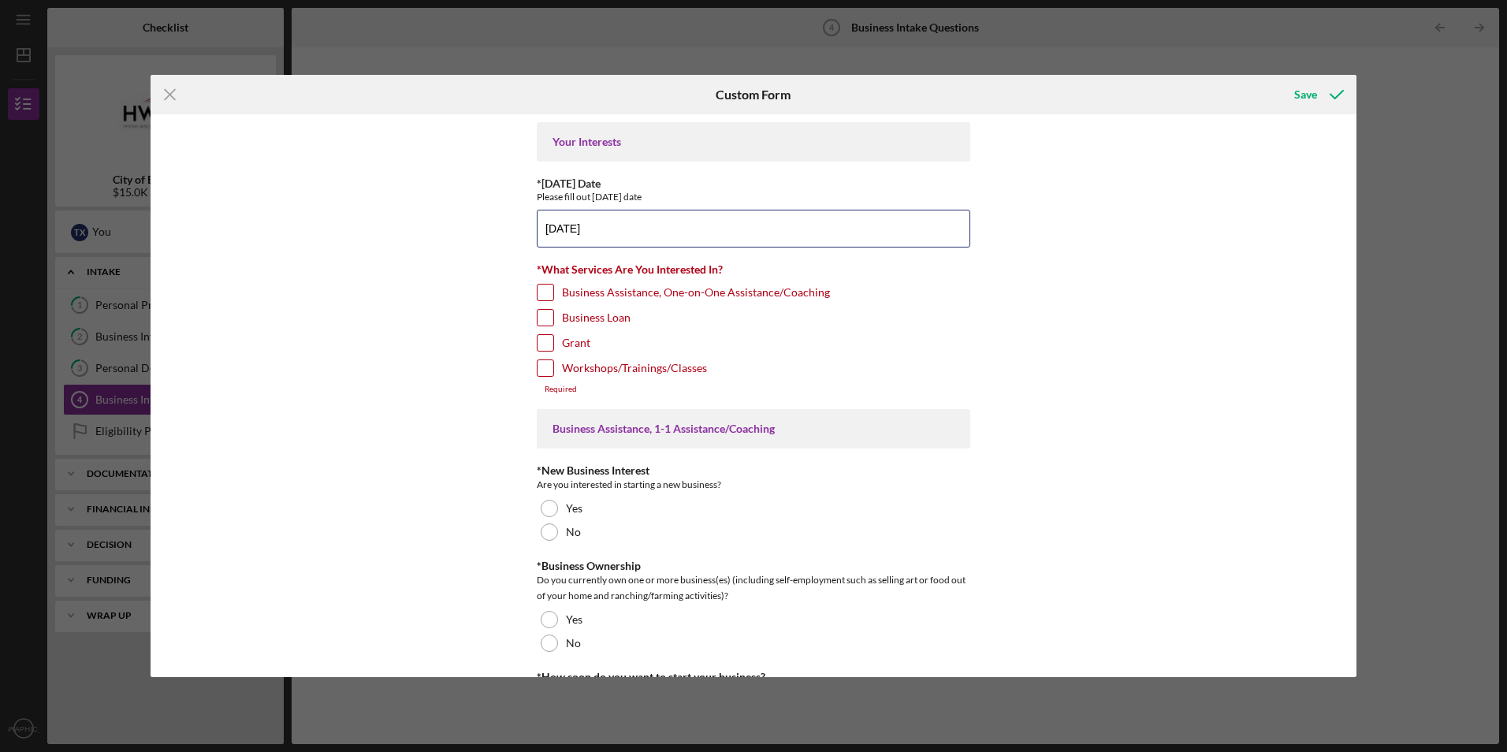
type input "[DATE]"
click at [544, 318] on input "Business Loan" at bounding box center [545, 318] width 16 height 16
checkbox input "true"
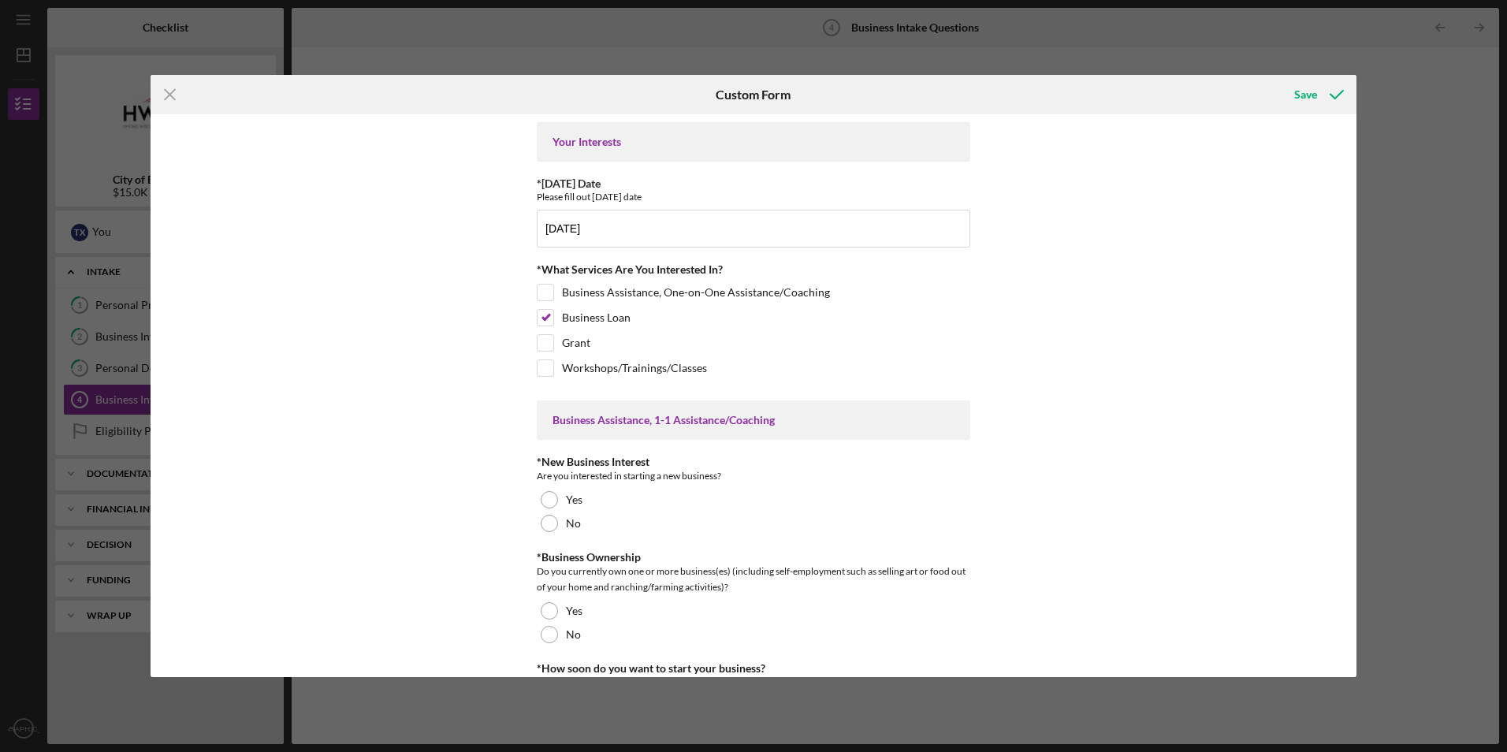
drag, startPoint x: 1350, startPoint y: 152, endPoint x: 1358, endPoint y: 175, distance: 23.9
click at [1358, 175] on div "Icon/Menu Close Custom Form Save Your Interests *[DATE] Date Please fill out [D…" at bounding box center [753, 376] width 1507 height 752
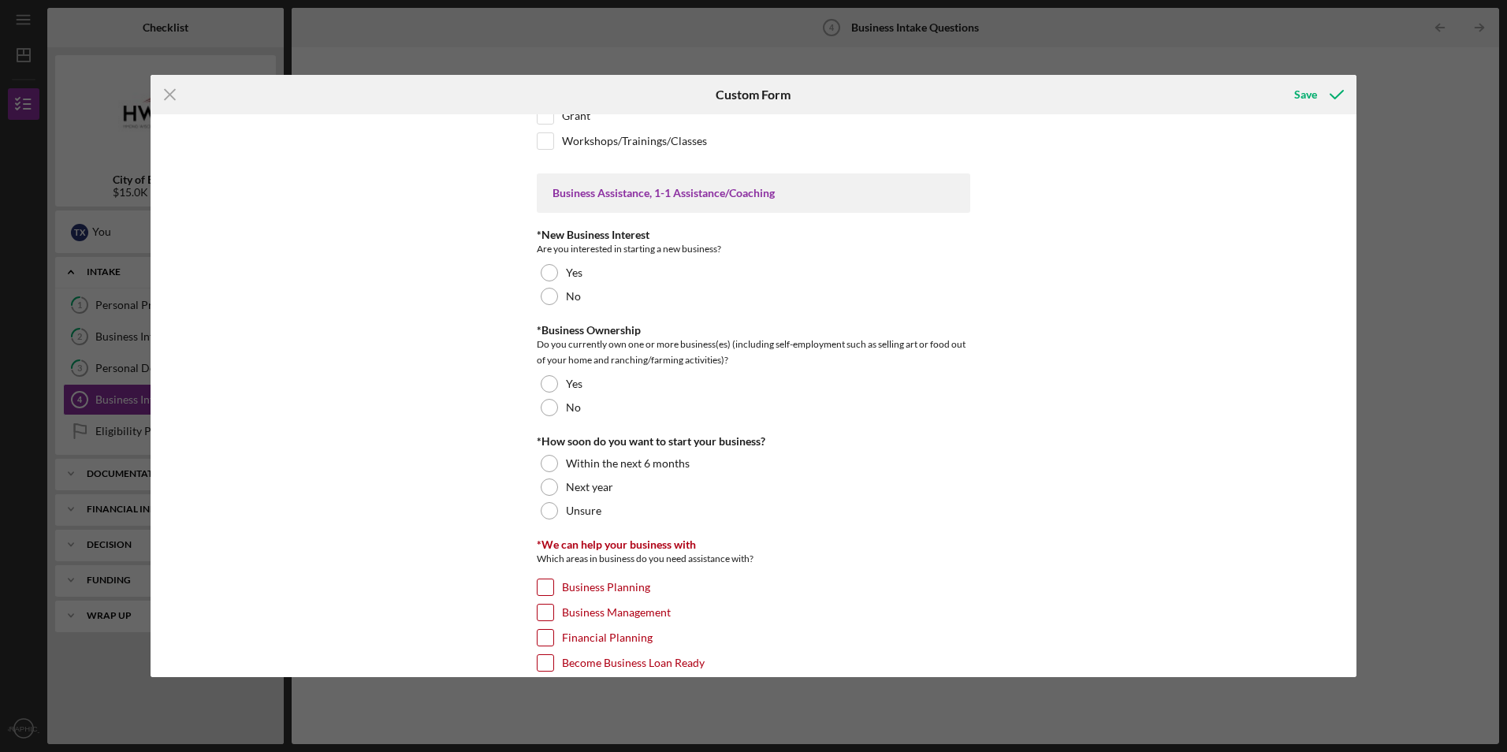
scroll to position [245, 0]
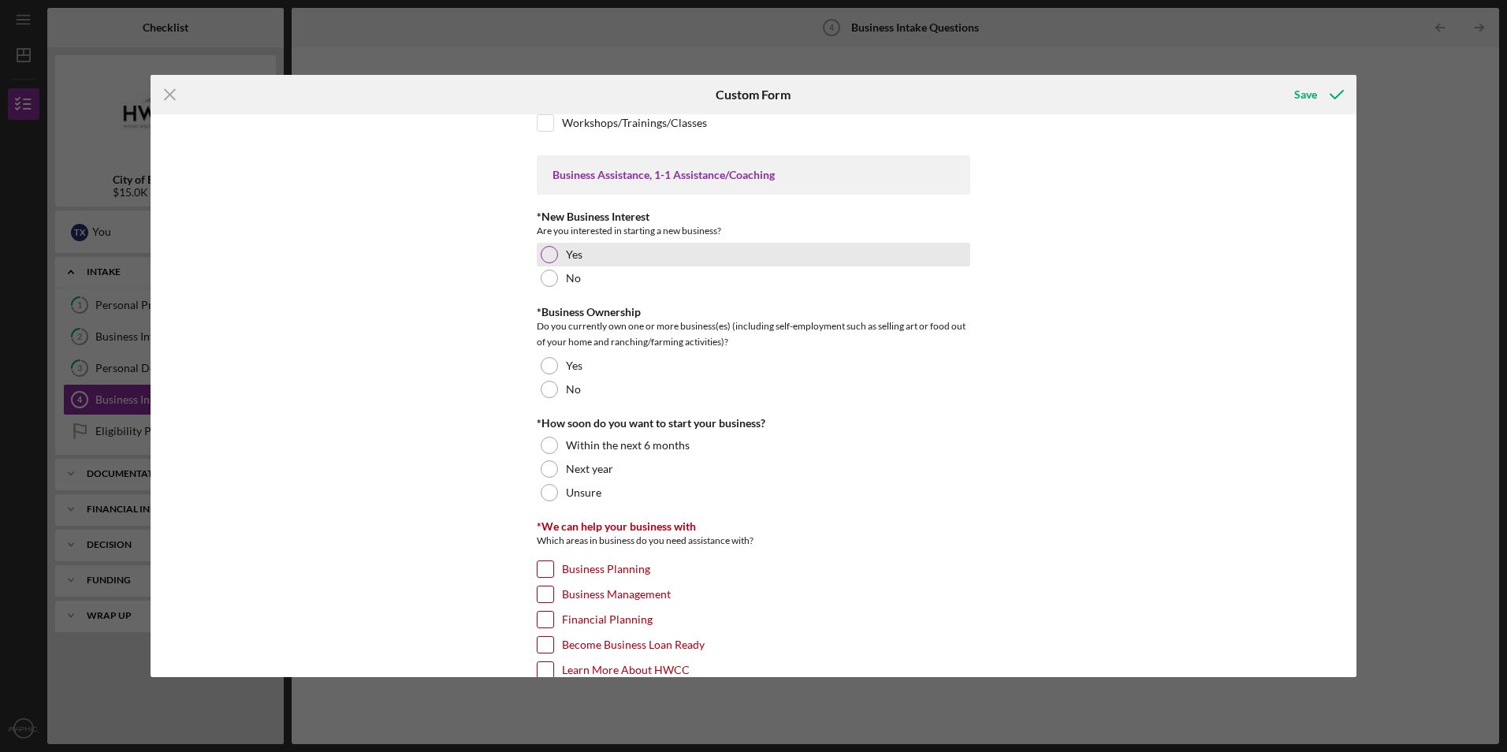
click at [548, 256] on div at bounding box center [549, 254] width 17 height 17
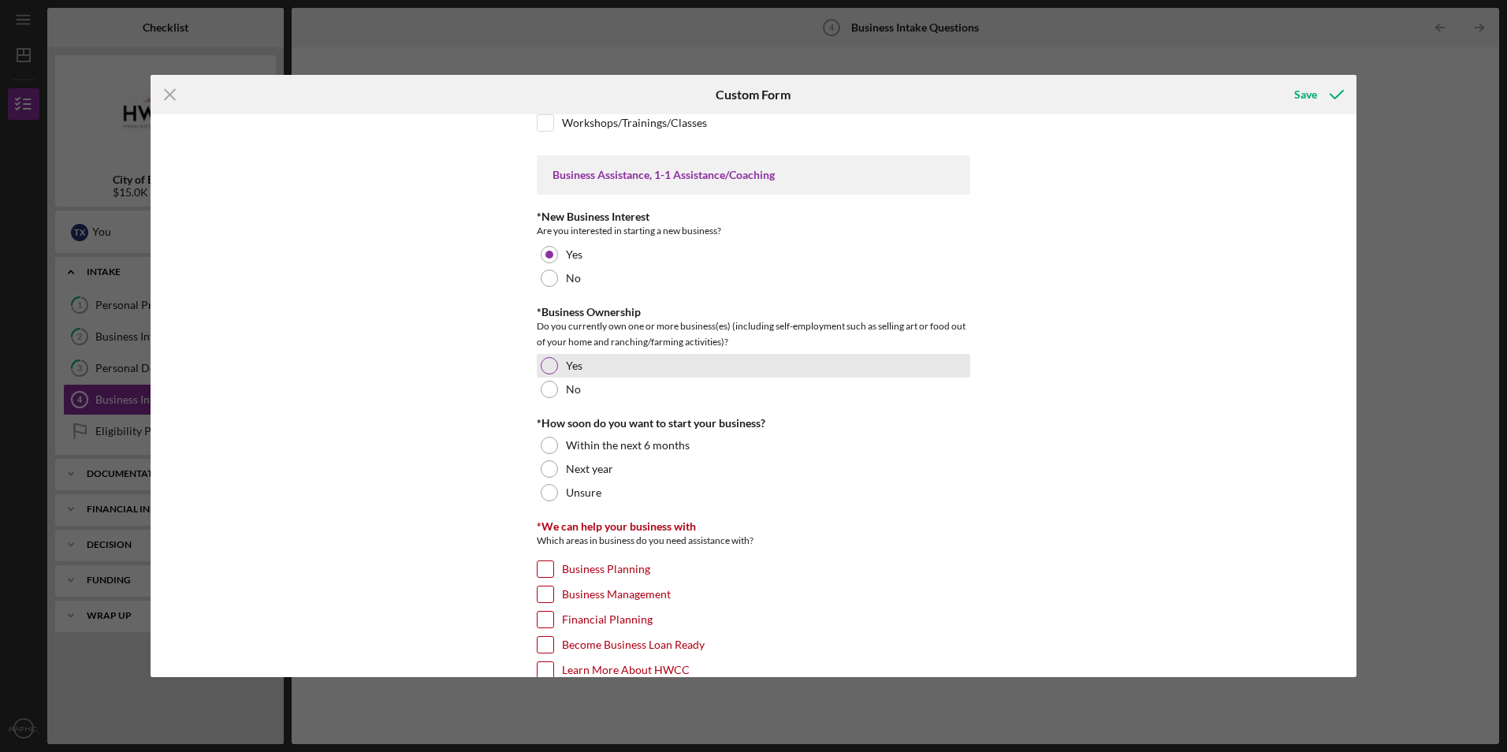
click at [544, 368] on div at bounding box center [549, 365] width 17 height 17
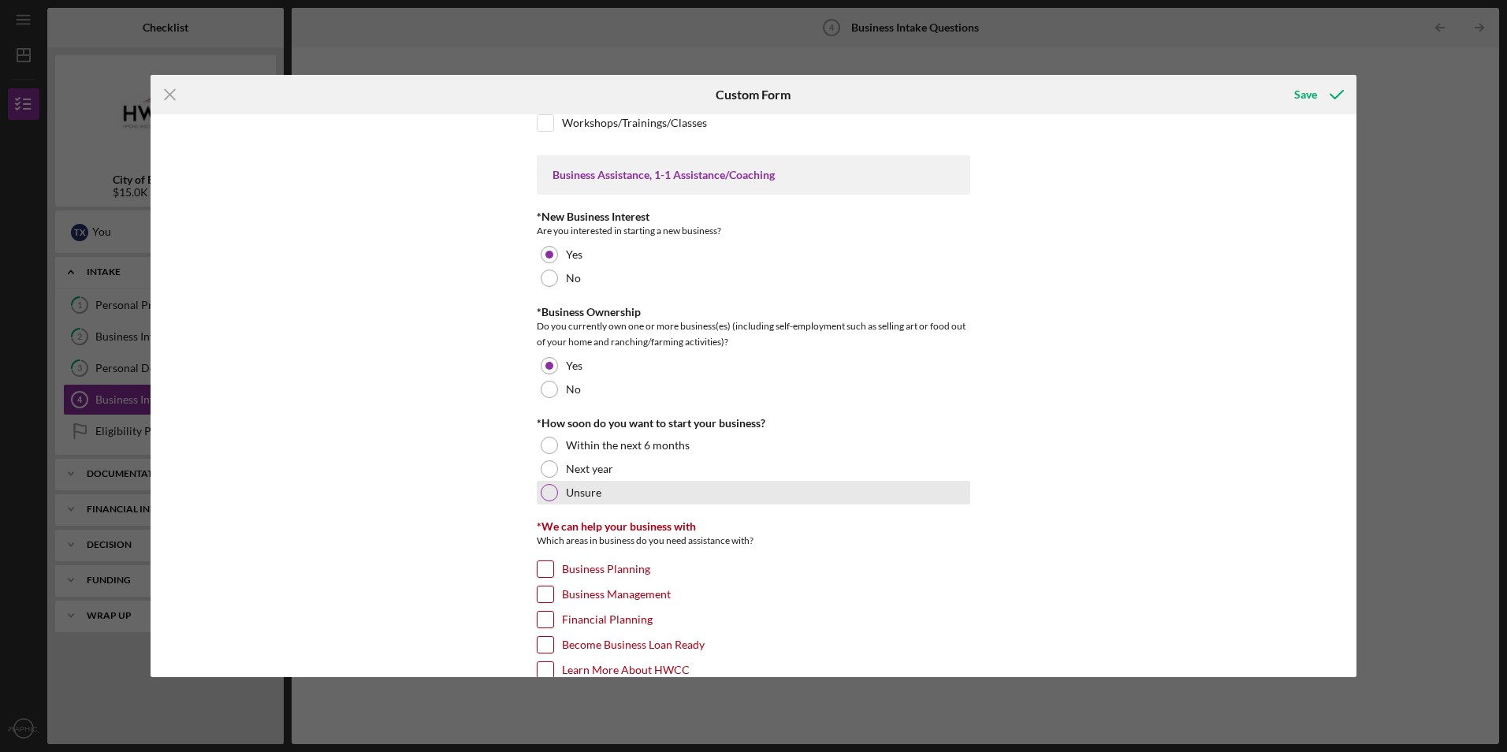
click at [547, 496] on div at bounding box center [549, 492] width 17 height 17
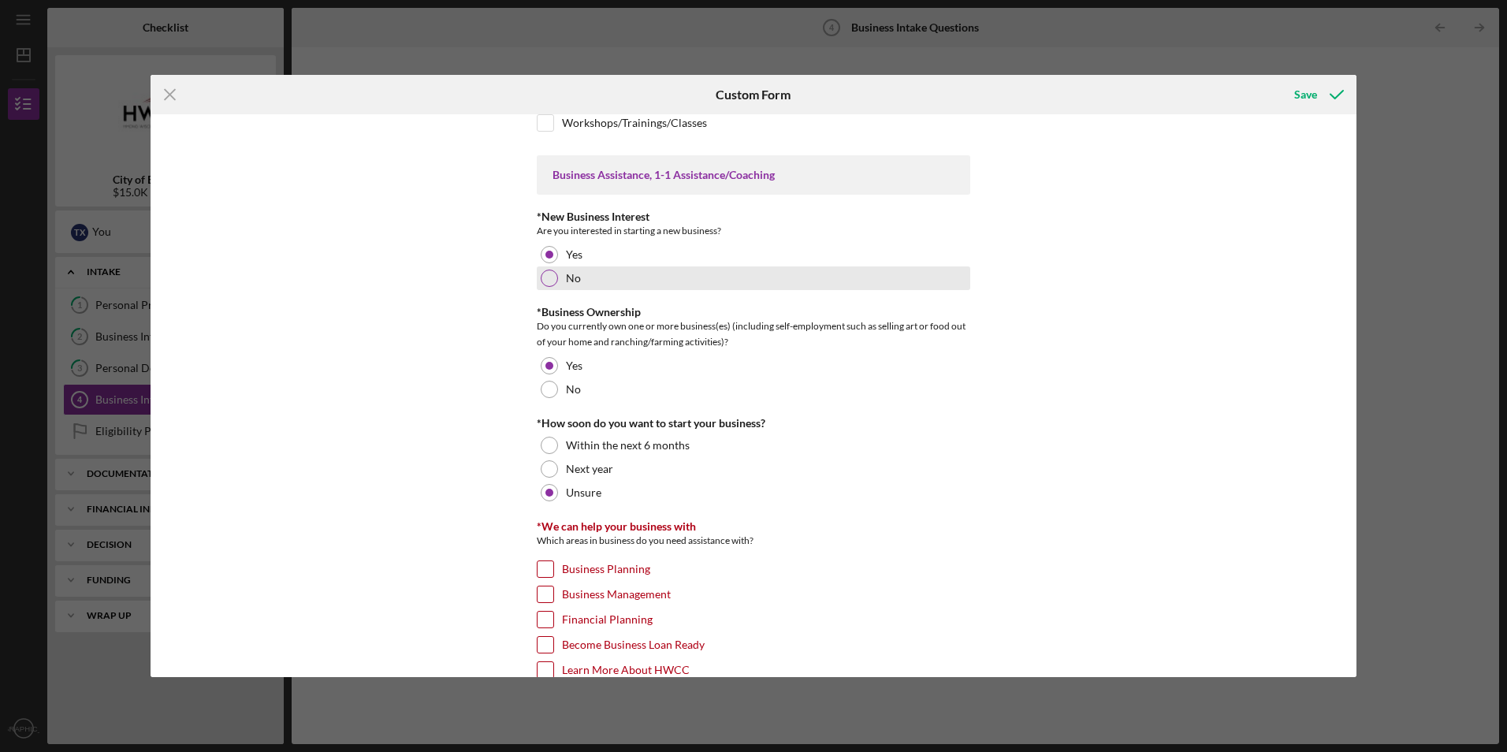
click at [549, 283] on div at bounding box center [549, 277] width 17 height 17
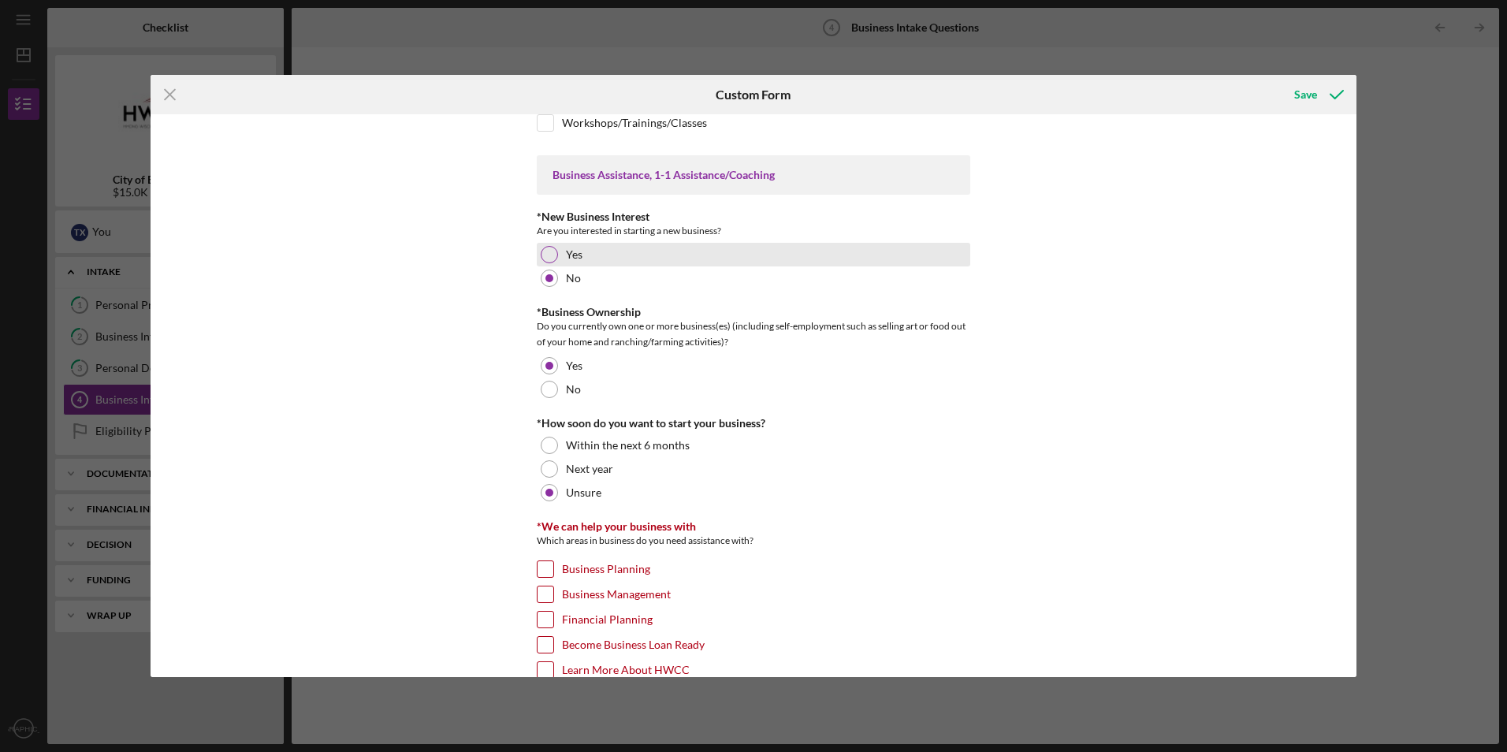
click at [547, 256] on div at bounding box center [549, 254] width 17 height 17
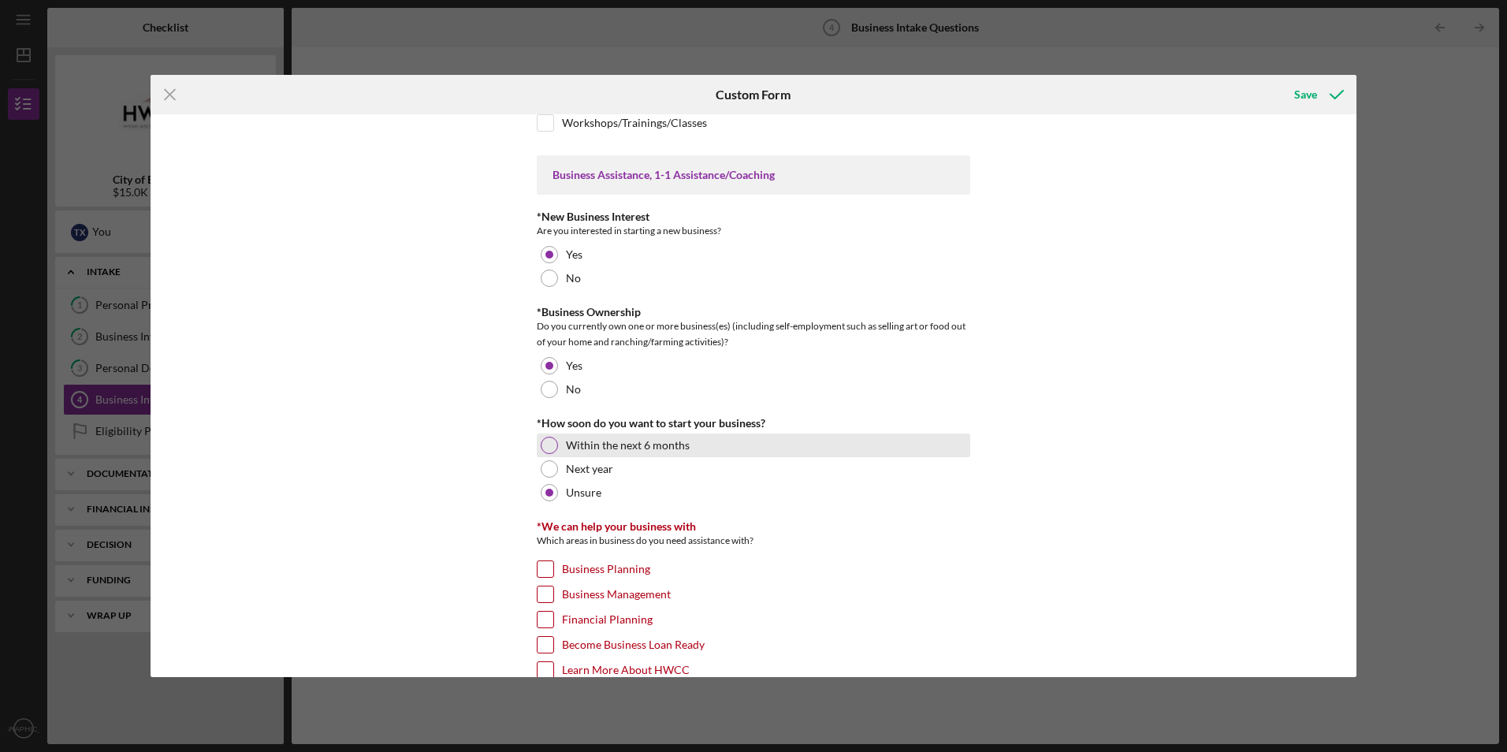
click at [566, 448] on label "Within the next 6 months" at bounding box center [628, 445] width 124 height 13
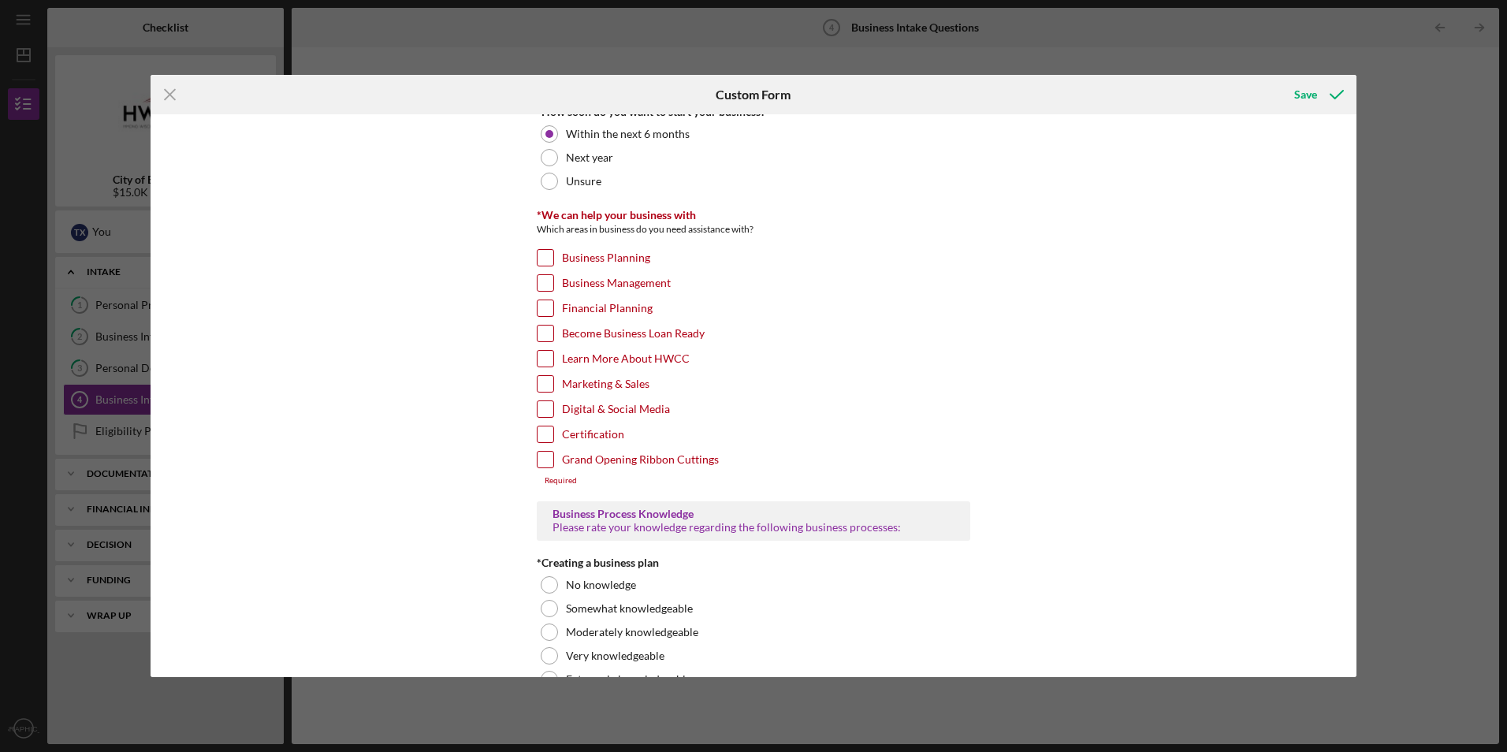
scroll to position [623, 0]
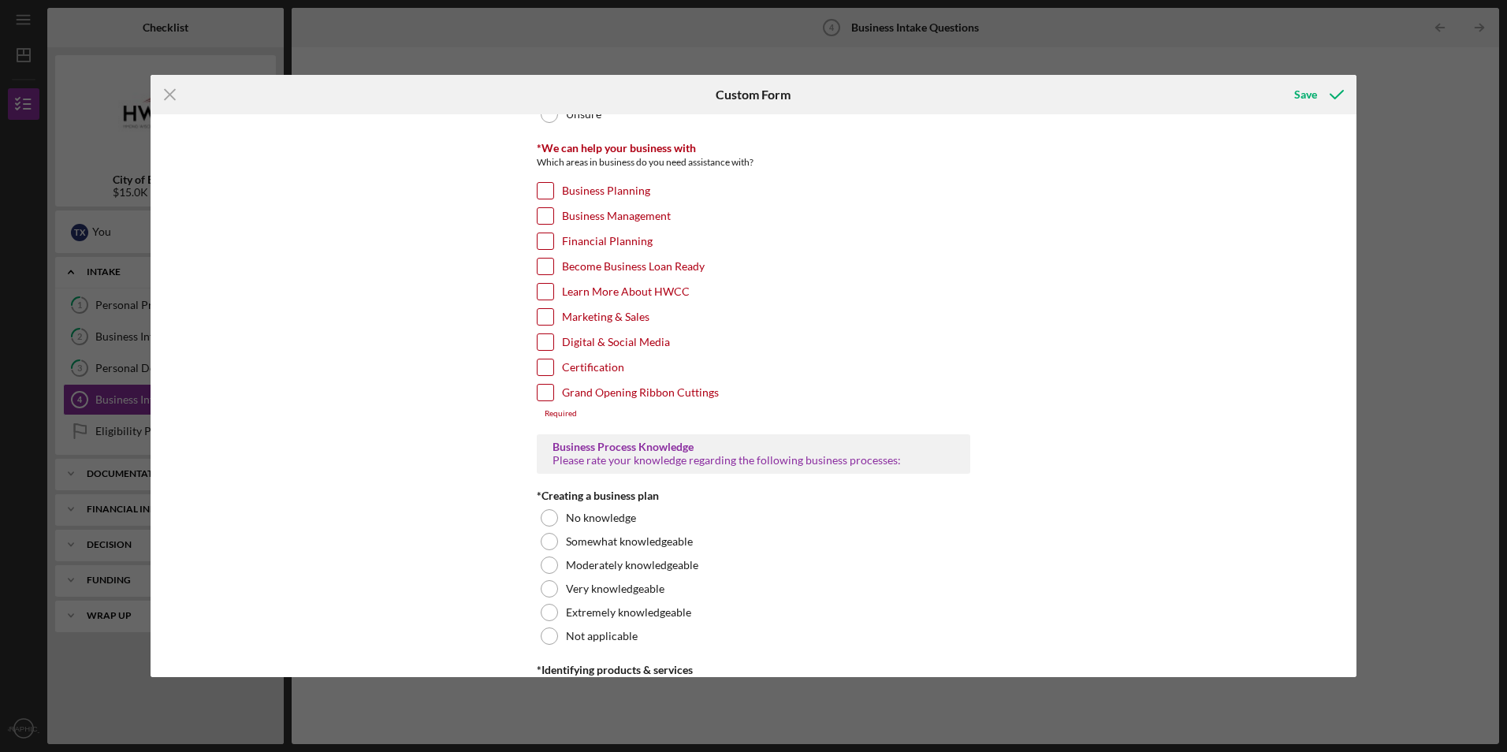
click at [547, 293] on input "Learn More About HWCC" at bounding box center [545, 292] width 16 height 16
checkbox input "true"
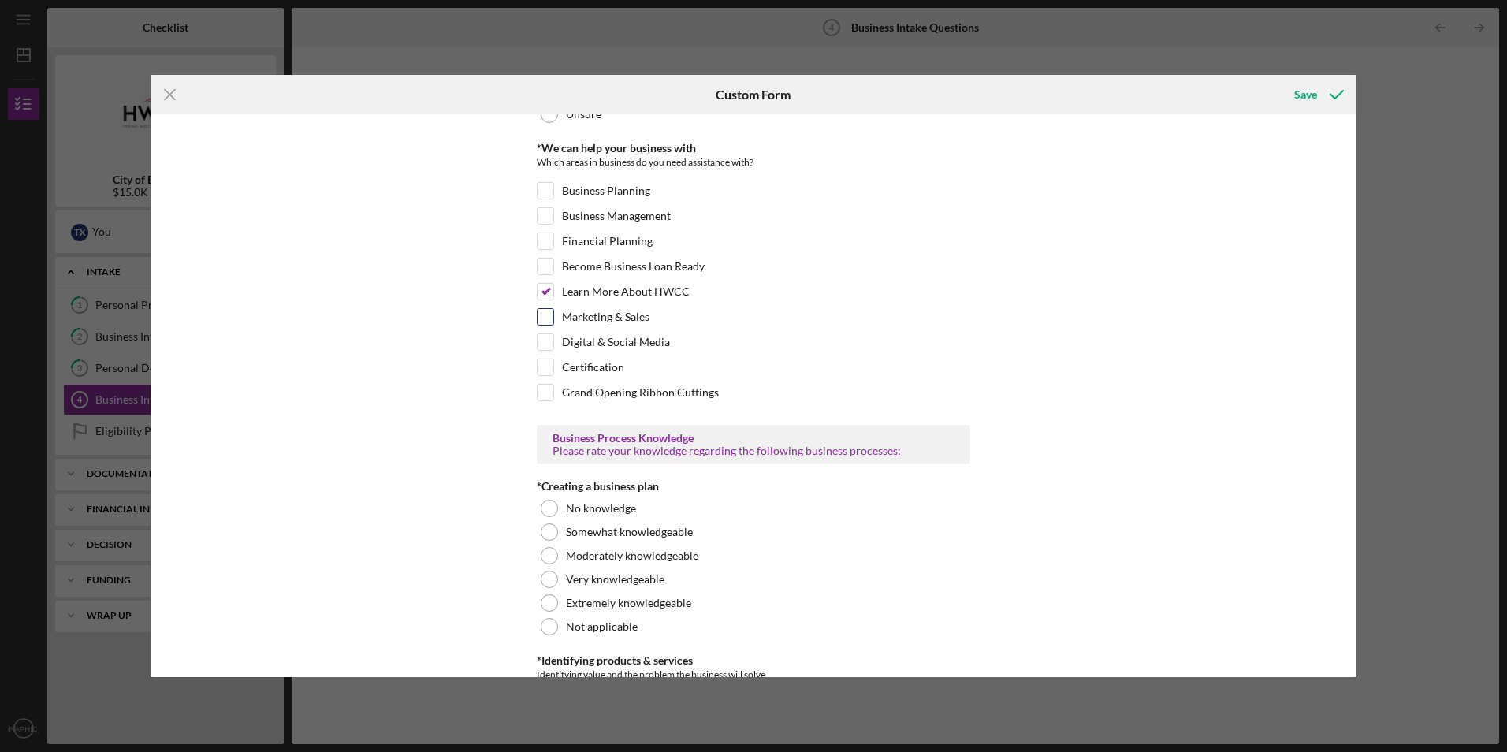
click at [547, 317] on input "Marketing & Sales" at bounding box center [545, 317] width 16 height 16
checkbox input "true"
click at [541, 350] on input "Digital & Social Media" at bounding box center [545, 342] width 16 height 16
checkbox input "true"
click at [541, 370] on input "Certification" at bounding box center [545, 367] width 16 height 16
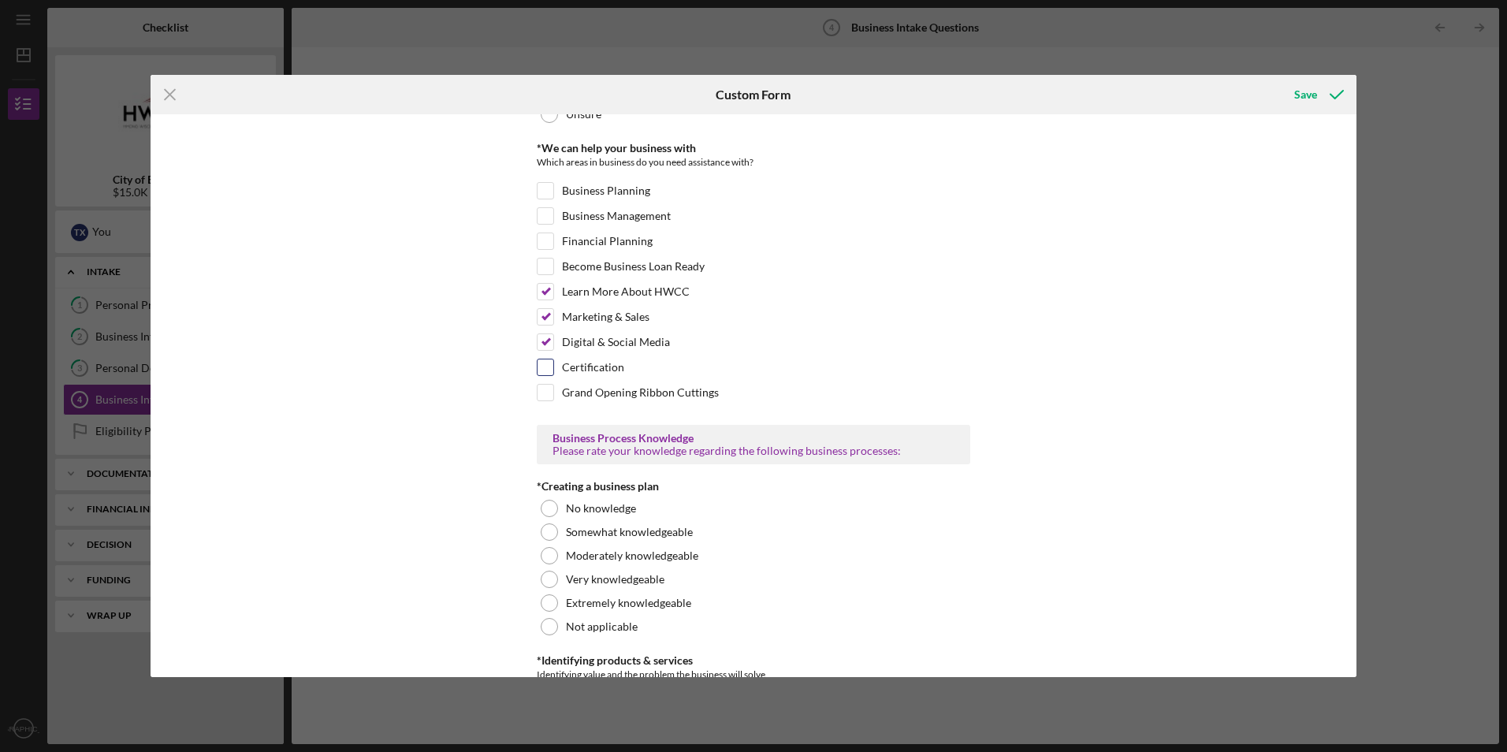
checkbox input "true"
click at [544, 266] on input "Become Business Loan Ready" at bounding box center [545, 266] width 16 height 16
checkbox input "true"
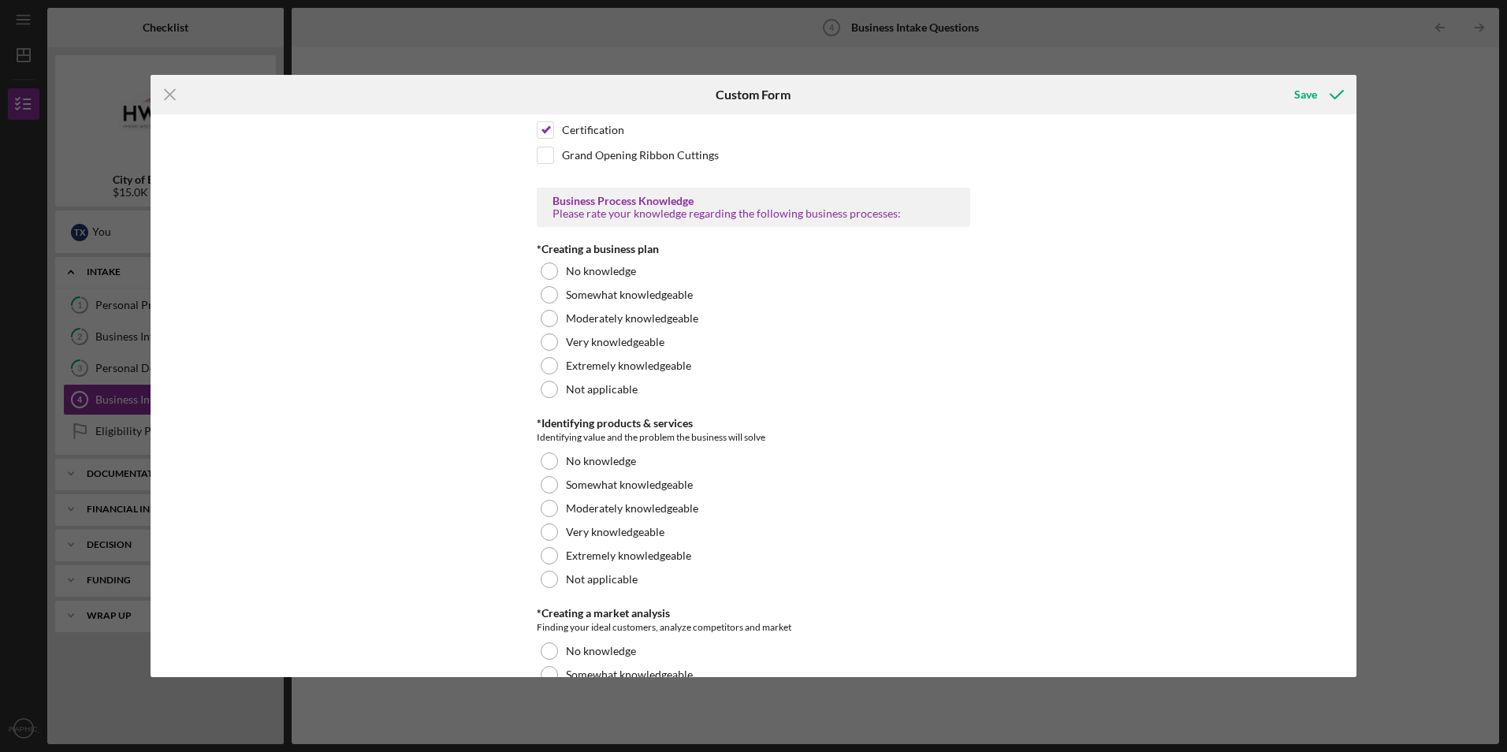
scroll to position [873, 0]
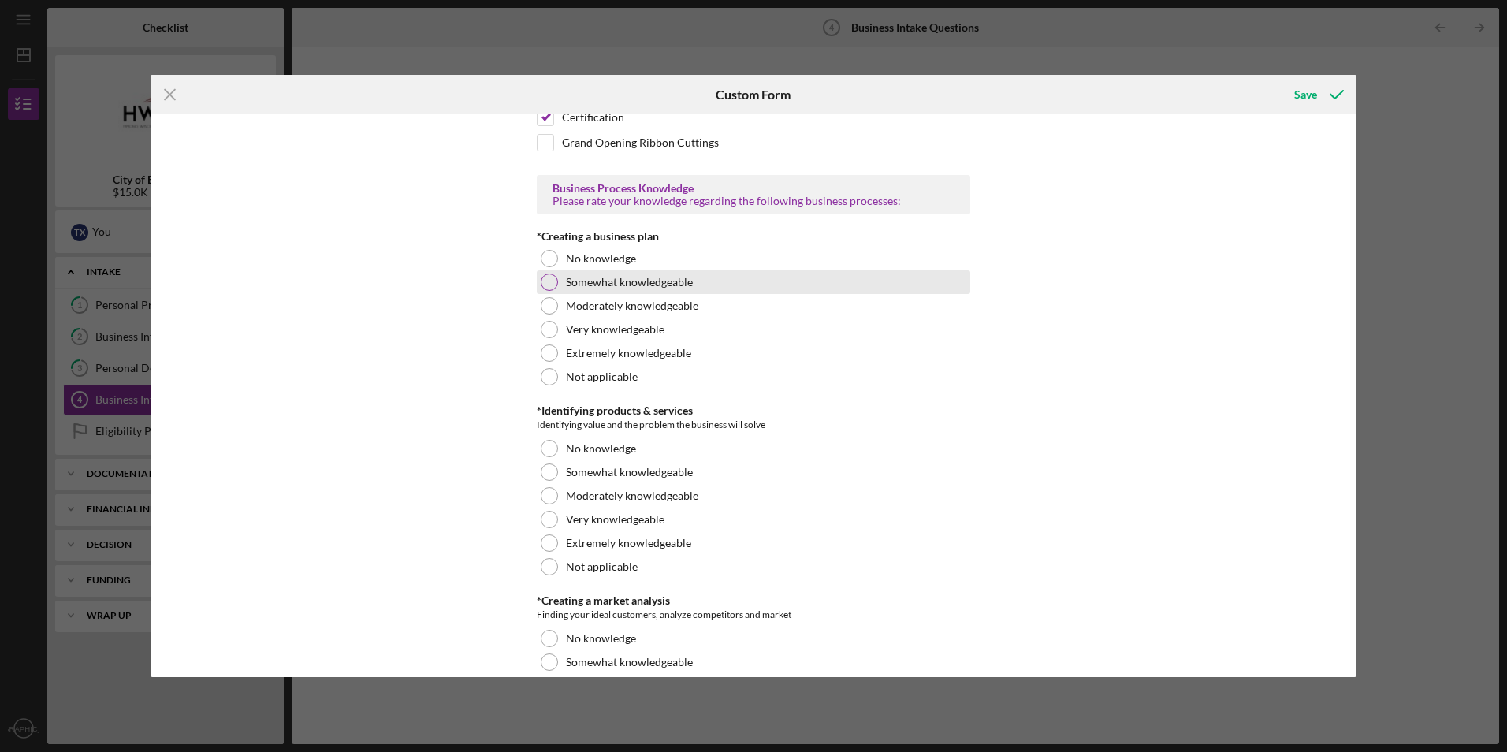
click at [548, 277] on div at bounding box center [549, 281] width 17 height 17
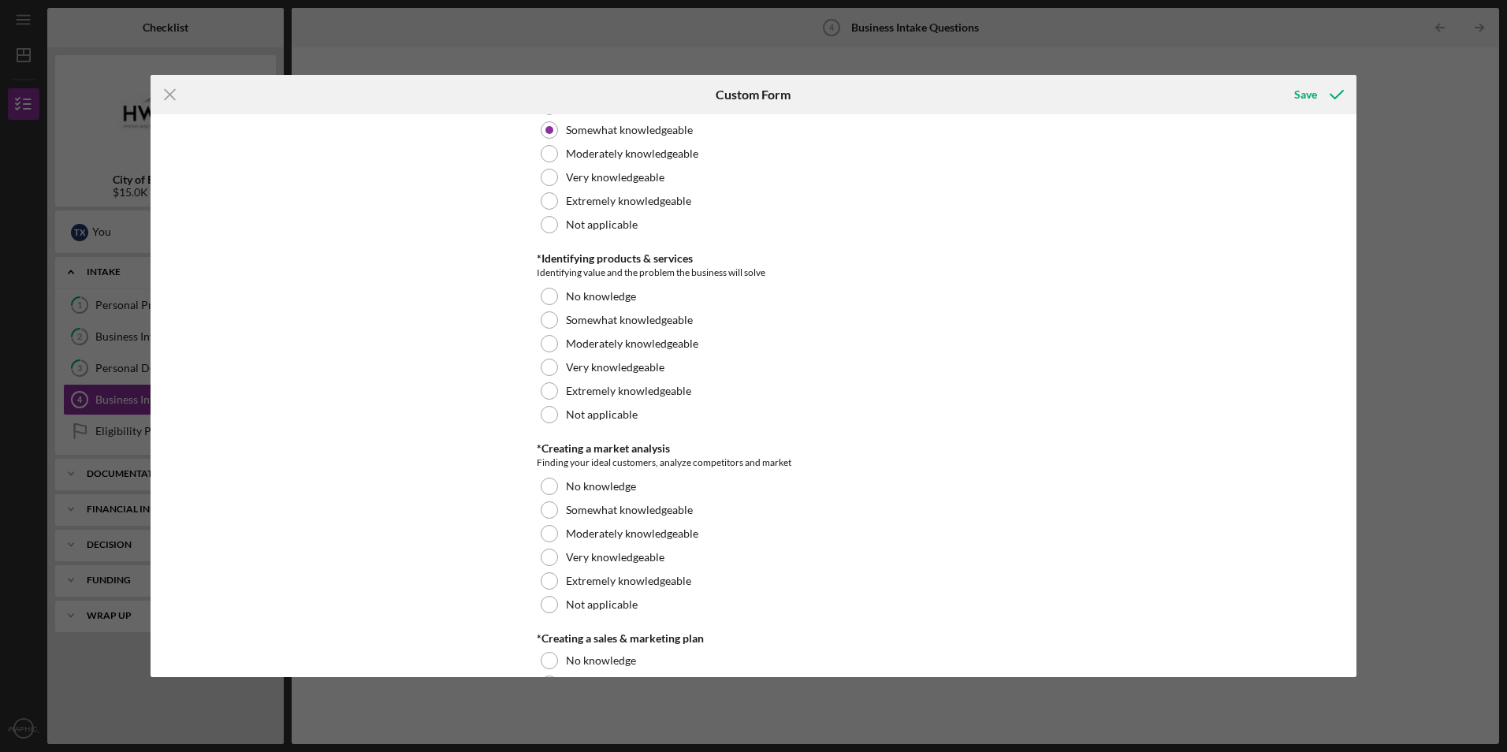
scroll to position [1055, 0]
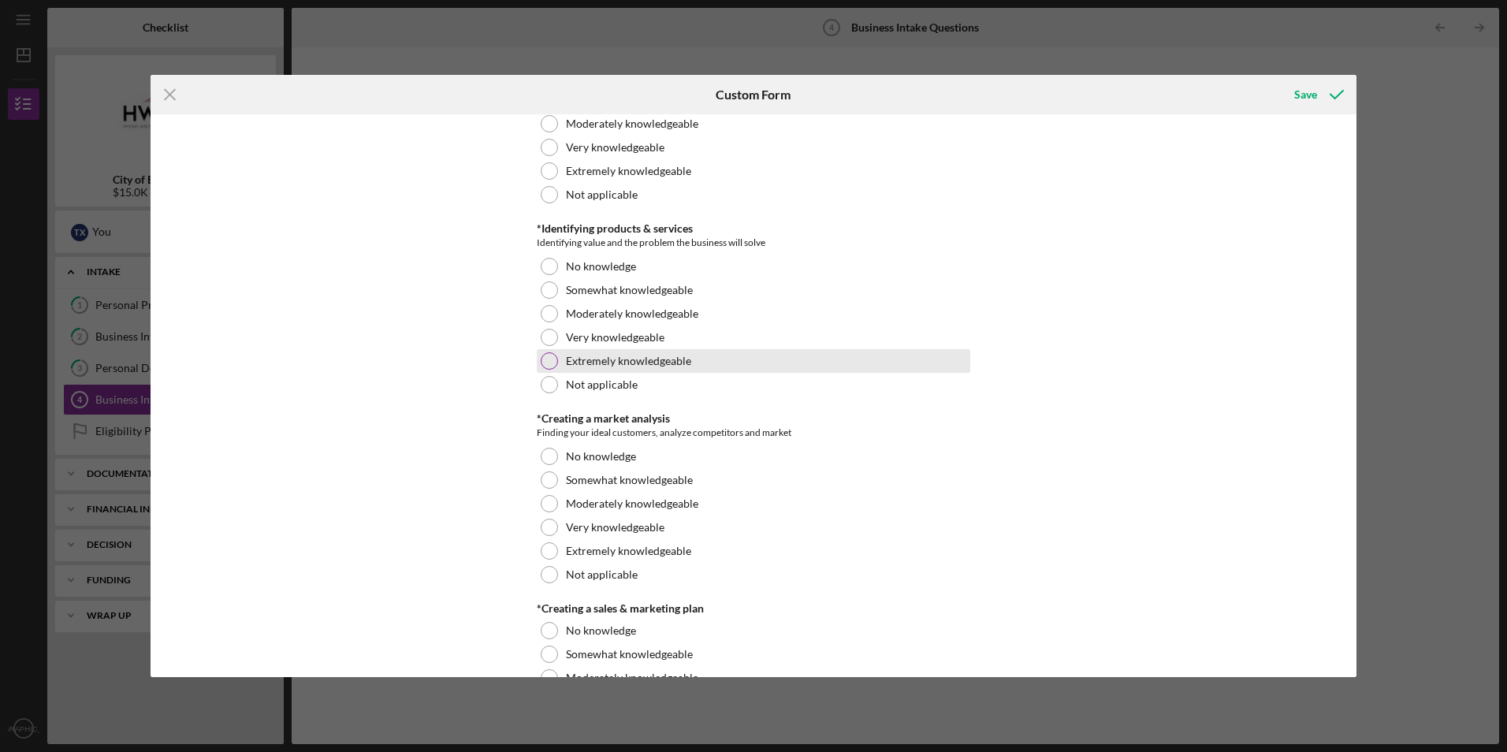
click at [549, 359] on div at bounding box center [549, 360] width 17 height 17
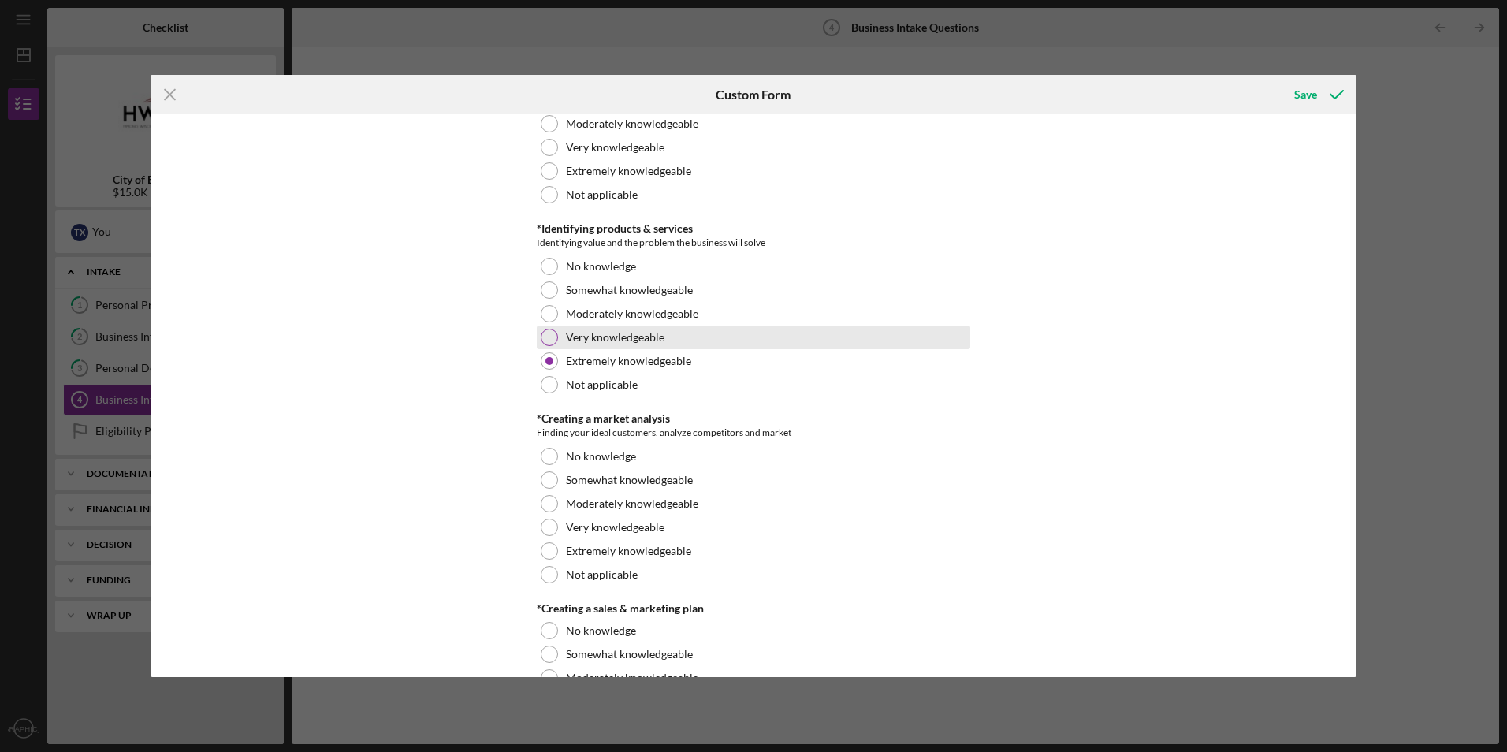
click at [546, 338] on div at bounding box center [549, 337] width 17 height 17
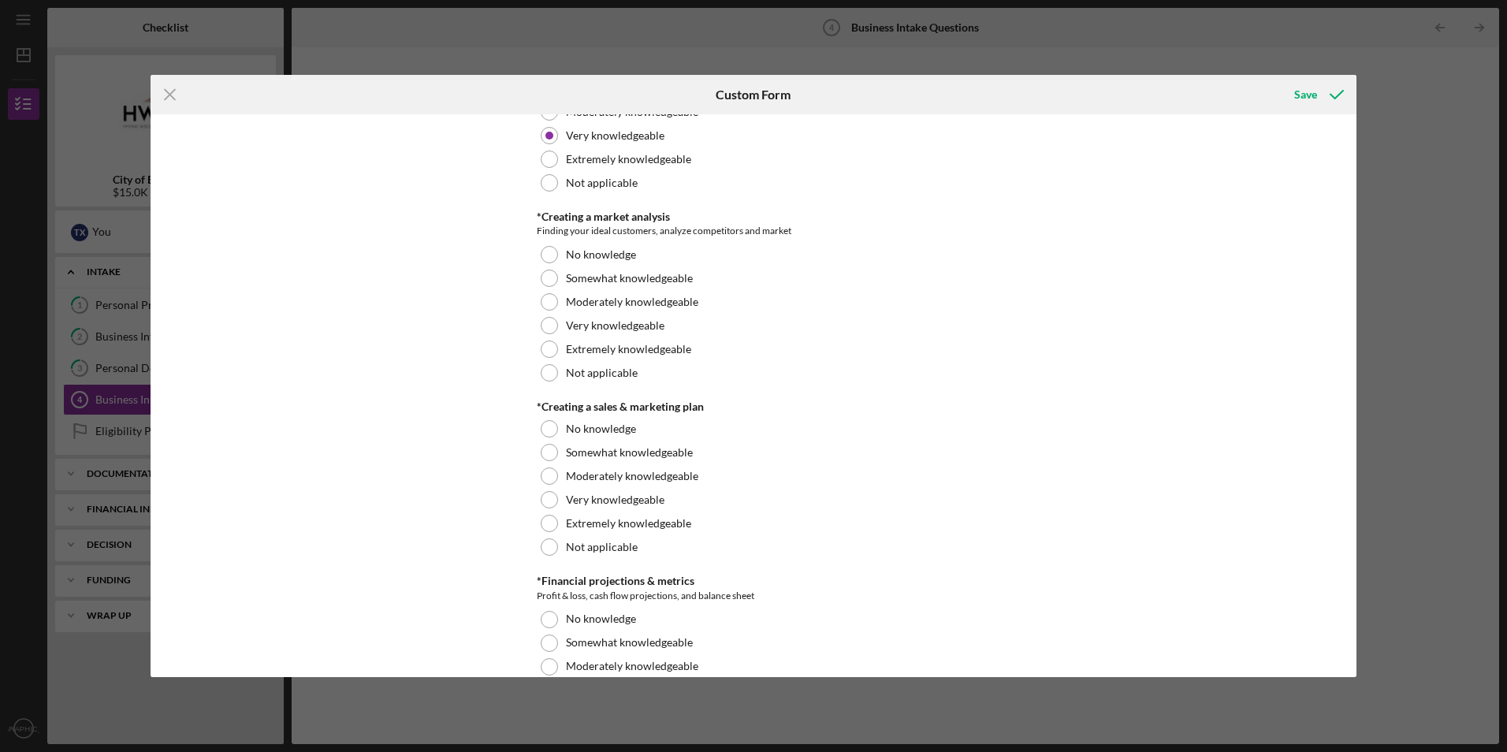
scroll to position [1263, 0]
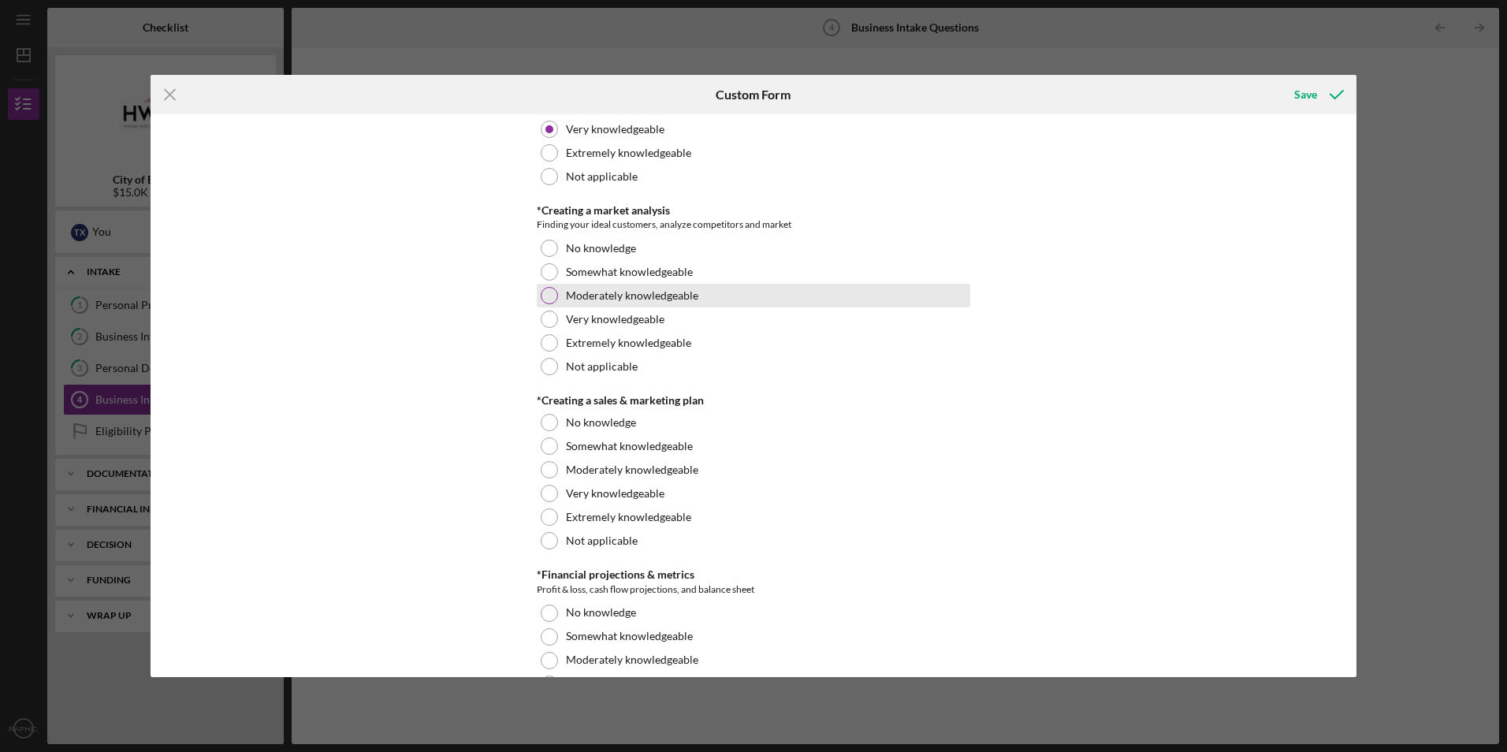
click at [552, 297] on div at bounding box center [549, 295] width 17 height 17
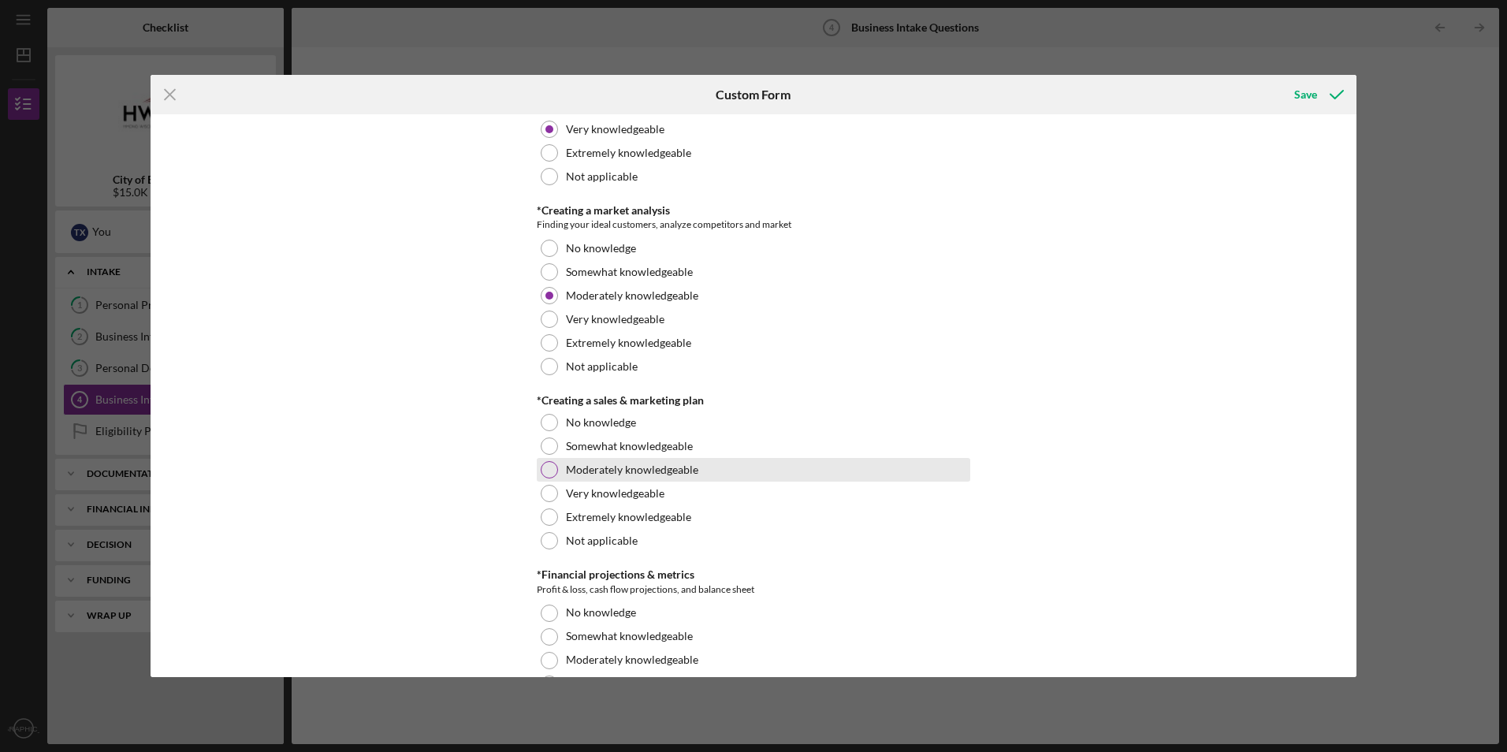
click at [548, 467] on div at bounding box center [549, 469] width 17 height 17
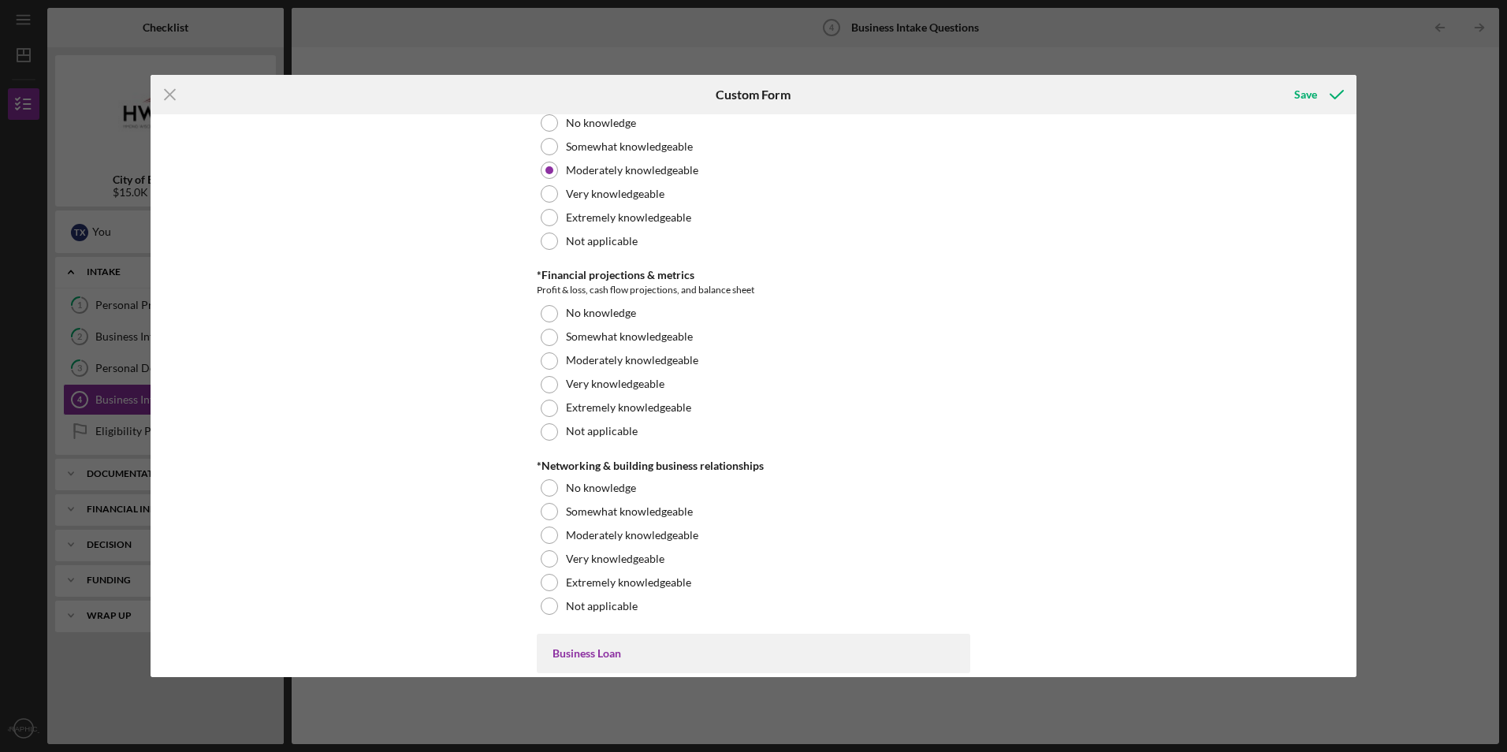
scroll to position [1586, 0]
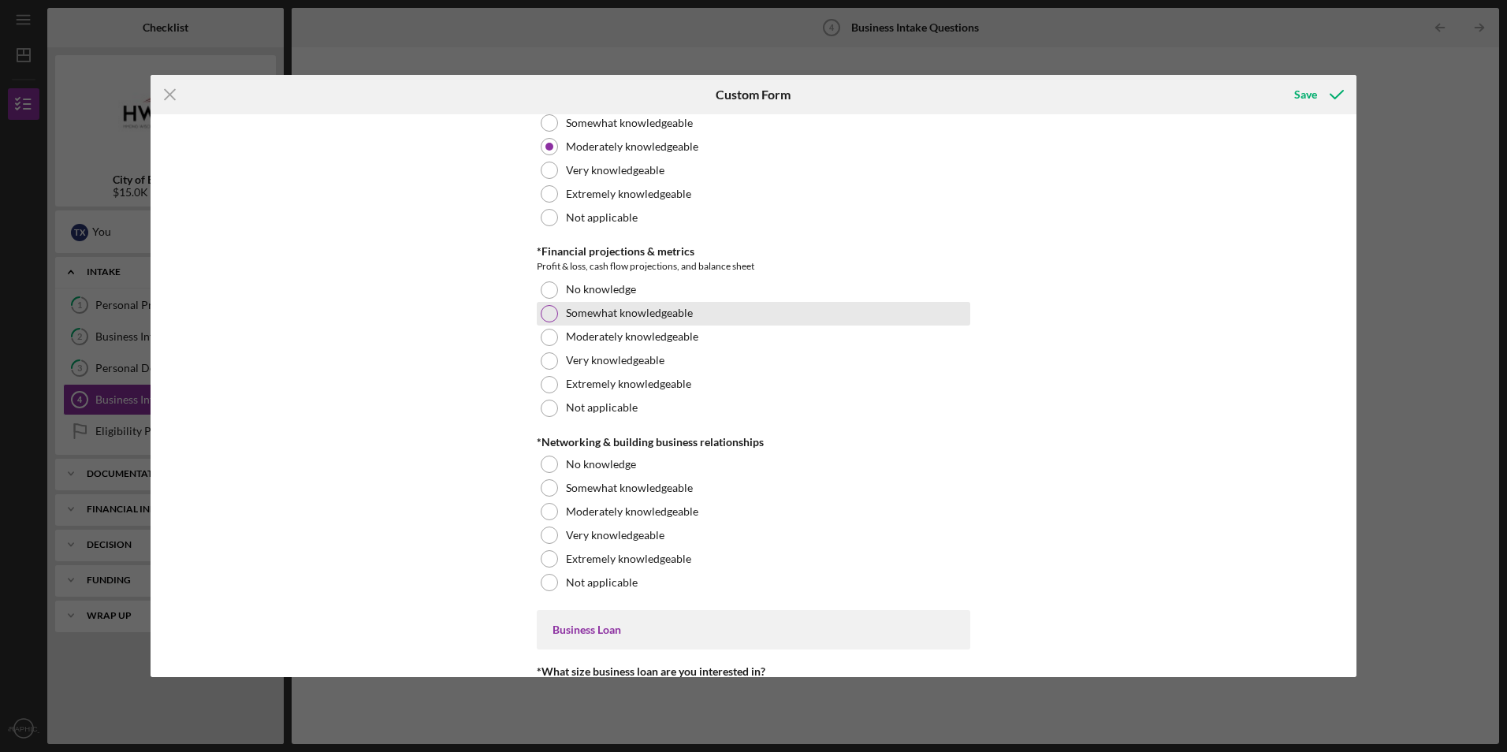
click at [546, 317] on div at bounding box center [549, 313] width 17 height 17
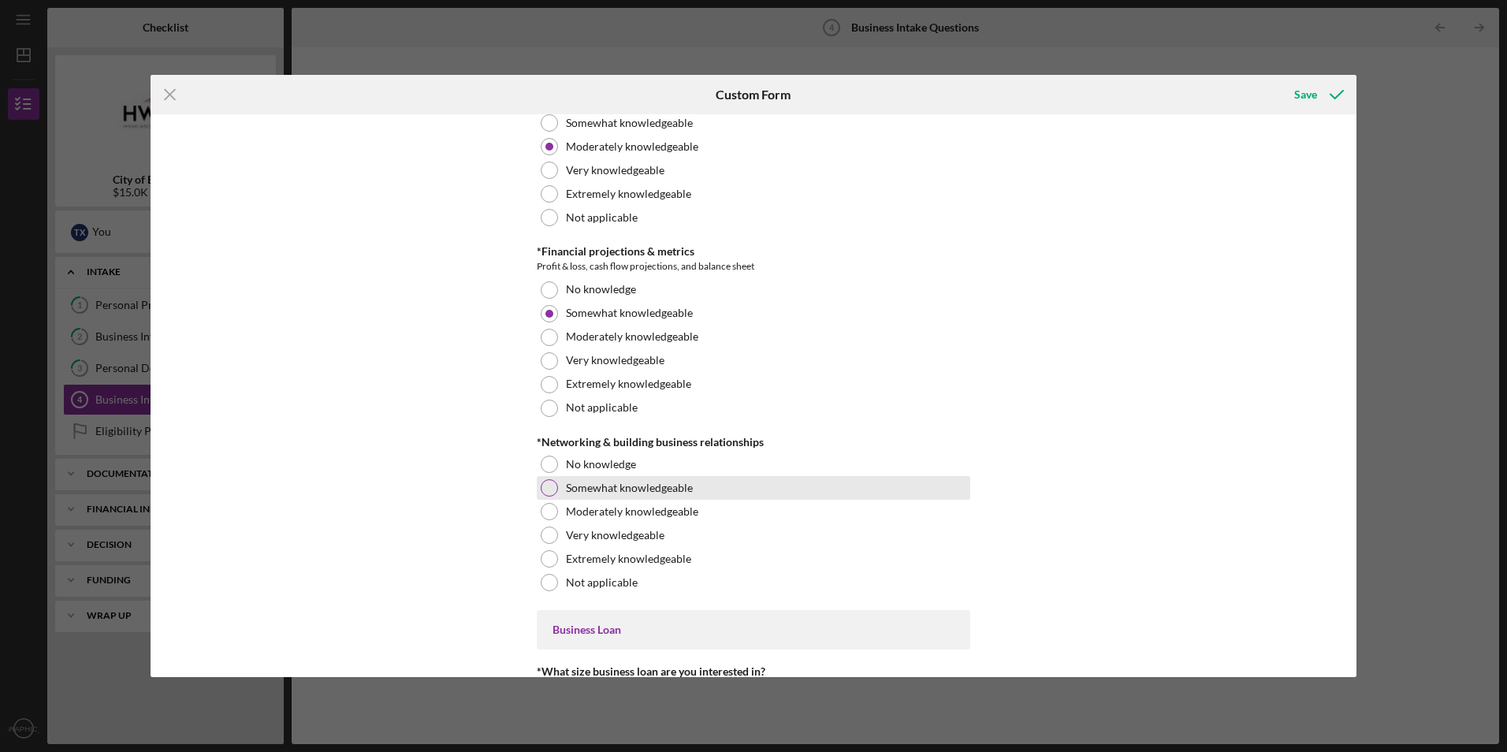
click at [546, 485] on div at bounding box center [549, 487] width 17 height 17
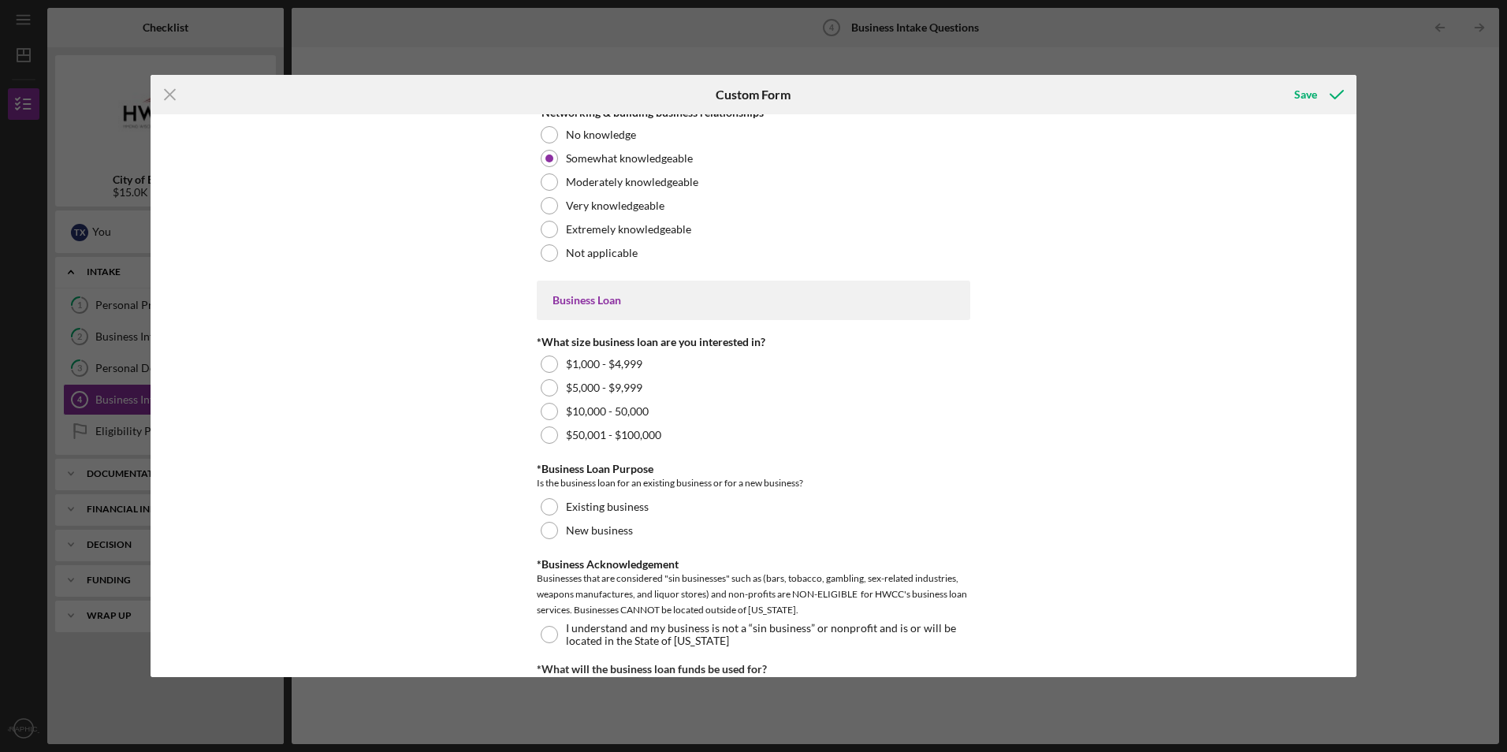
scroll to position [1873, 0]
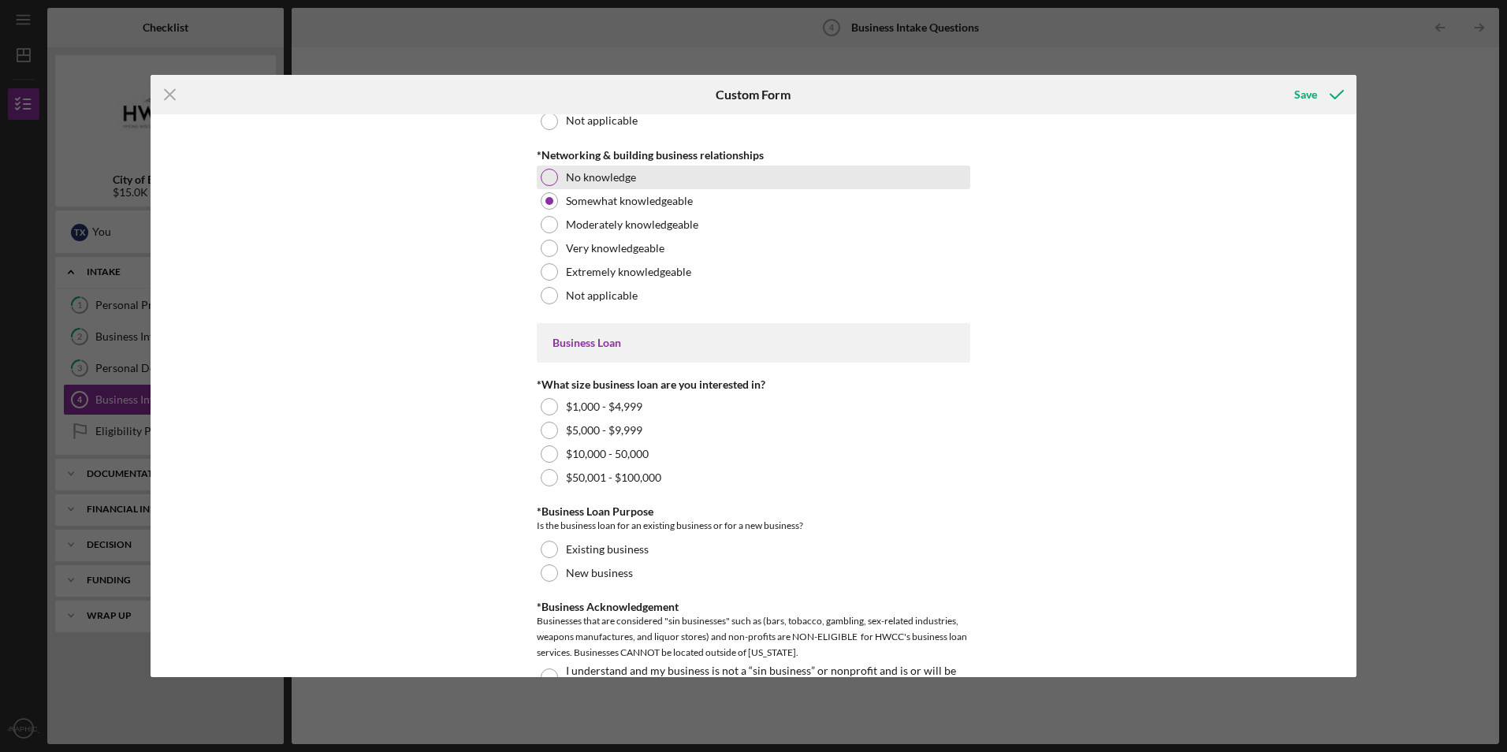
click at [550, 172] on div at bounding box center [549, 177] width 17 height 17
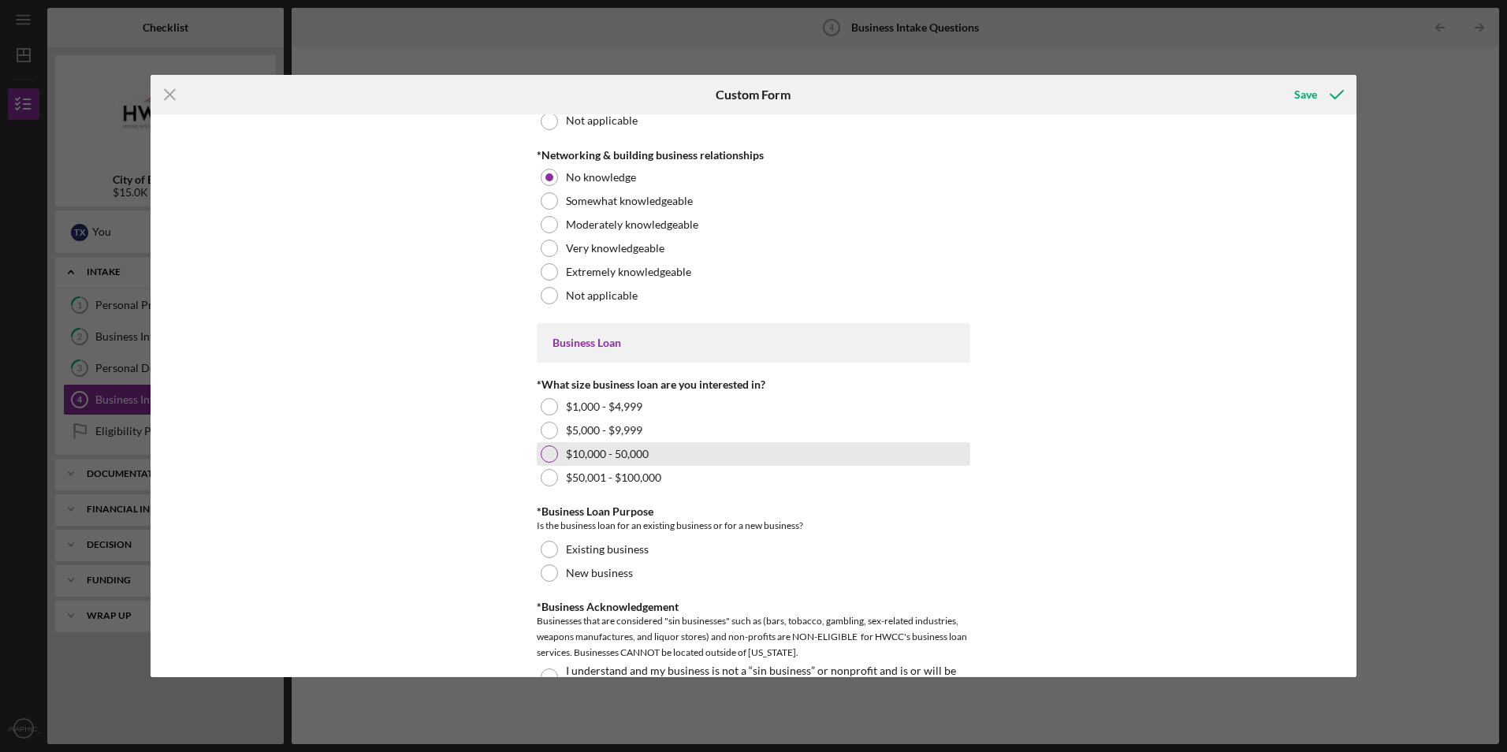
click at [545, 449] on div at bounding box center [549, 453] width 17 height 17
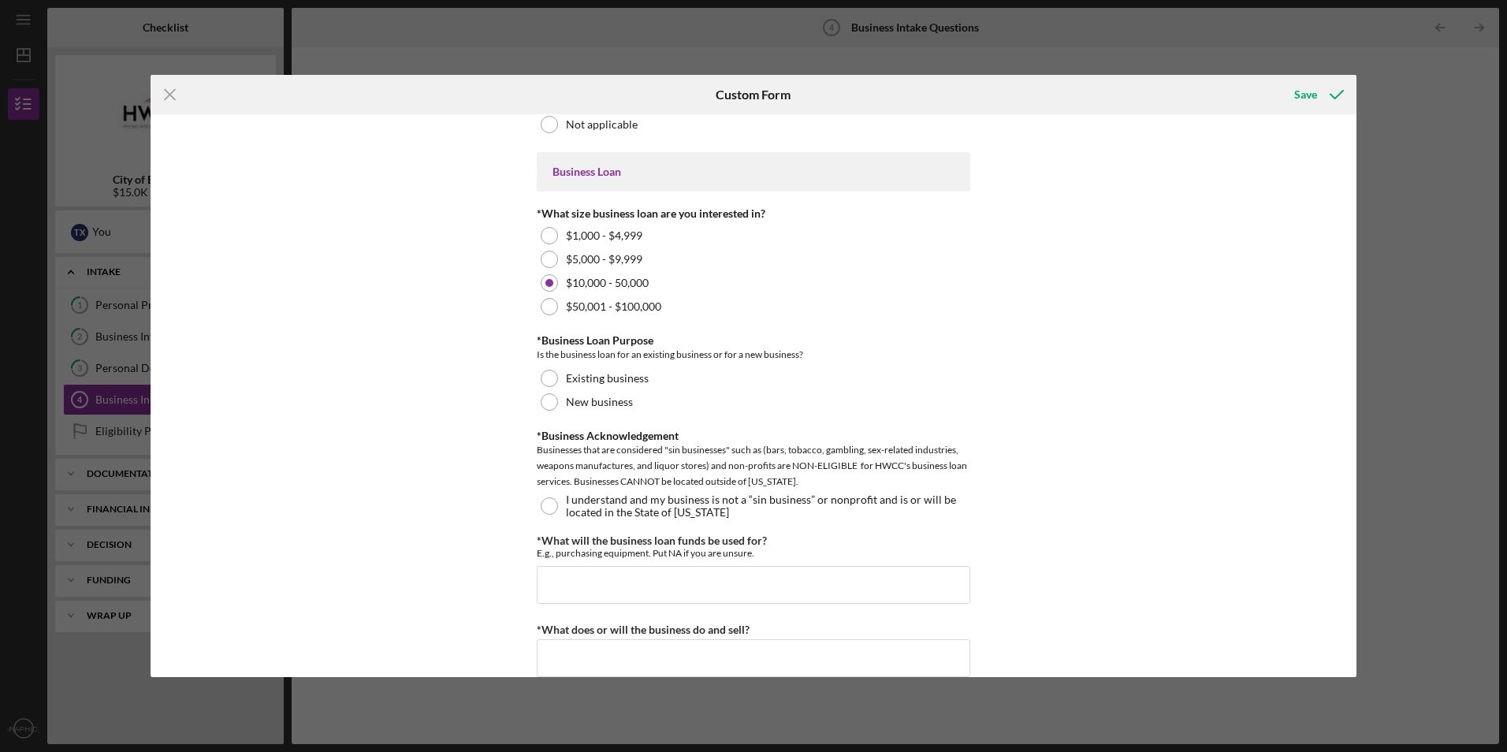
scroll to position [2068, 0]
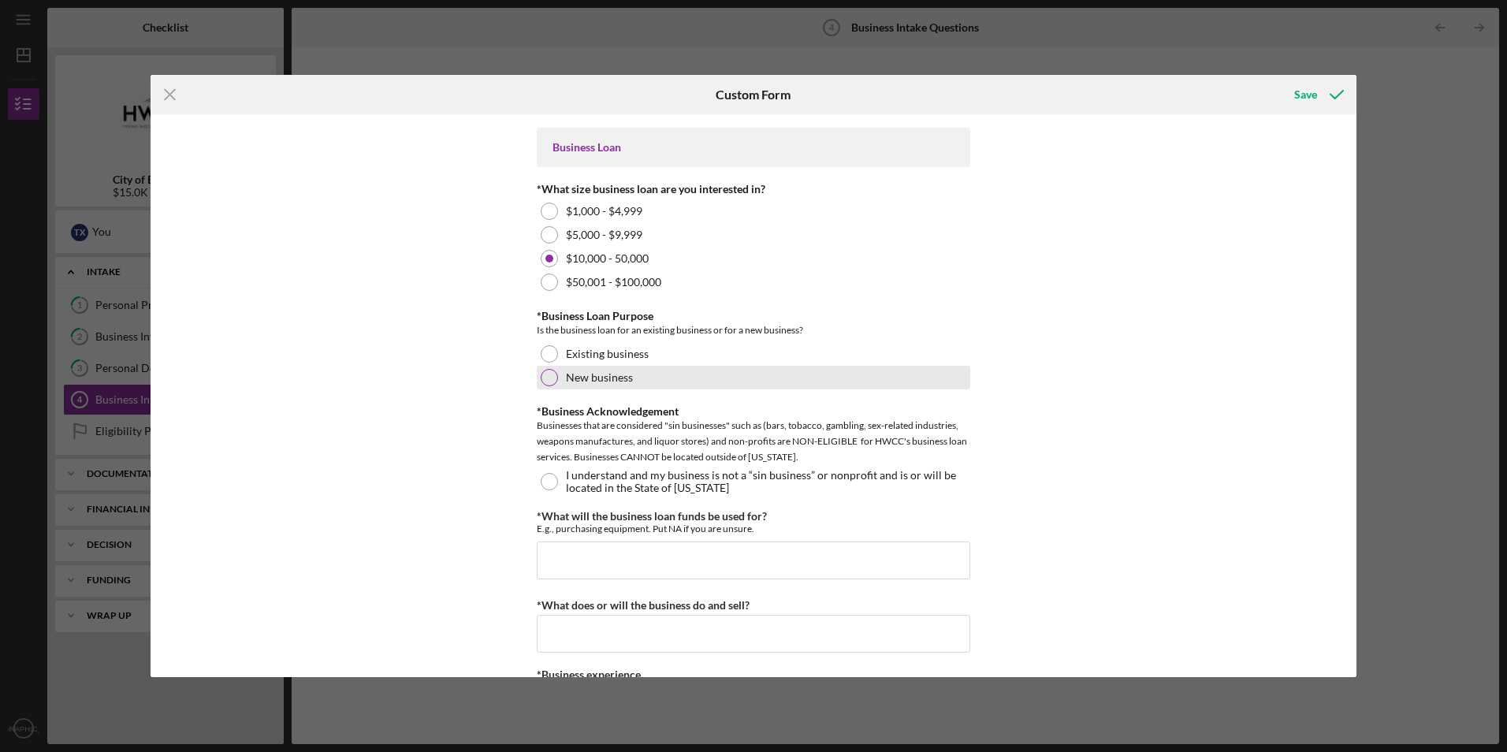
click at [549, 380] on div at bounding box center [549, 377] width 17 height 17
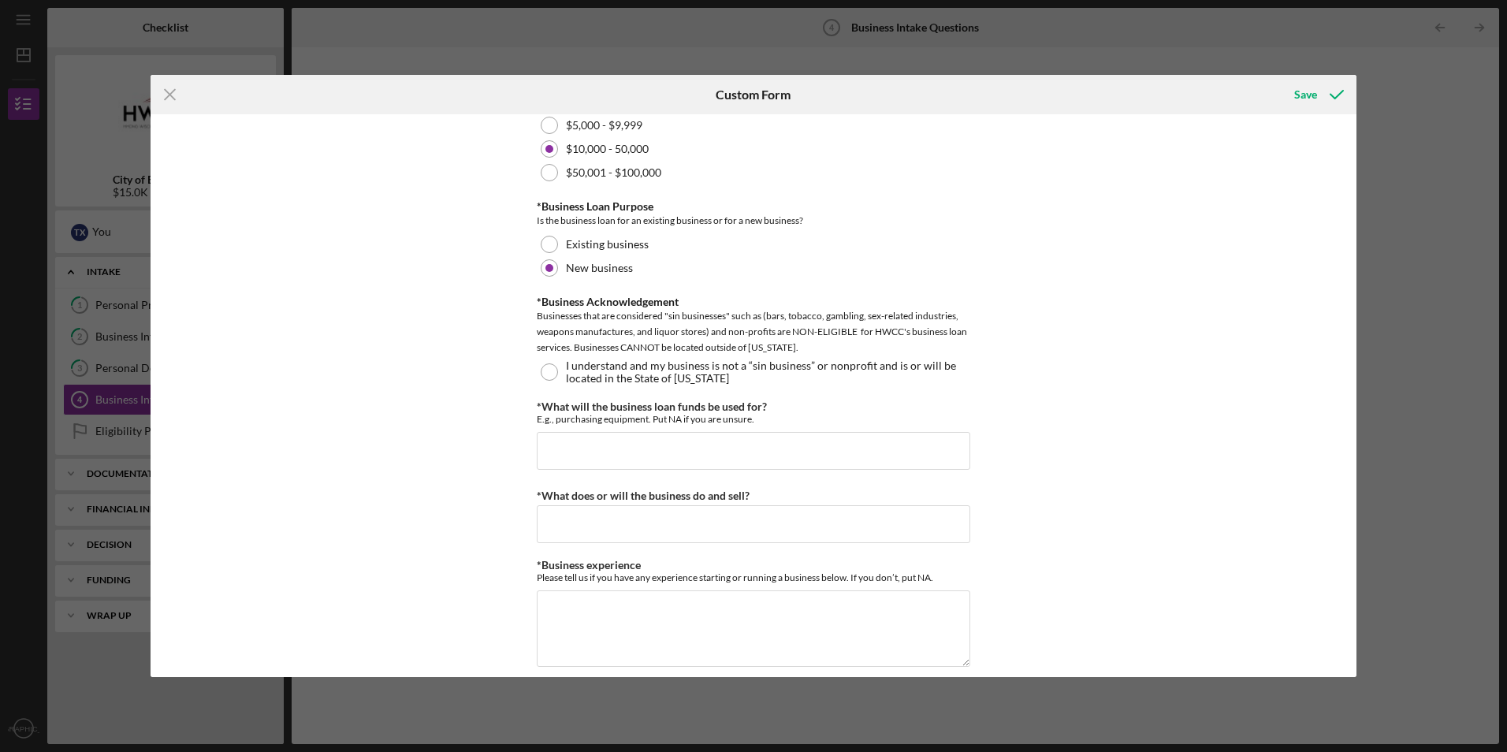
scroll to position [2190, 0]
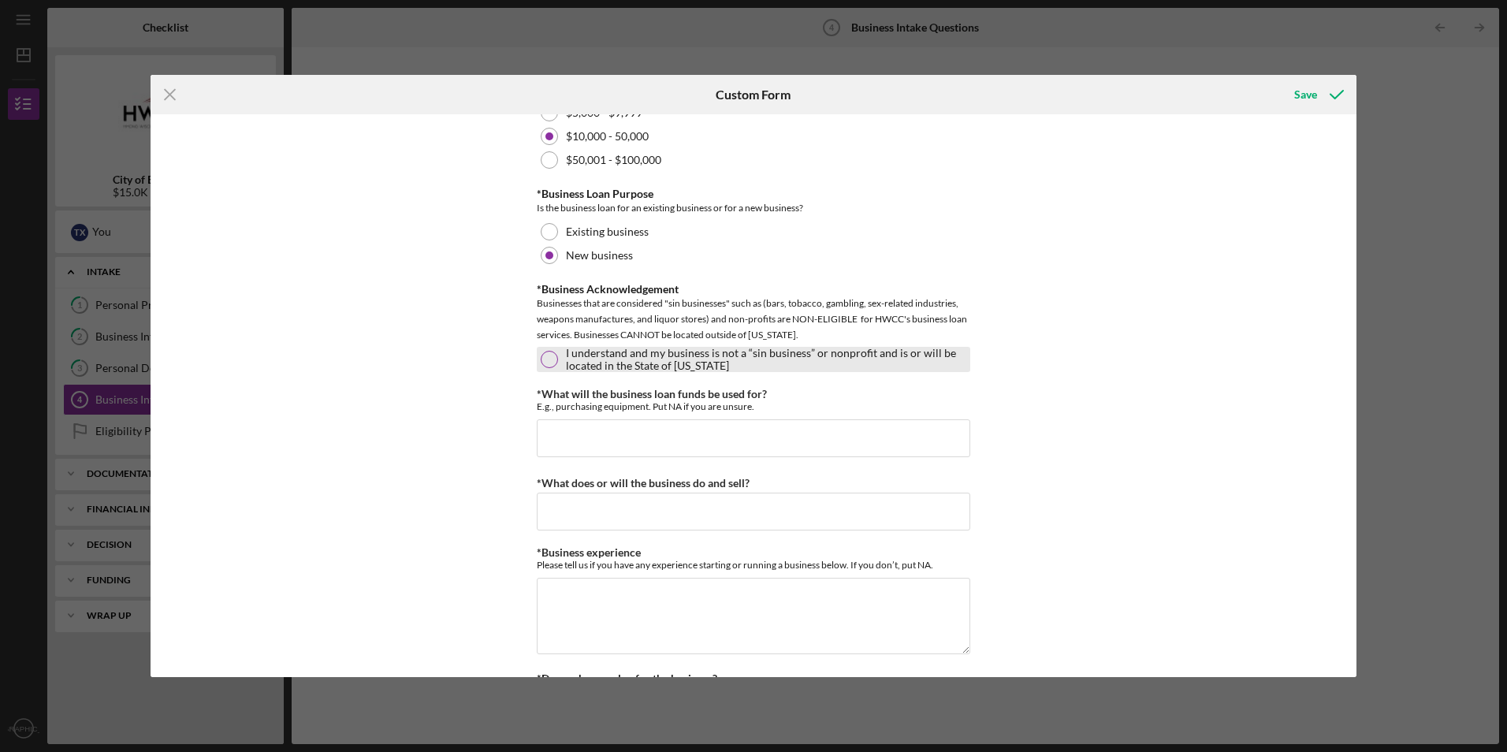
click at [545, 358] on div at bounding box center [549, 359] width 17 height 17
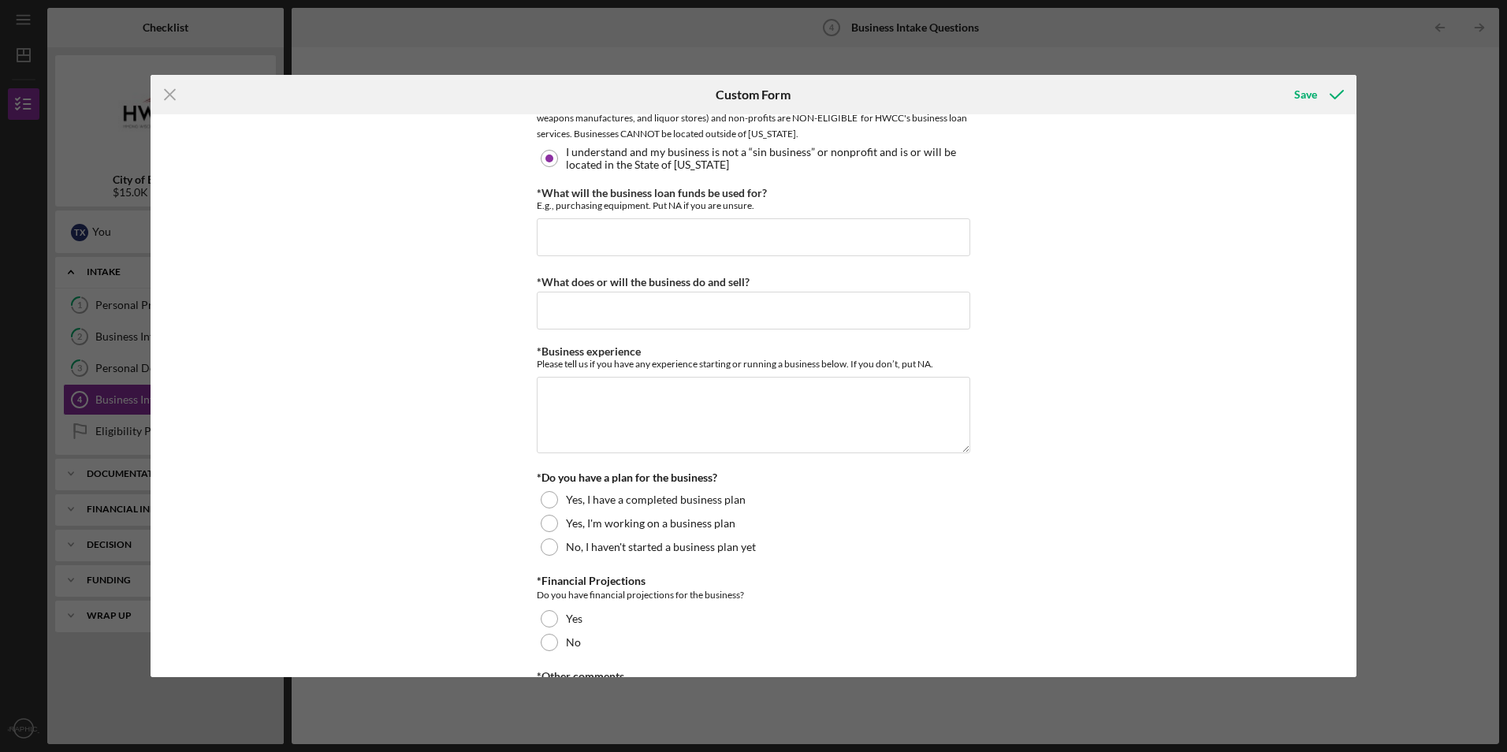
scroll to position [2392, 0]
click at [830, 239] on input "*What will the business loan funds be used for?" at bounding box center [753, 236] width 433 height 38
type input "i"
type input "Inventory"
click at [758, 327] on input "*What does or will the business do and sell?" at bounding box center [753, 310] width 433 height 38
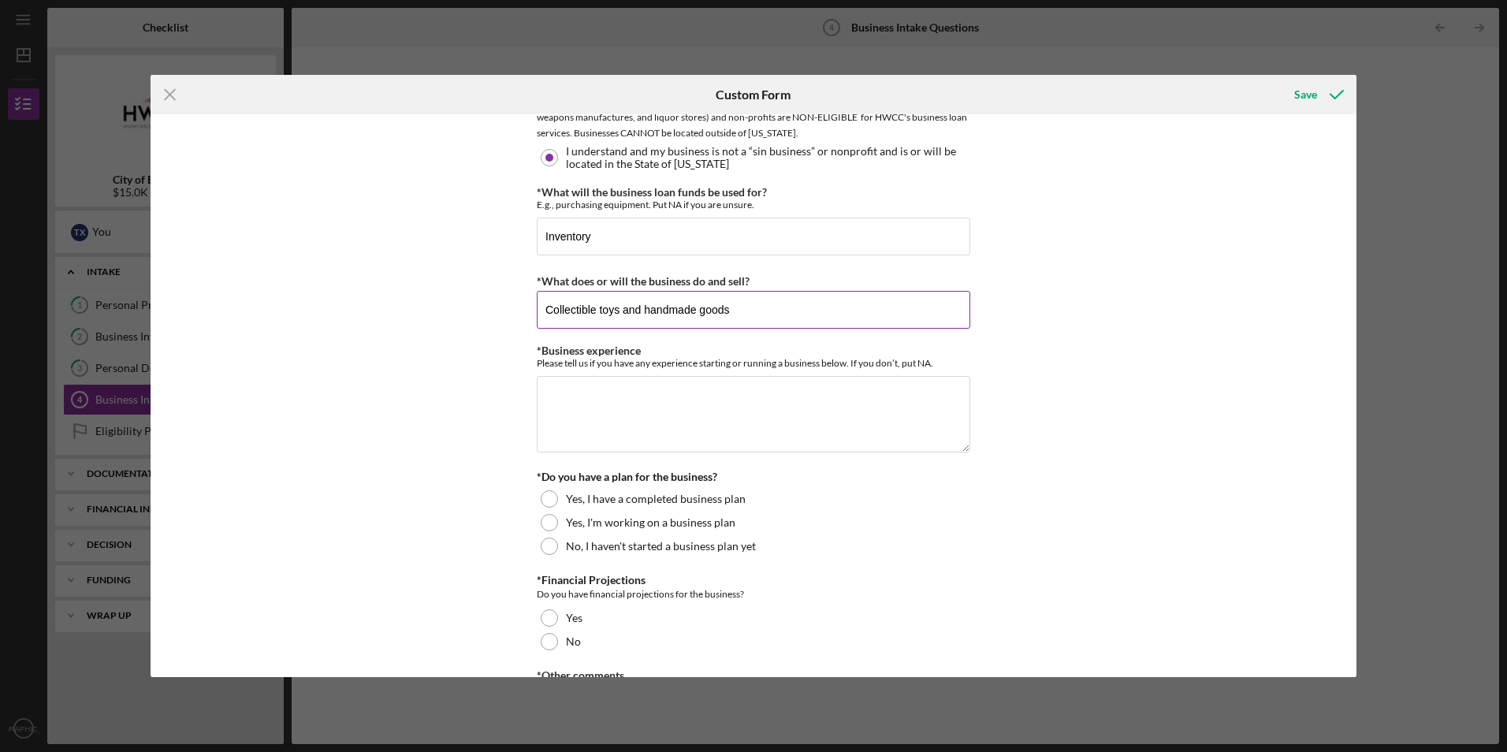
click at [591, 314] on input "Collectible toys and handmade goods" at bounding box center [753, 310] width 433 height 38
click at [622, 313] on input "Collectibles, toys and handmade goods" at bounding box center [753, 310] width 433 height 38
type input "Collectibles, toys, Sanrio products and handmade goods"
click at [601, 410] on textarea "*Business experience" at bounding box center [753, 414] width 433 height 76
click at [637, 402] on textarea "I own and operate a NEMT business for the last three years" at bounding box center [753, 414] width 433 height 76
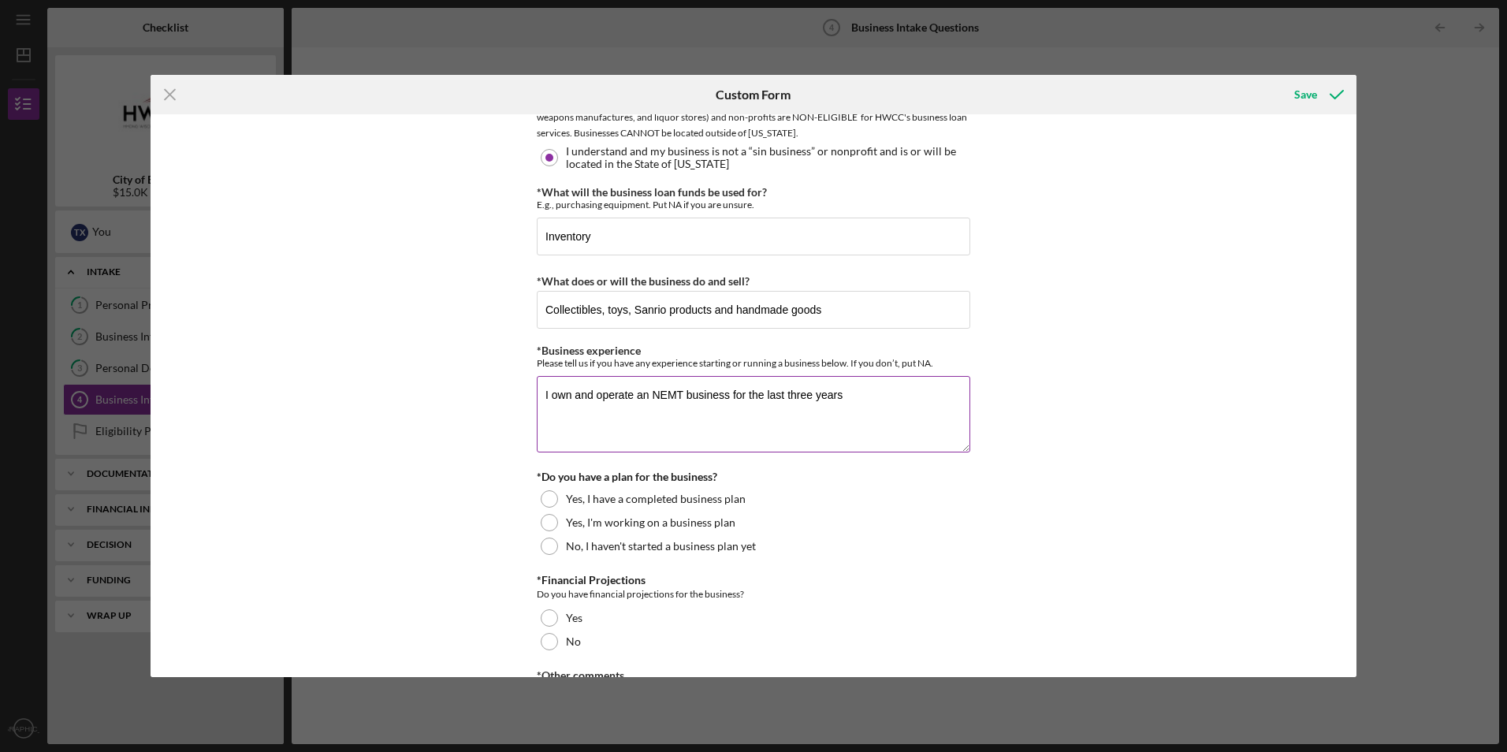
click at [868, 401] on textarea "I own and operate an NEMT business for the last three years" at bounding box center [753, 414] width 433 height 76
type textarea "I own and operate an NEMT business for the last three years."
click at [557, 496] on div "Yes, I have a completed business plan" at bounding box center [753, 499] width 433 height 24
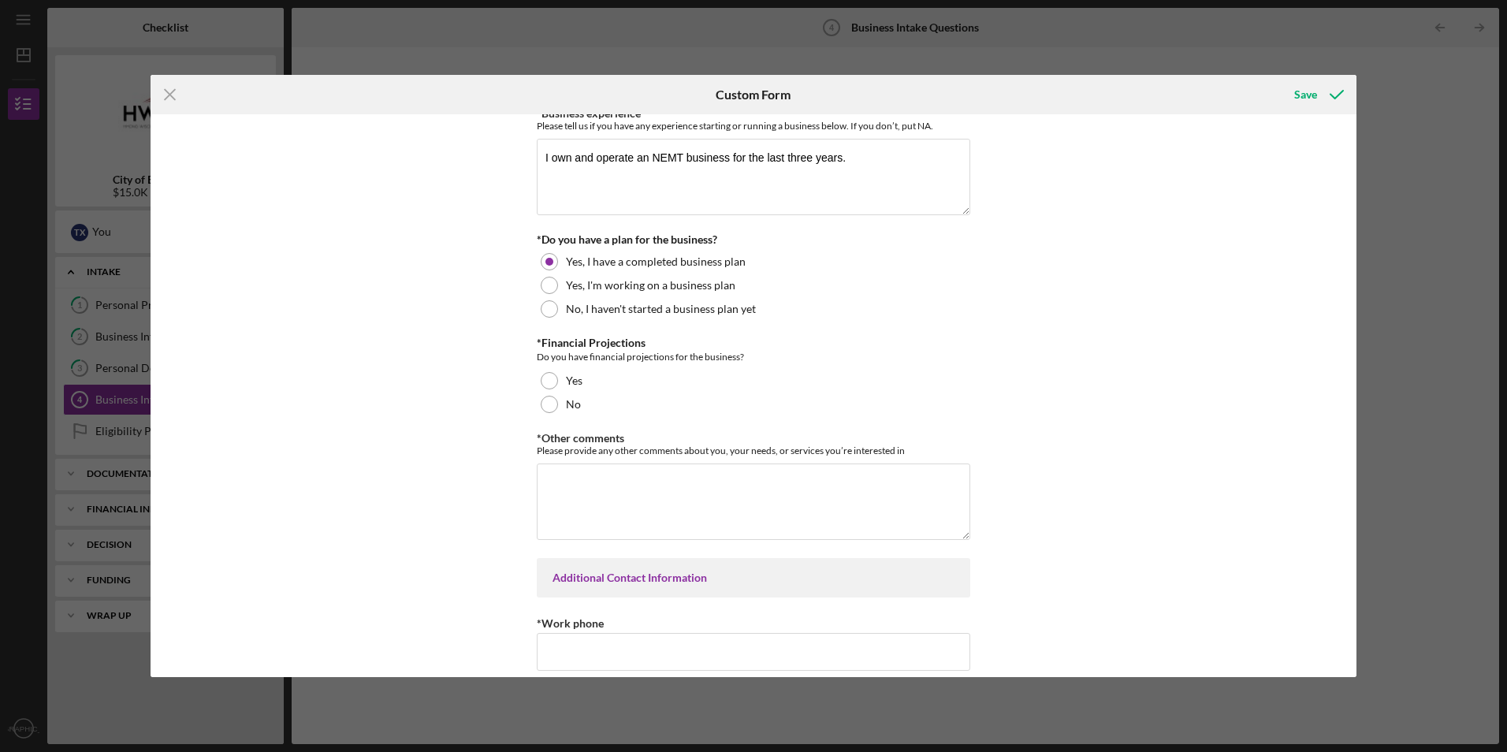
scroll to position [2654, 0]
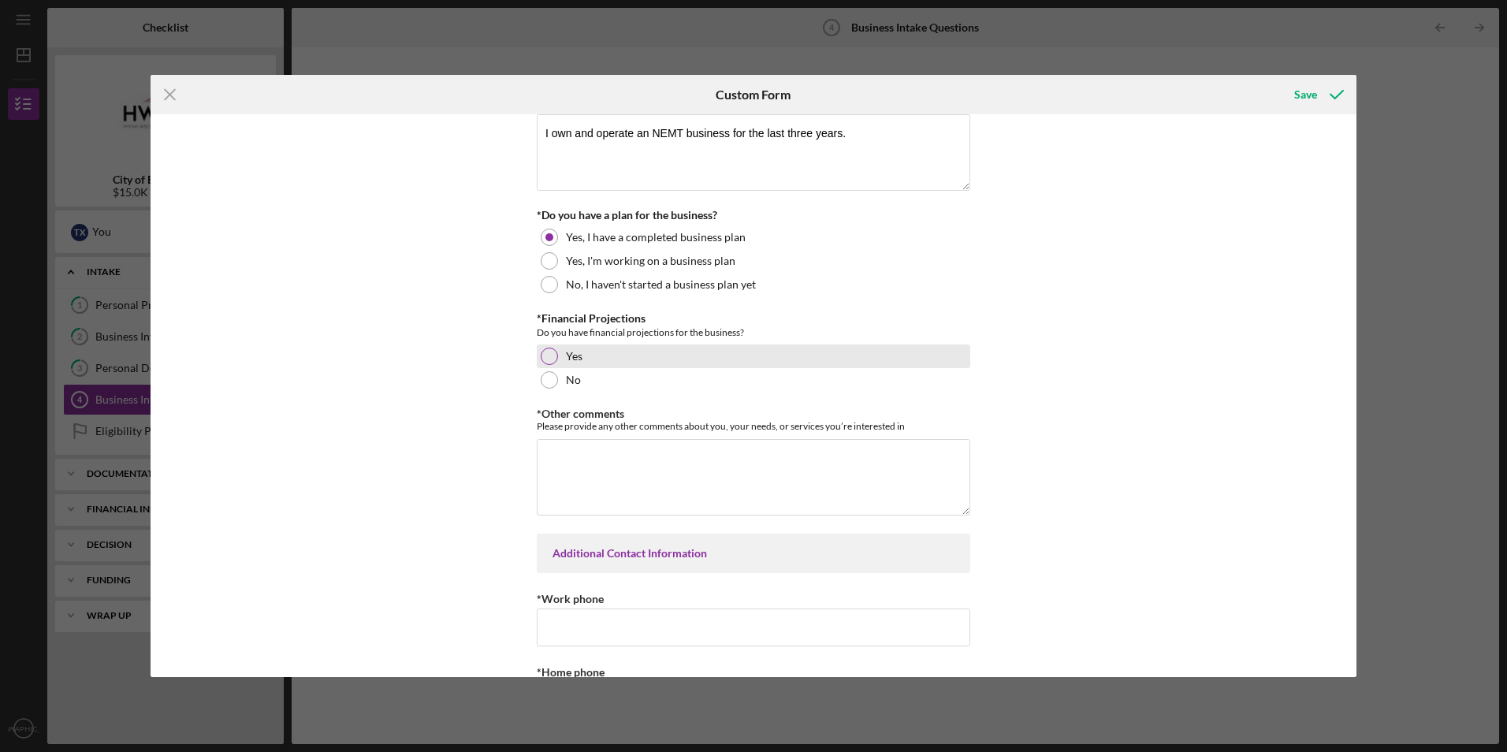
click at [551, 359] on div at bounding box center [549, 355] width 17 height 17
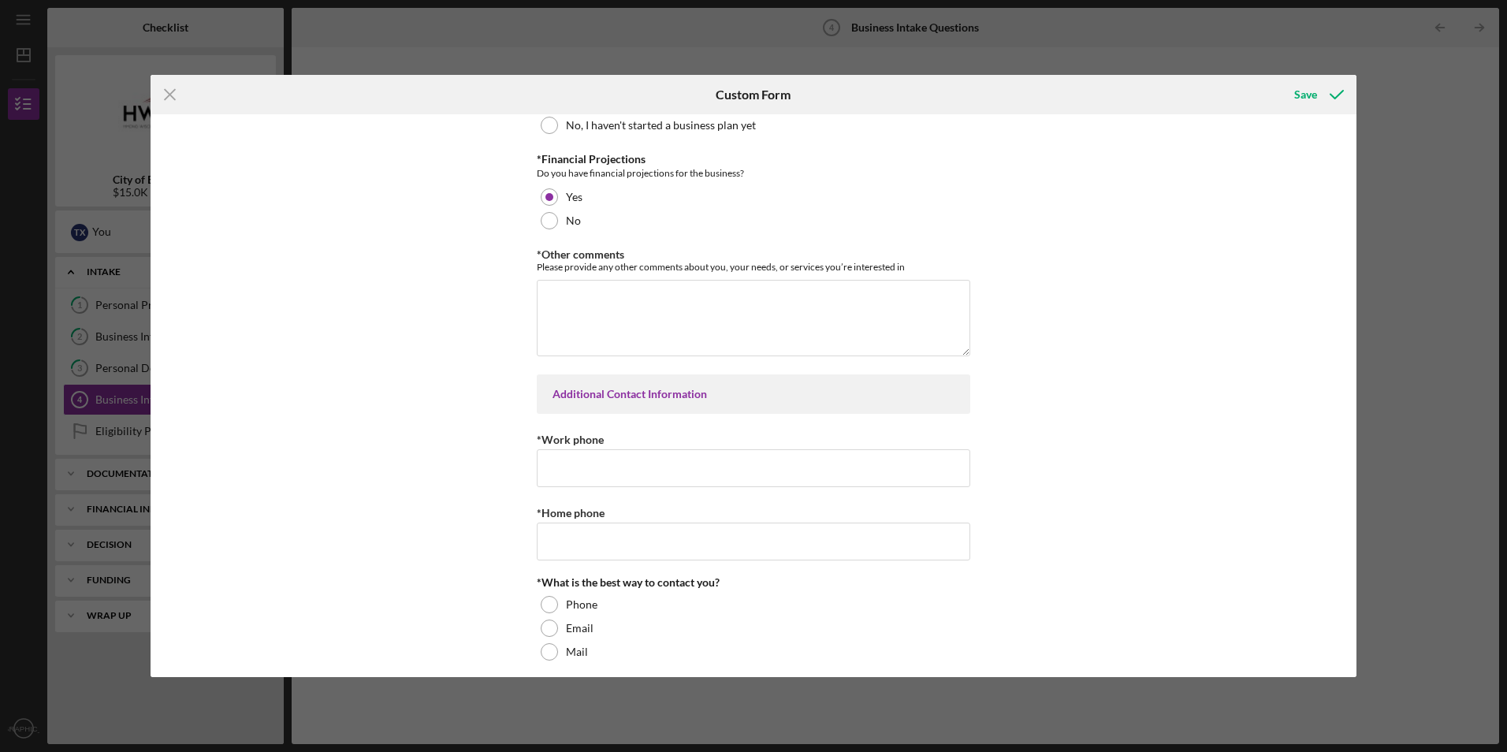
scroll to position [2818, 0]
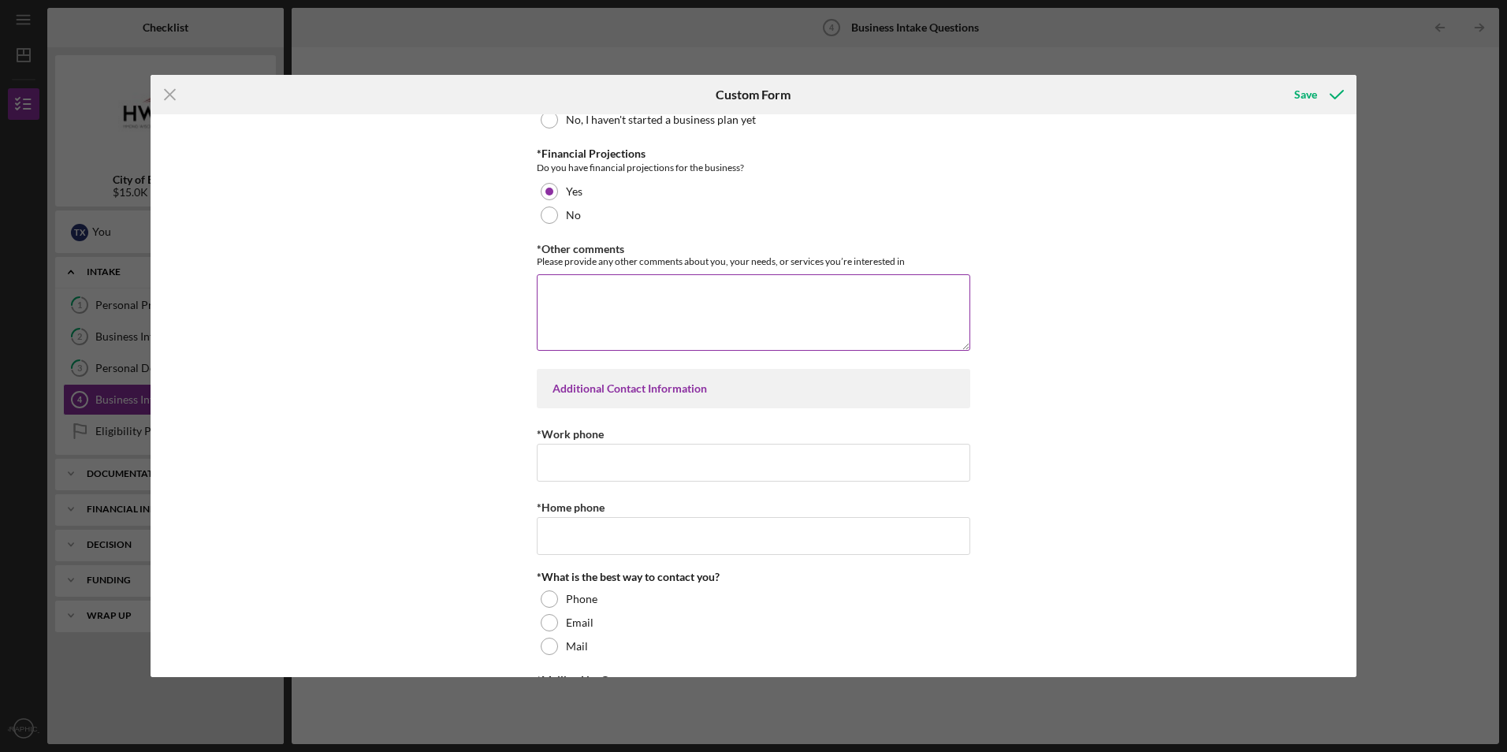
click at [929, 317] on textarea "*Other comments" at bounding box center [753, 312] width 433 height 76
type textarea "I"
click at [571, 309] on textarea "I am planning on creating my own blind box line with focus on the Hmong/[DEMOGR…" at bounding box center [753, 312] width 433 height 76
type textarea "I am planning on creating my own blind box line with focus on the Hmong/[DEMOGR…"
click at [823, 451] on input "*Work phone" at bounding box center [753, 463] width 433 height 38
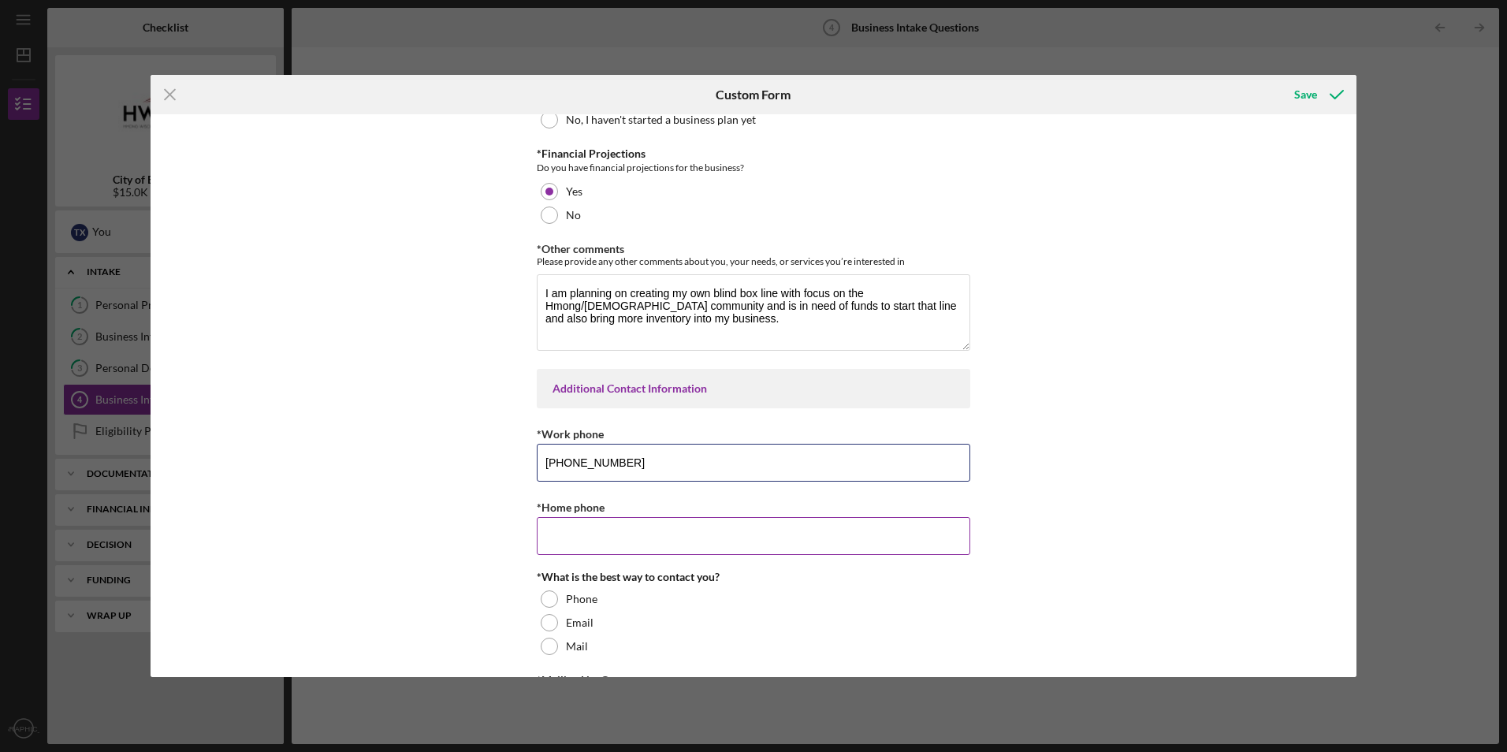
type input "[PHONE_NUMBER]"
click at [748, 528] on input "*Home phone" at bounding box center [753, 536] width 433 height 38
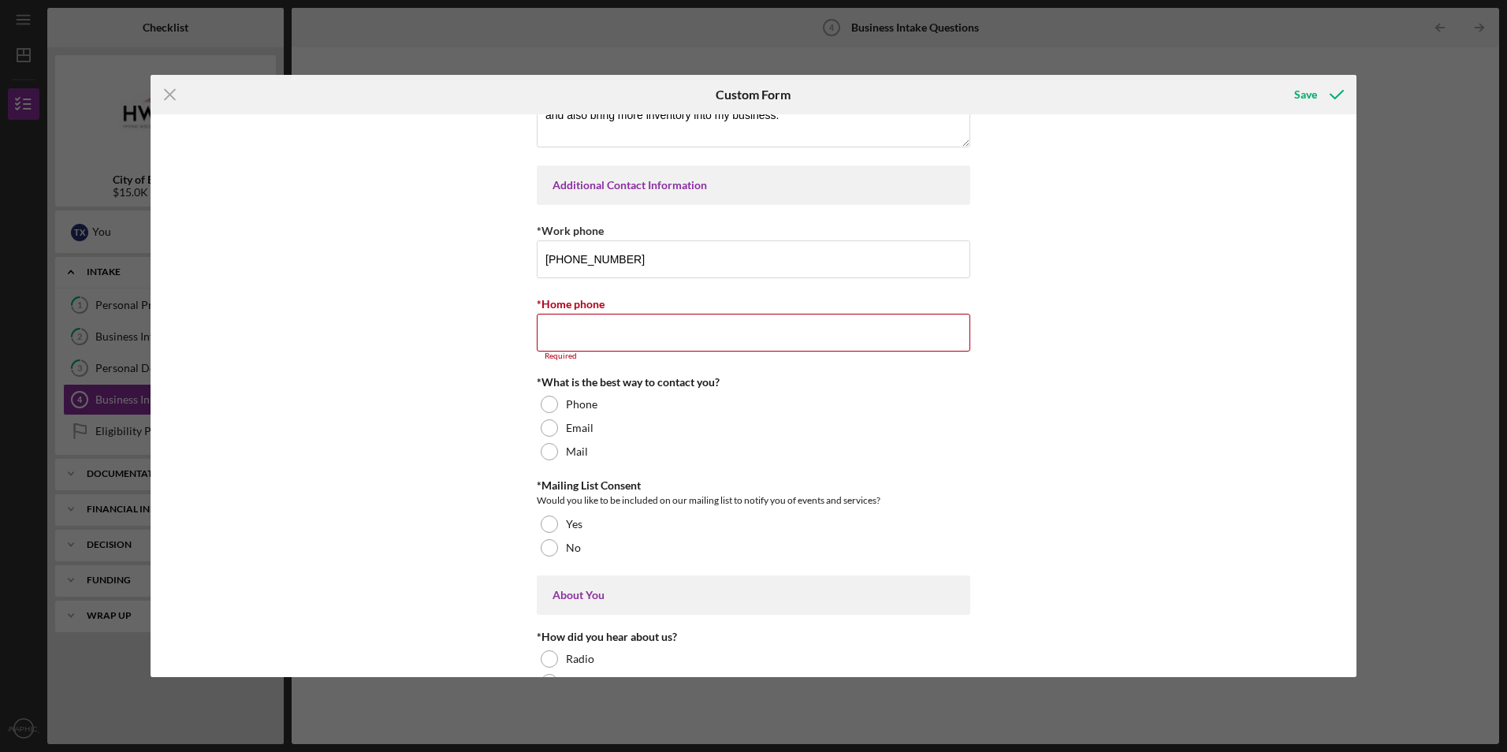
scroll to position [3033, 0]
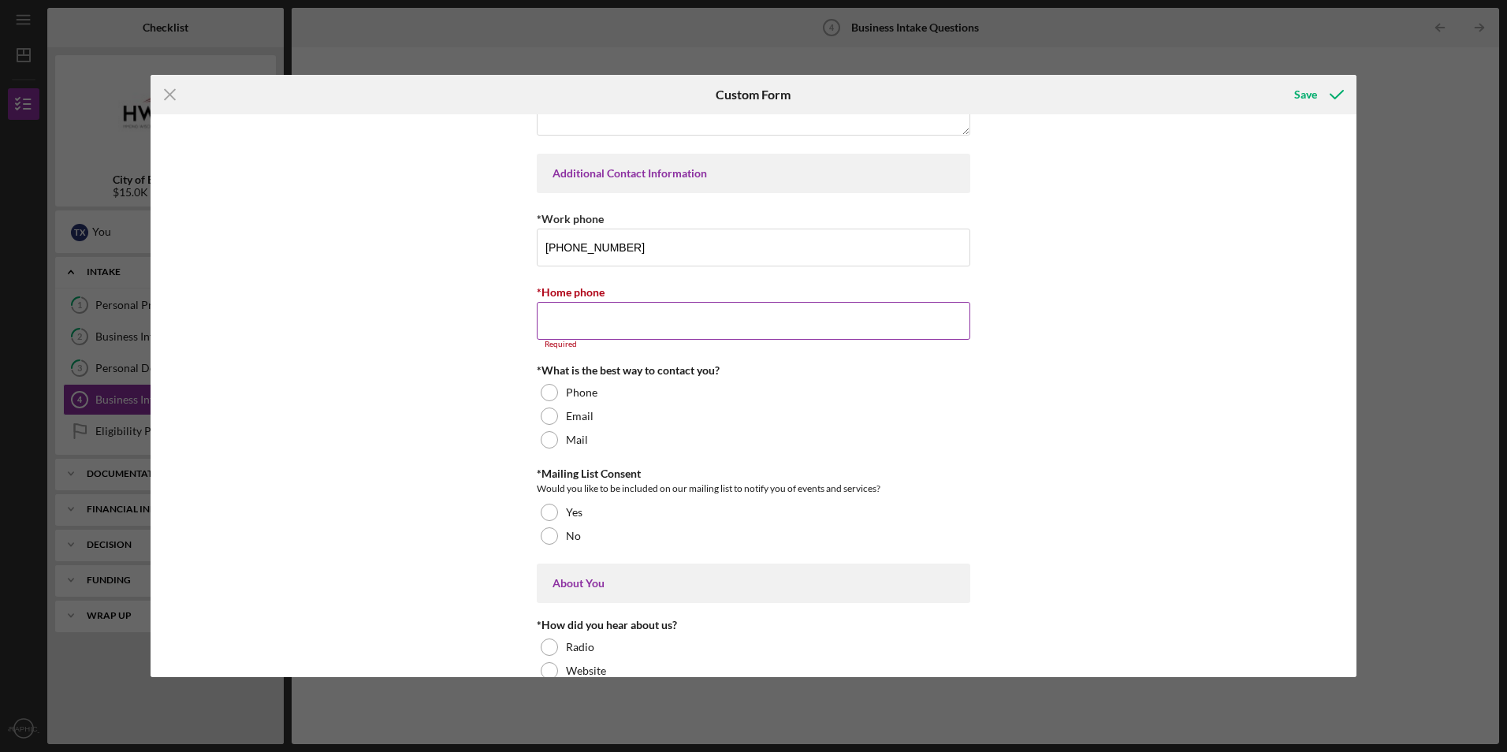
click at [665, 312] on input "*Home phone" at bounding box center [753, 321] width 433 height 38
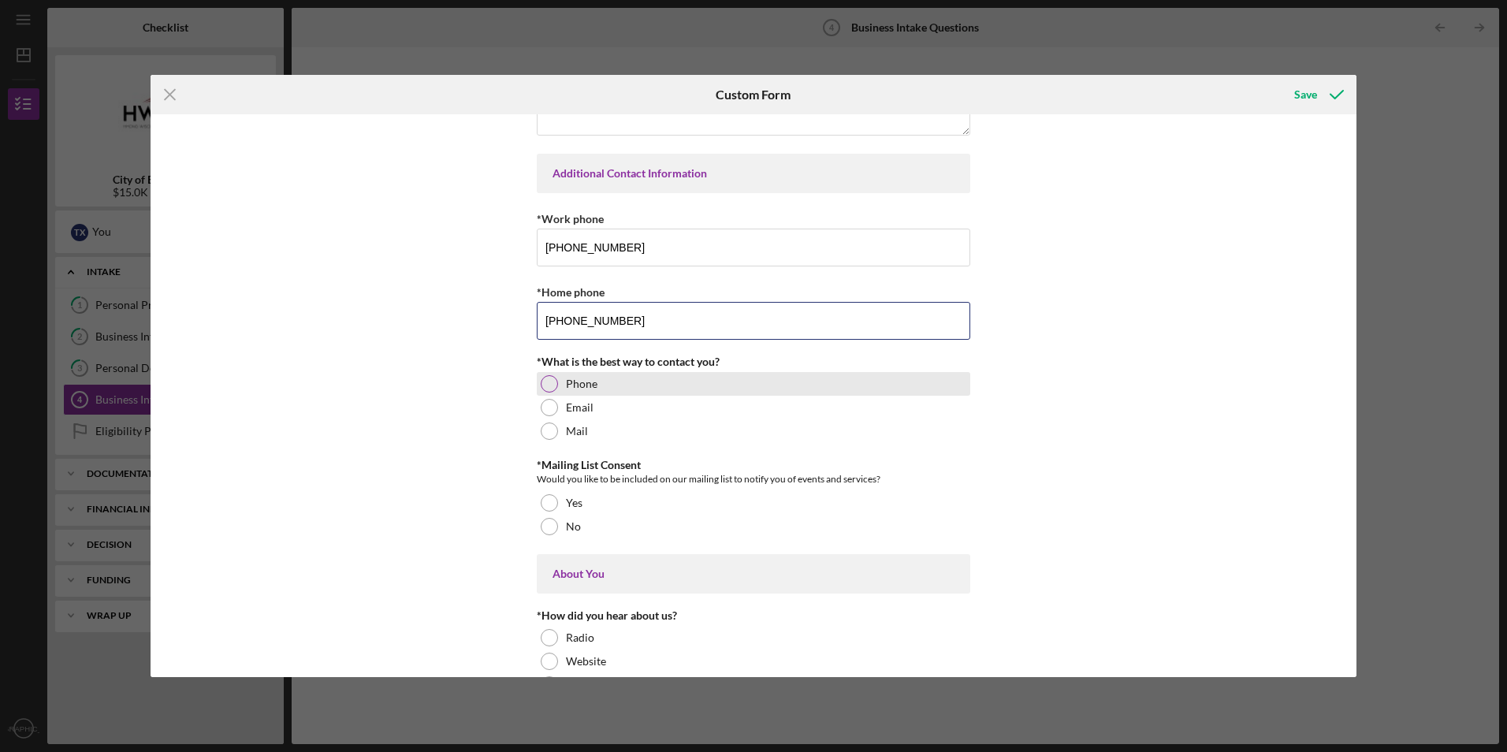
type input "[PHONE_NUMBER]"
click at [555, 387] on div "Phone" at bounding box center [753, 384] width 433 height 24
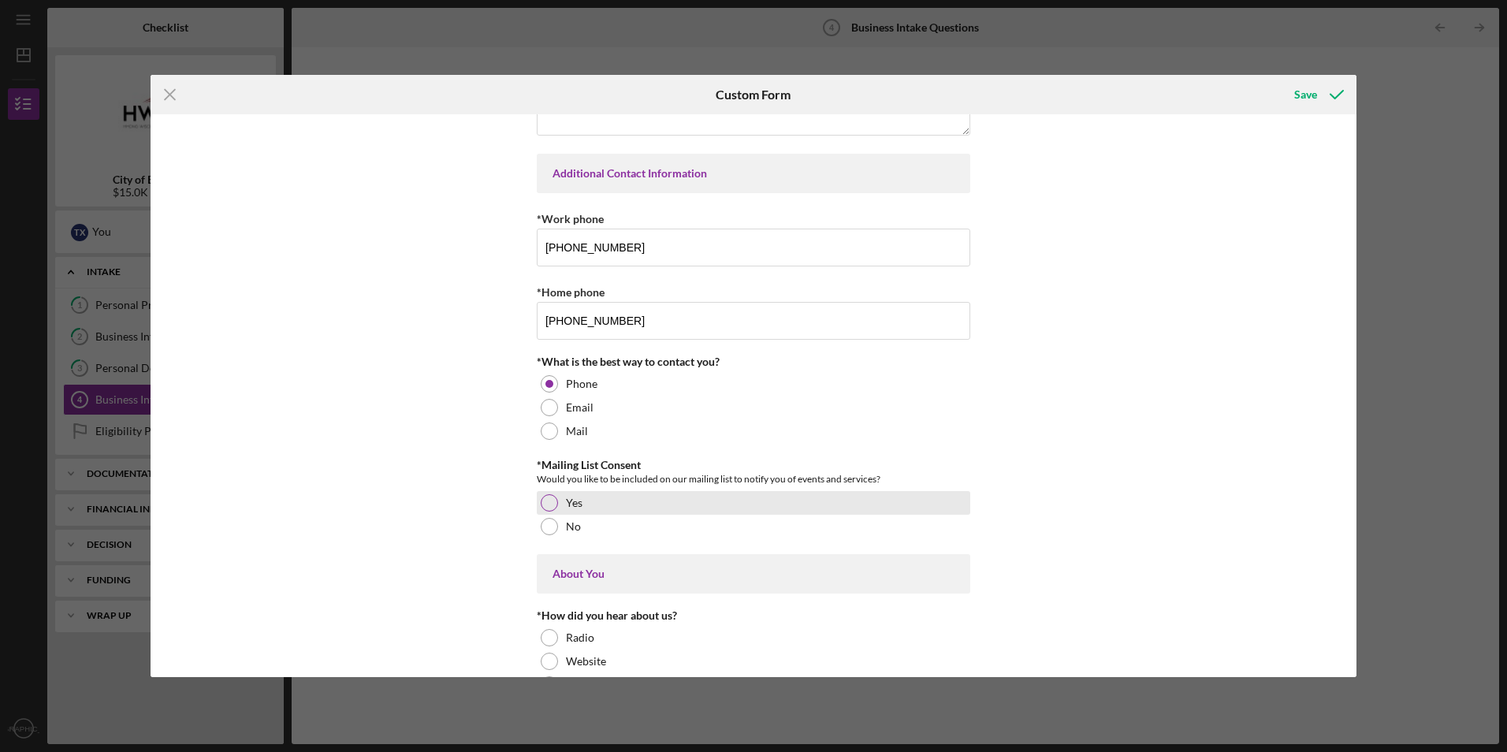
click at [562, 506] on div "Yes" at bounding box center [753, 503] width 433 height 24
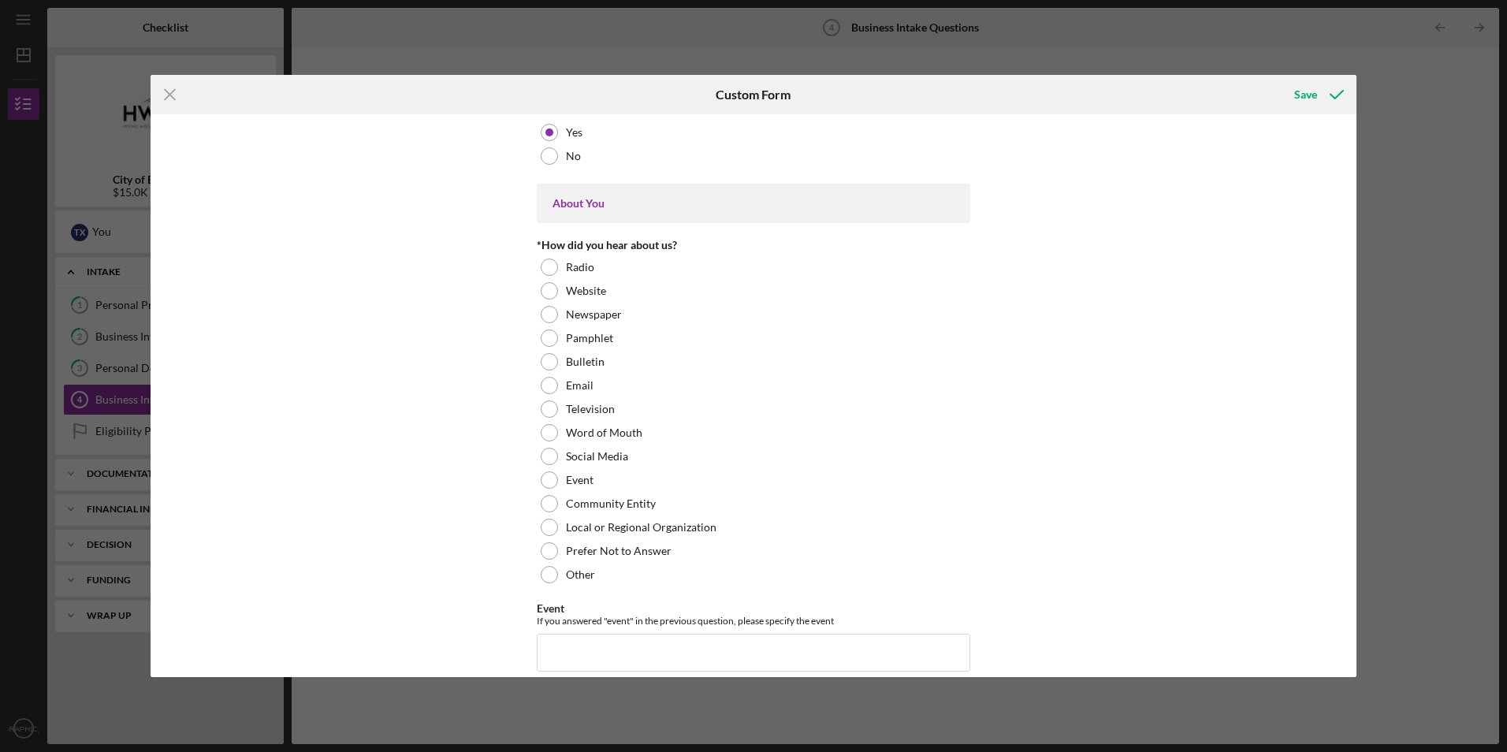
scroll to position [3410, 0]
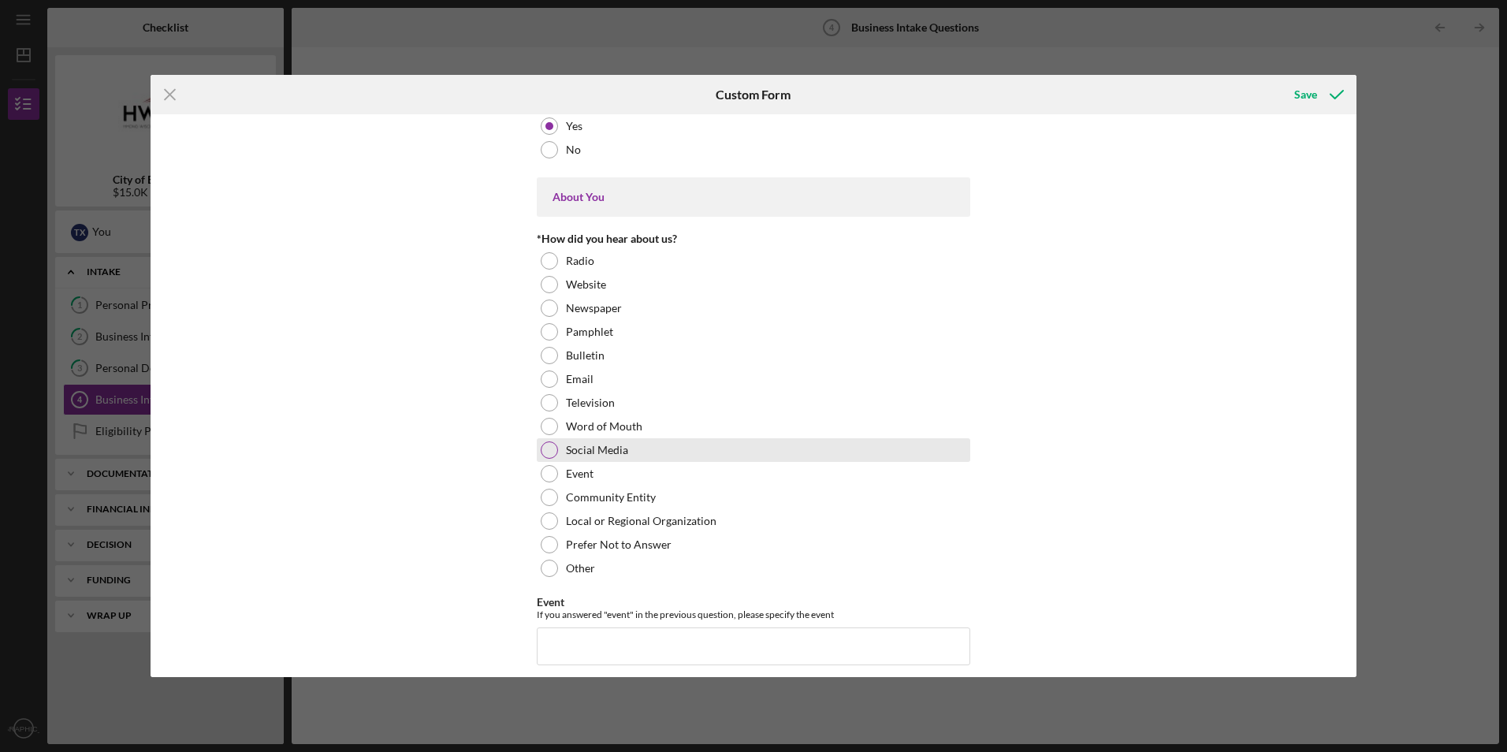
click at [552, 451] on div at bounding box center [549, 449] width 17 height 17
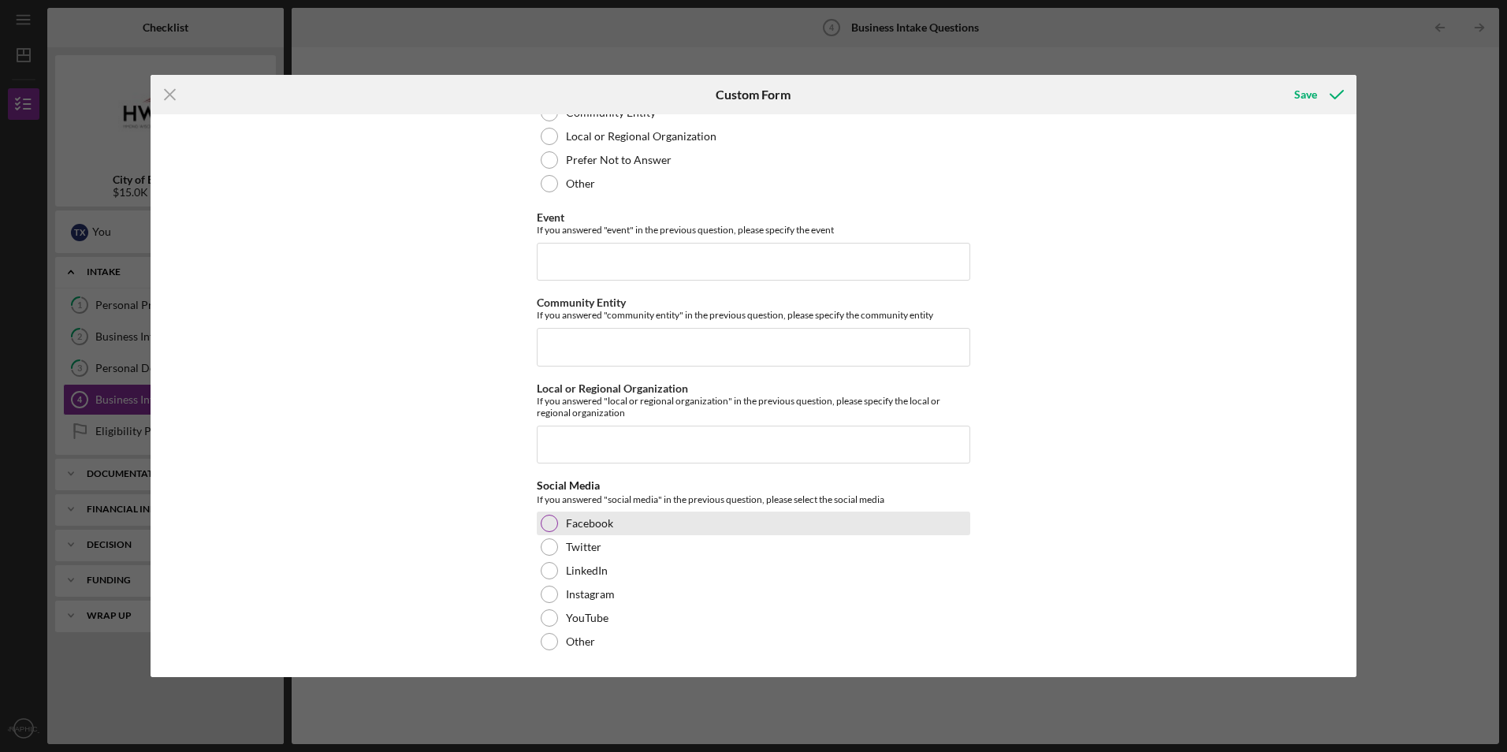
click at [566, 526] on label "Facebook" at bounding box center [589, 523] width 47 height 13
click at [1332, 95] on icon "submit" at bounding box center [1336, 94] width 39 height 39
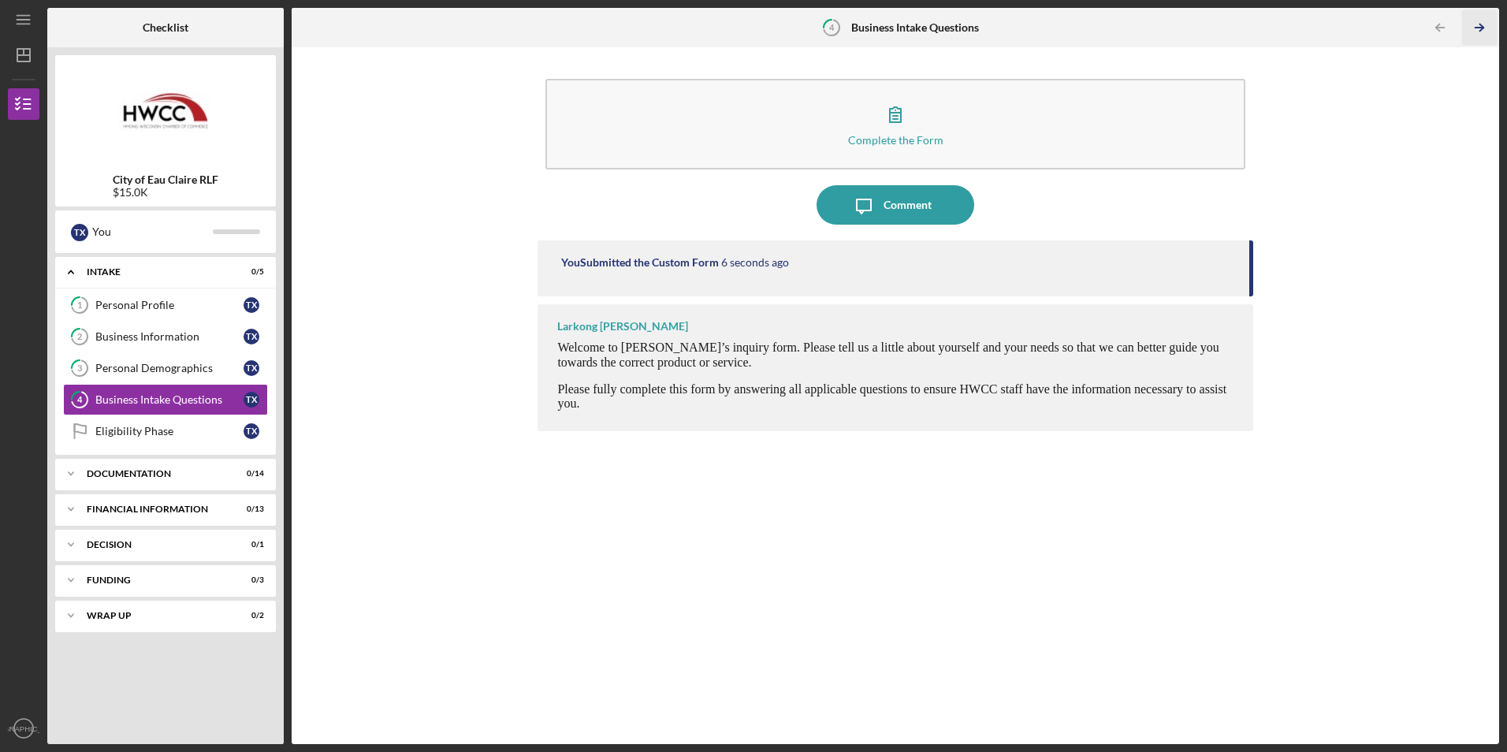
click at [1482, 30] on icon "Icon/Table Pagination Arrow" at bounding box center [1479, 27] width 35 height 35
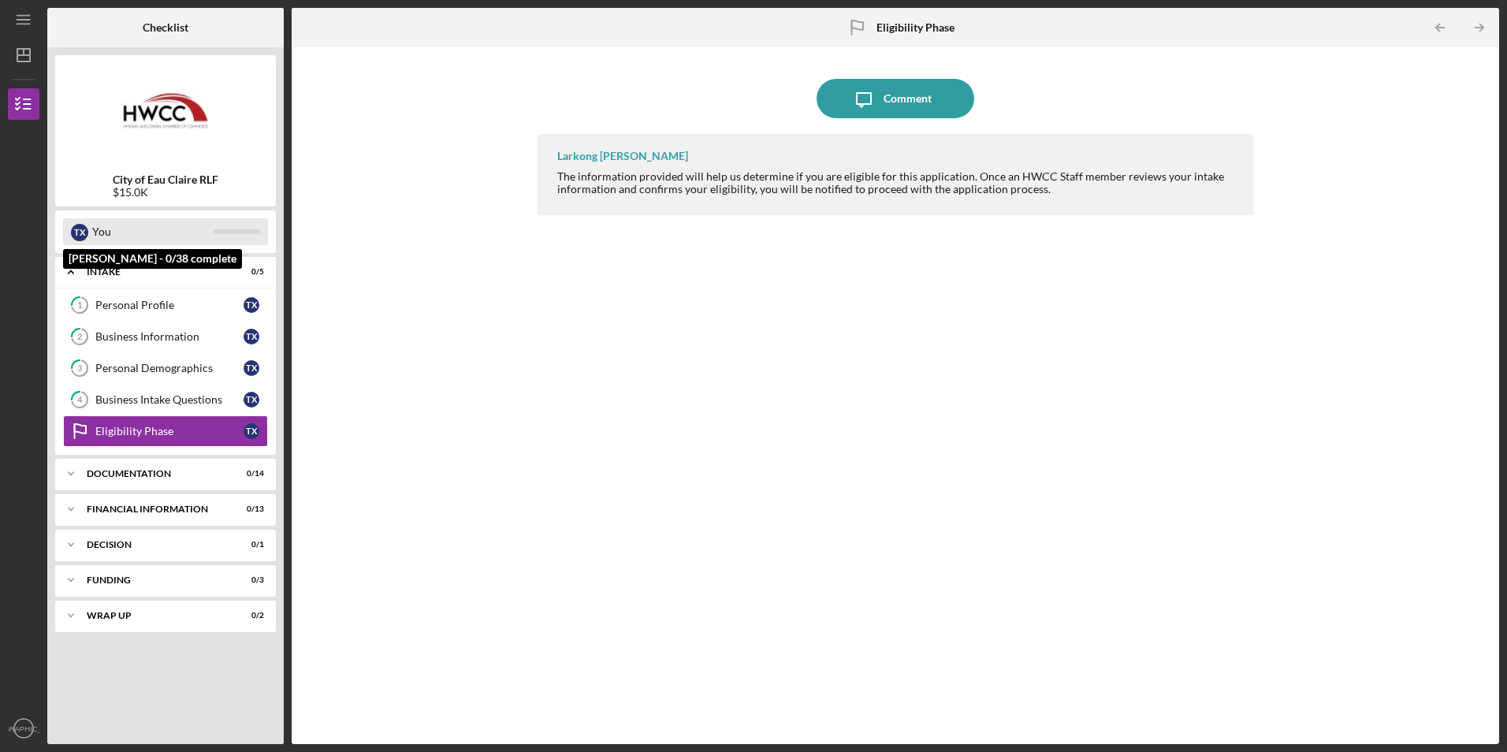
click at [186, 233] on div "You" at bounding box center [152, 231] width 121 height 27
click at [174, 468] on div "Icon/Expander Documentation 0 / 14" at bounding box center [165, 474] width 221 height 32
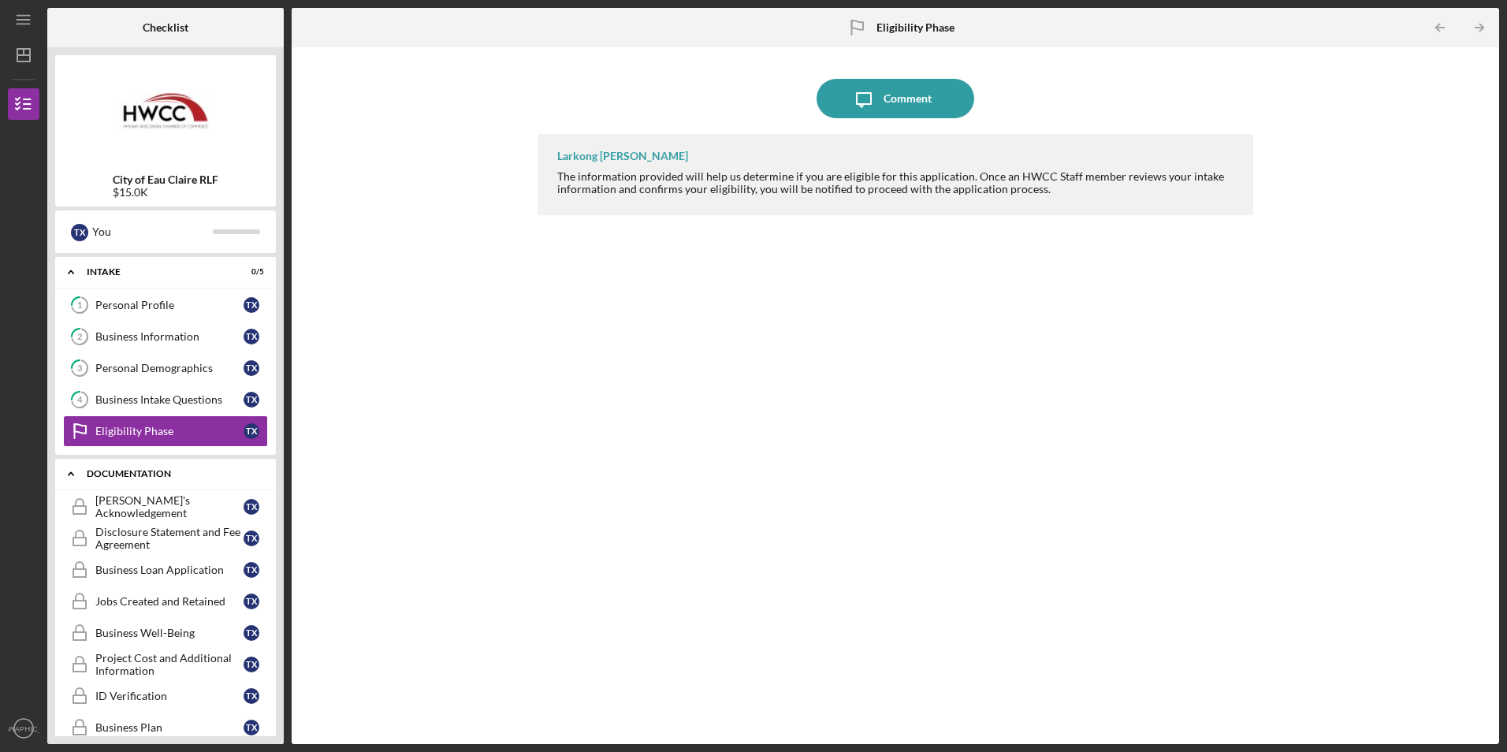
click at [174, 468] on div "Icon/Expander Documentation 0 / 14" at bounding box center [165, 474] width 221 height 32
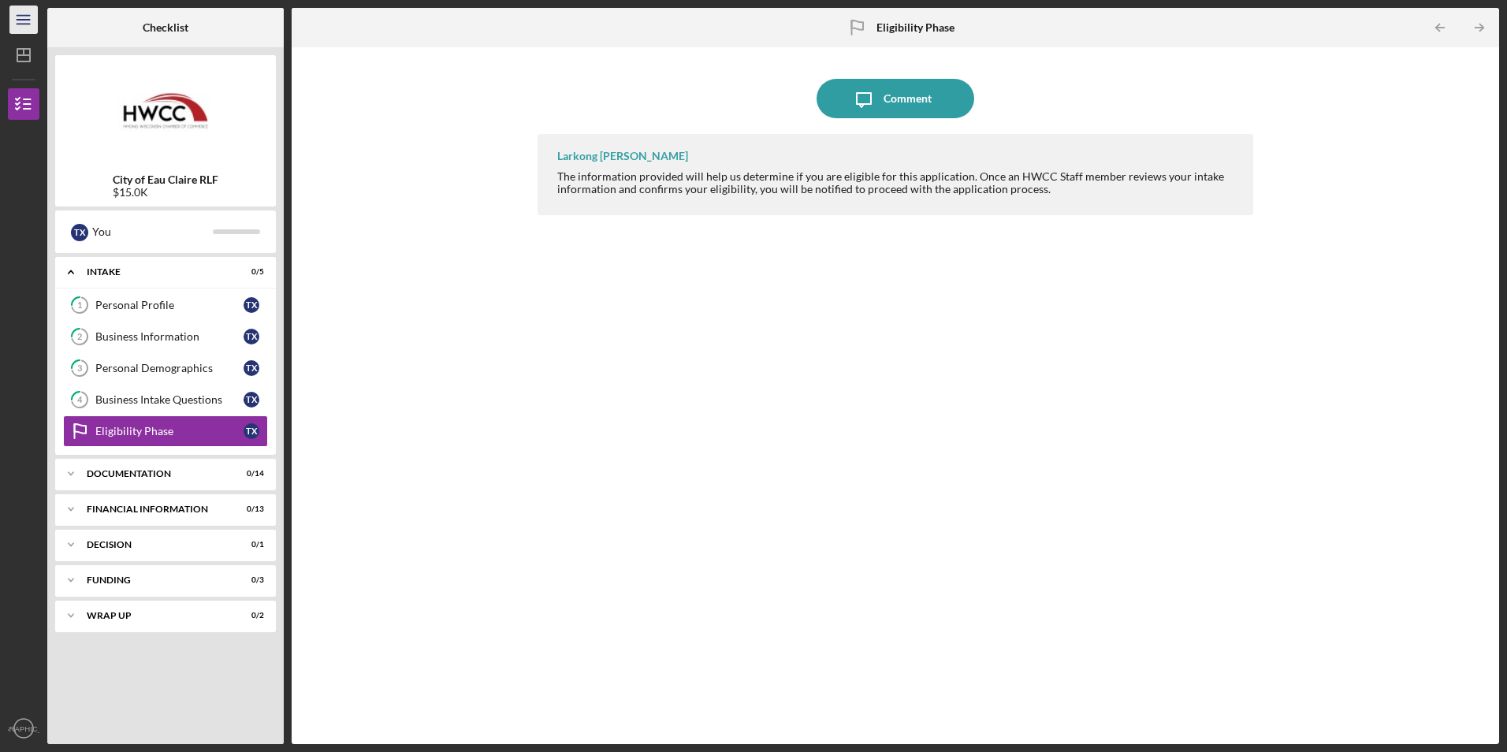
click at [17, 21] on icon "Icon/Menu" at bounding box center [23, 19] width 35 height 35
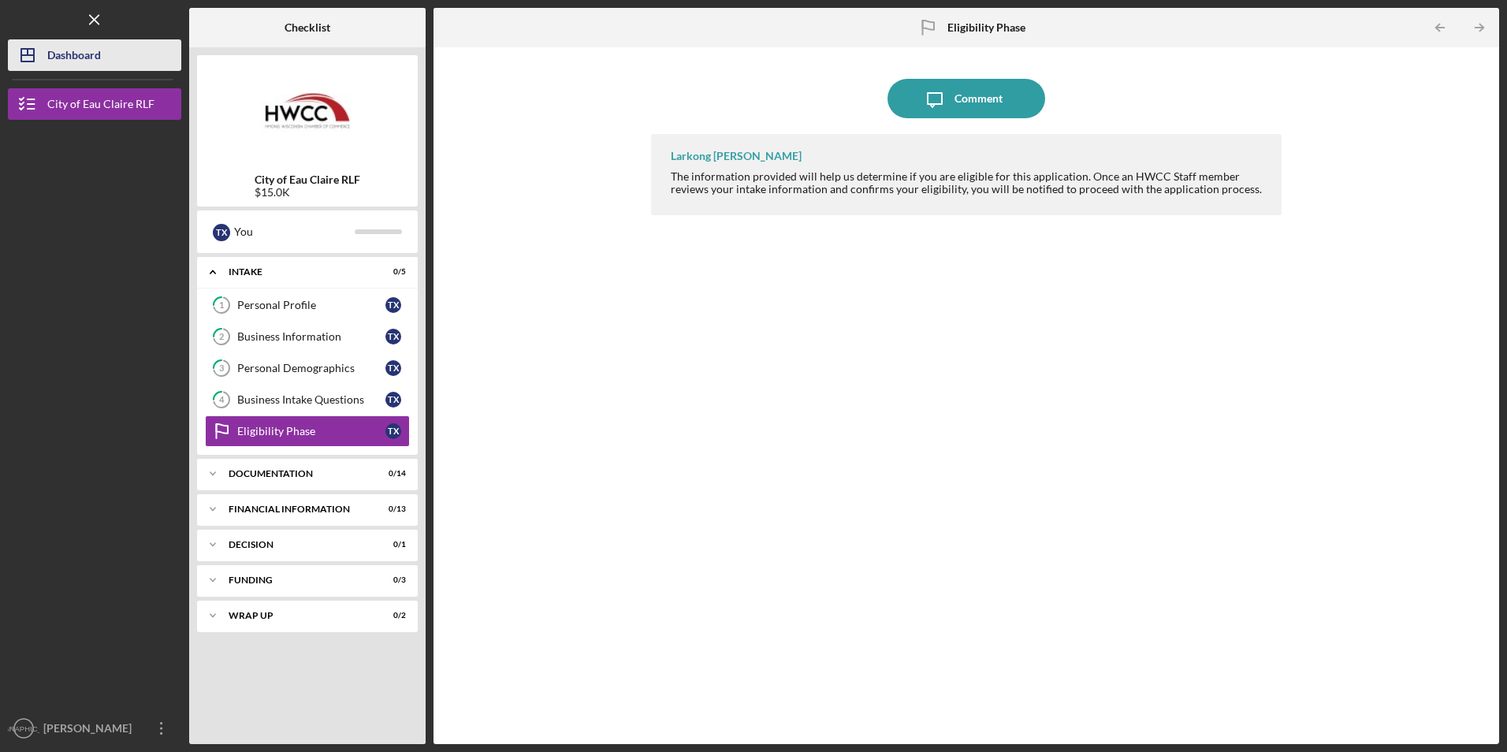
click at [70, 54] on div "Dashboard" at bounding box center [74, 56] width 54 height 35
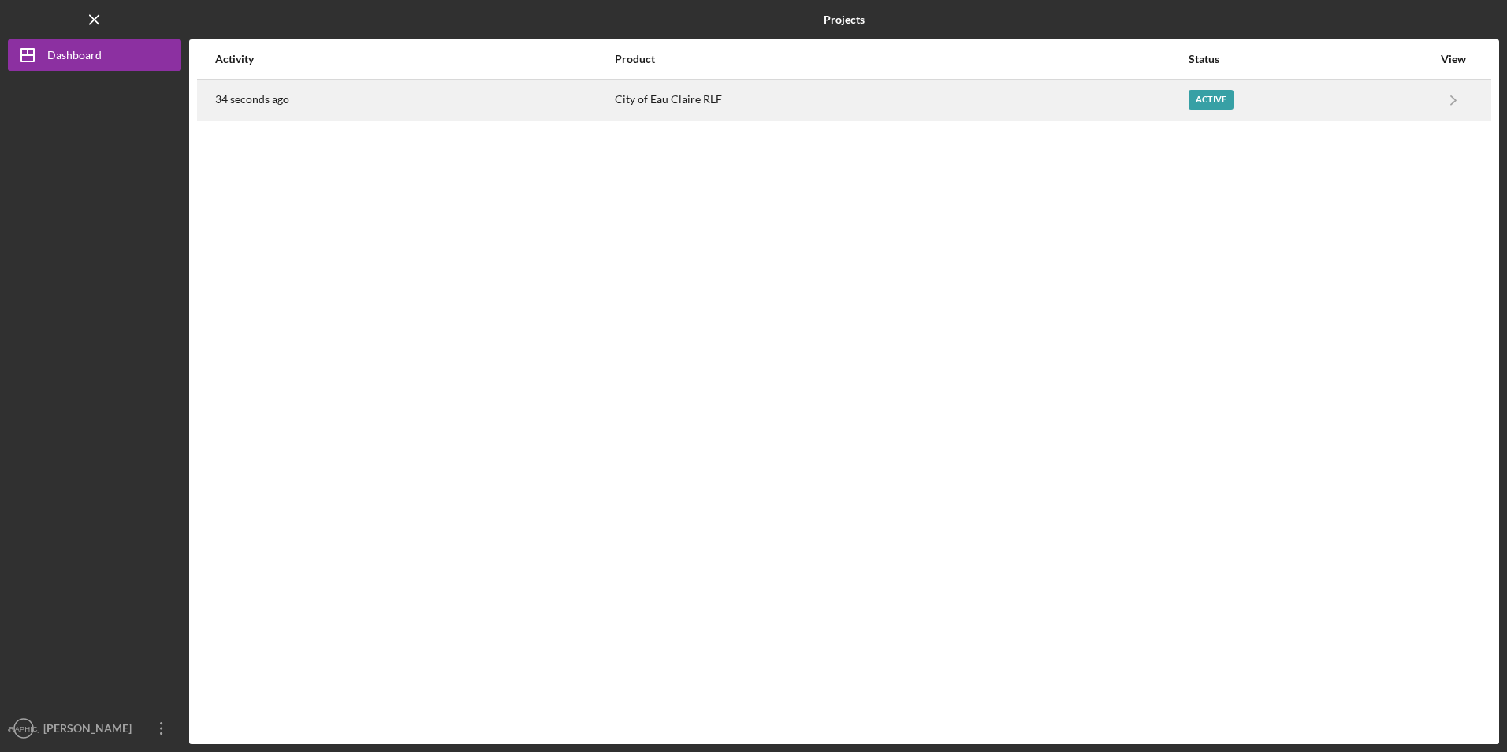
click at [1429, 101] on div "Active" at bounding box center [1309, 99] width 243 height 39
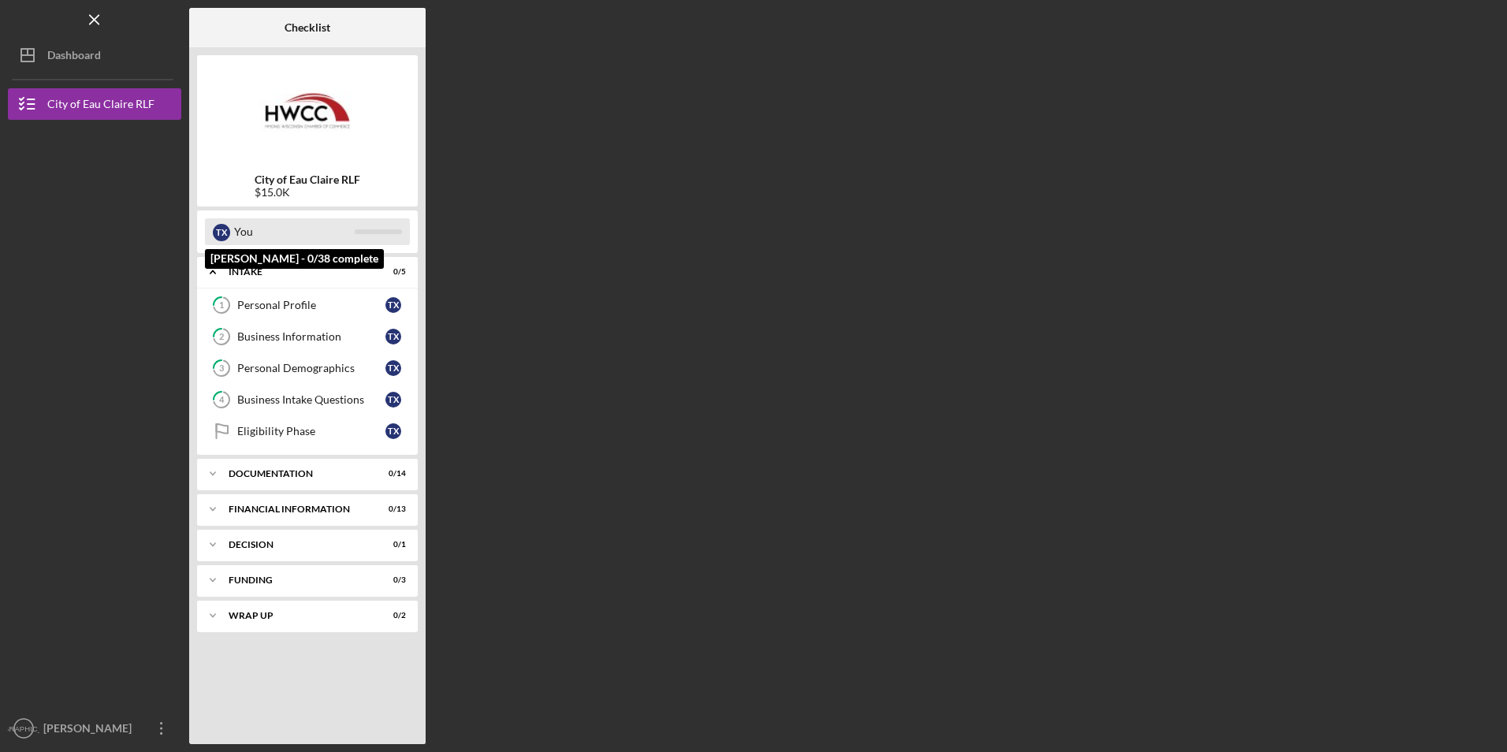
click at [359, 232] on div at bounding box center [378, 231] width 47 height 5
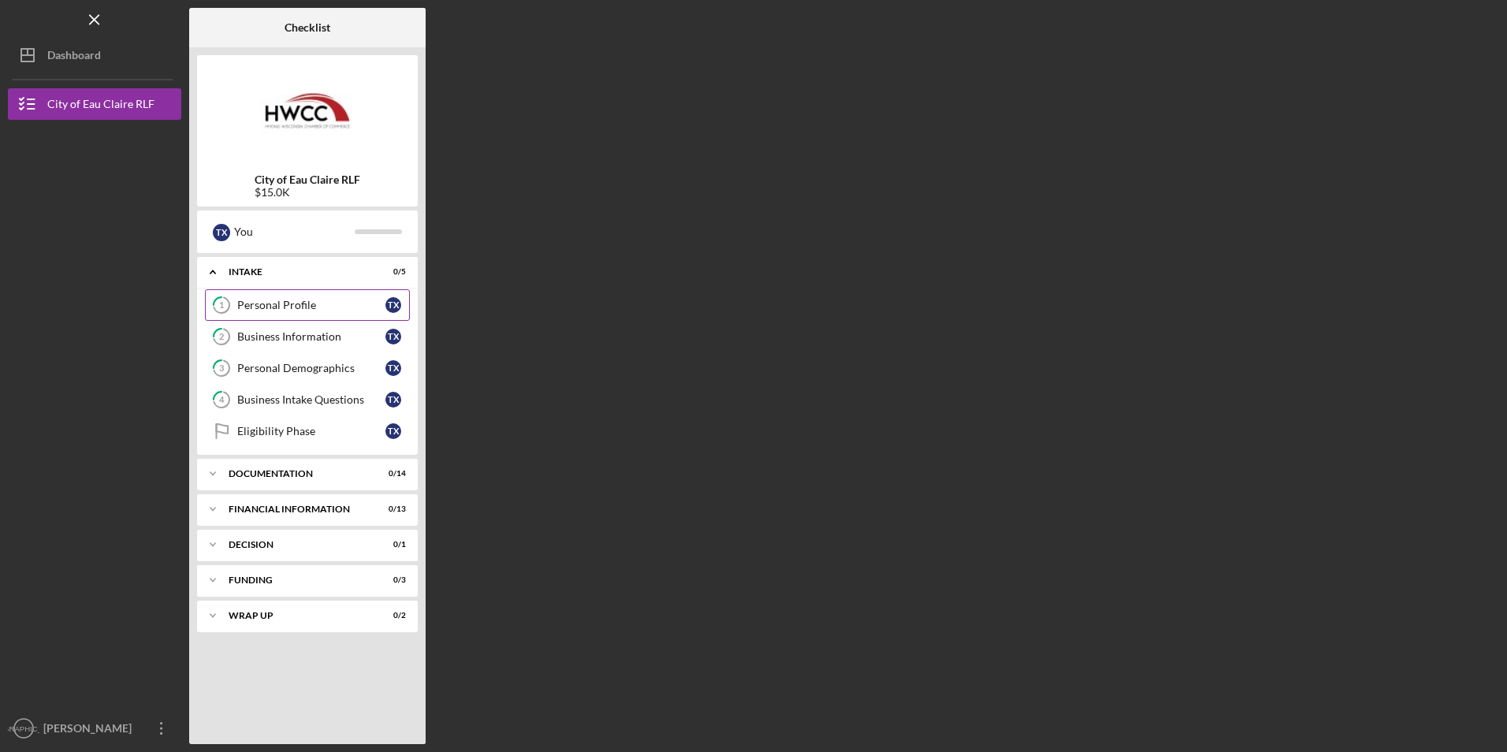
click at [362, 301] on div "Personal Profile" at bounding box center [311, 305] width 148 height 13
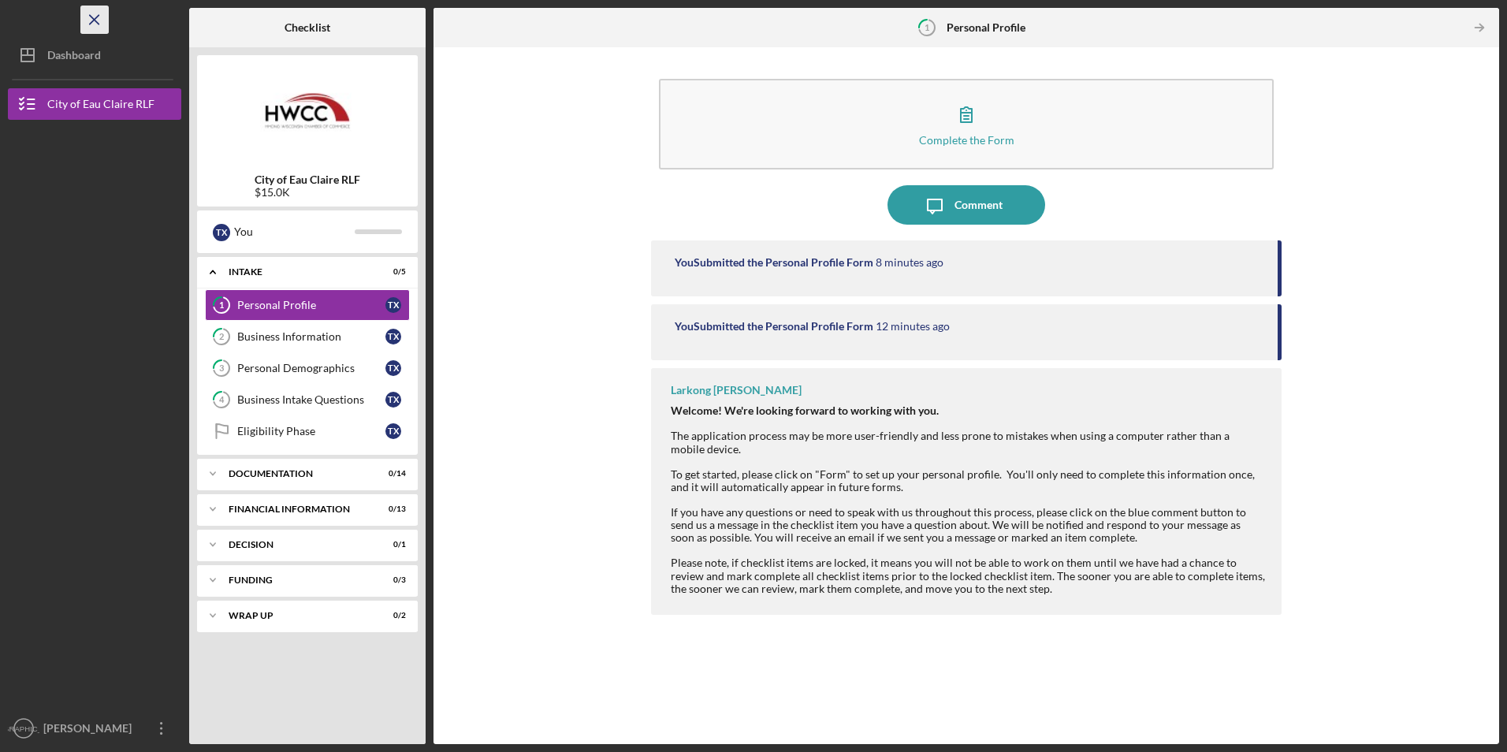
click at [95, 18] on icon "Icon/Menu Close" at bounding box center [94, 19] width 35 height 35
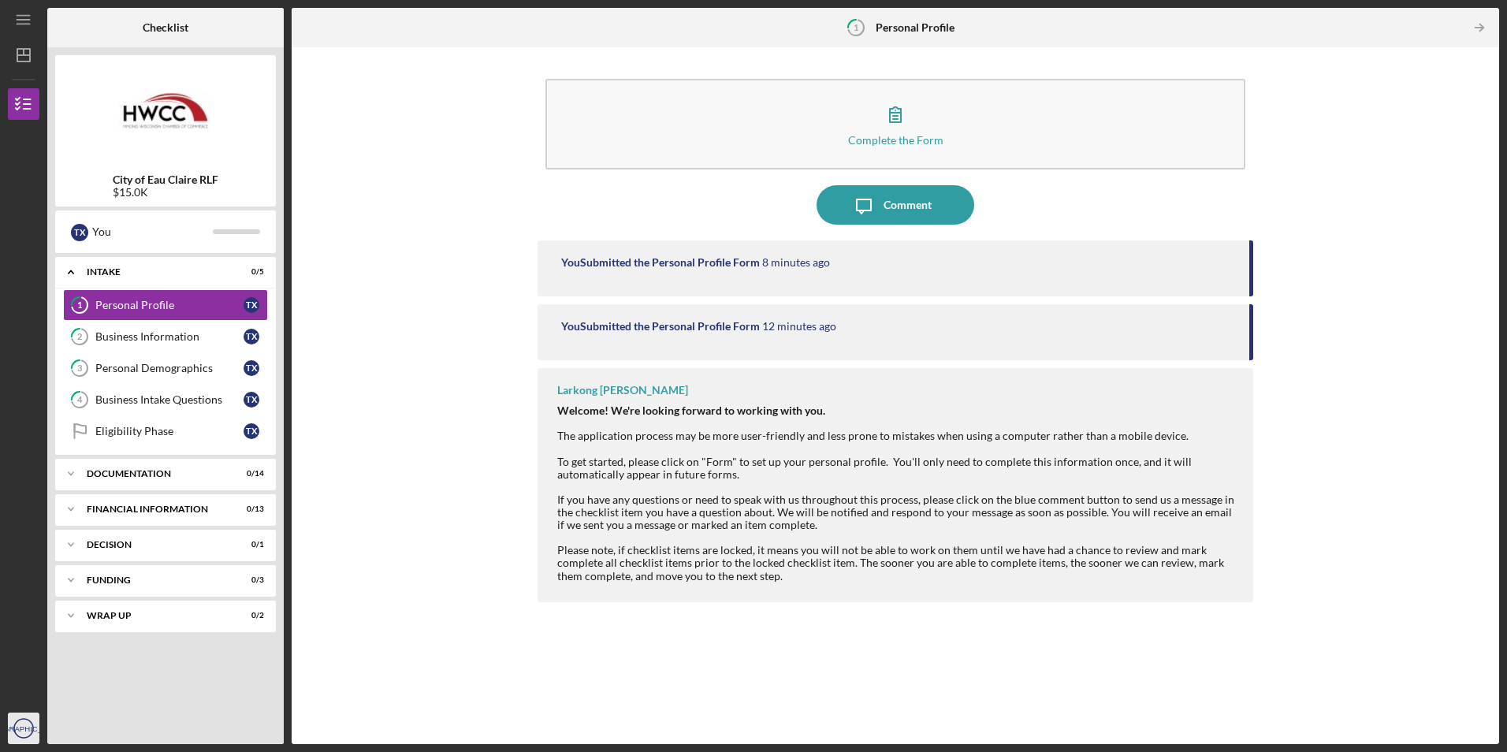
click at [26, 723] on icon "[GEOGRAPHIC_DATA]" at bounding box center [24, 727] width 32 height 39
click at [382, 591] on div "Complete the Form Form Icon/Message Comment You Submitted the Personal Profile …" at bounding box center [894, 395] width 1191 height 681
click at [29, 106] on icon "button" at bounding box center [23, 103] width 39 height 39
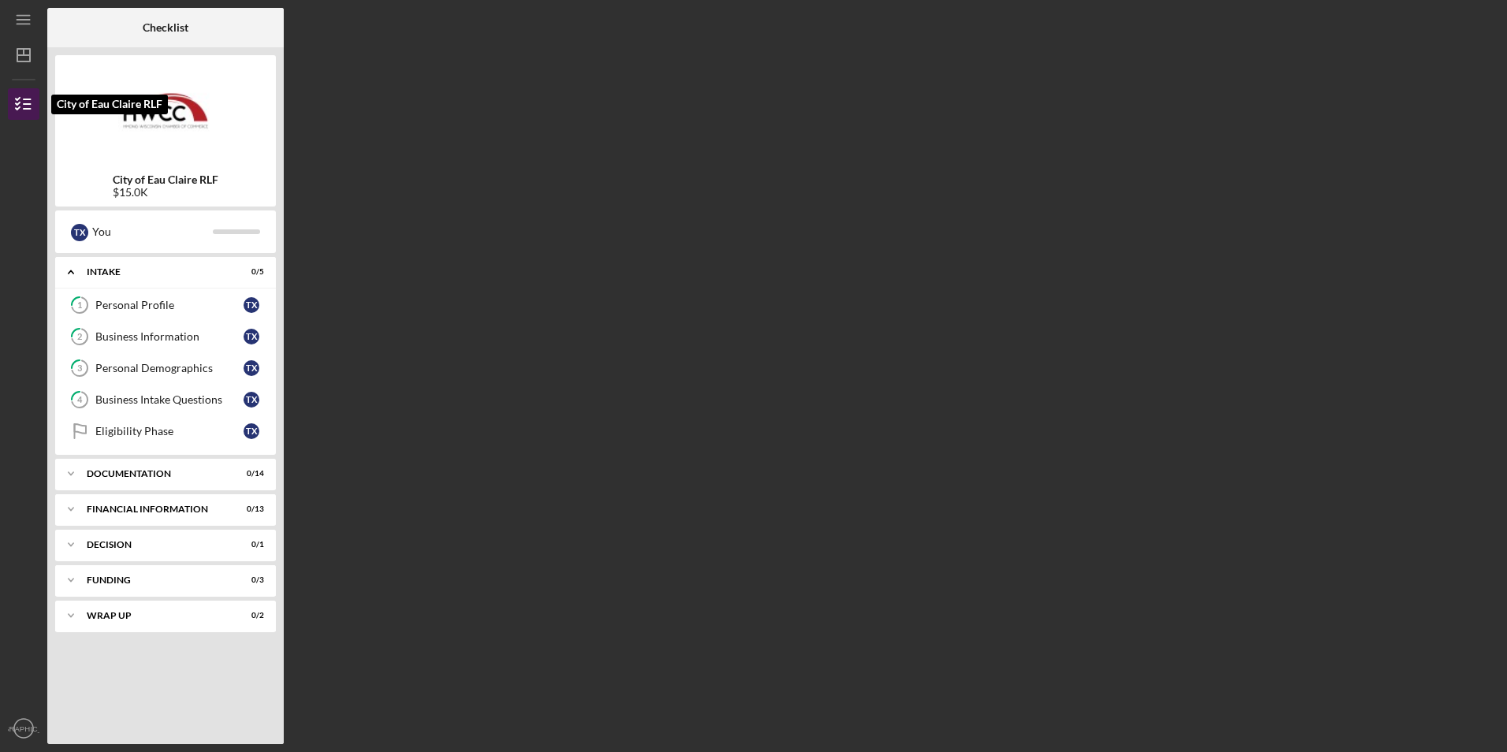
click at [29, 106] on icon "button" at bounding box center [23, 103] width 39 height 39
